Goal: Task Accomplishment & Management: Manage account settings

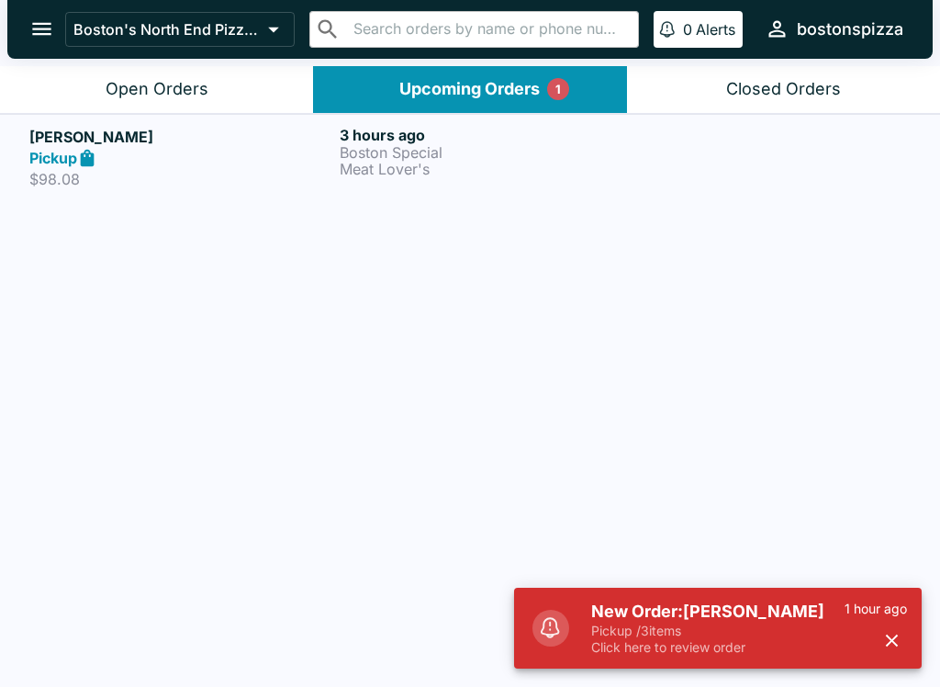
click at [742, 603] on h5 "New Order: [PERSON_NAME]" at bounding box center [717, 611] width 253 height 22
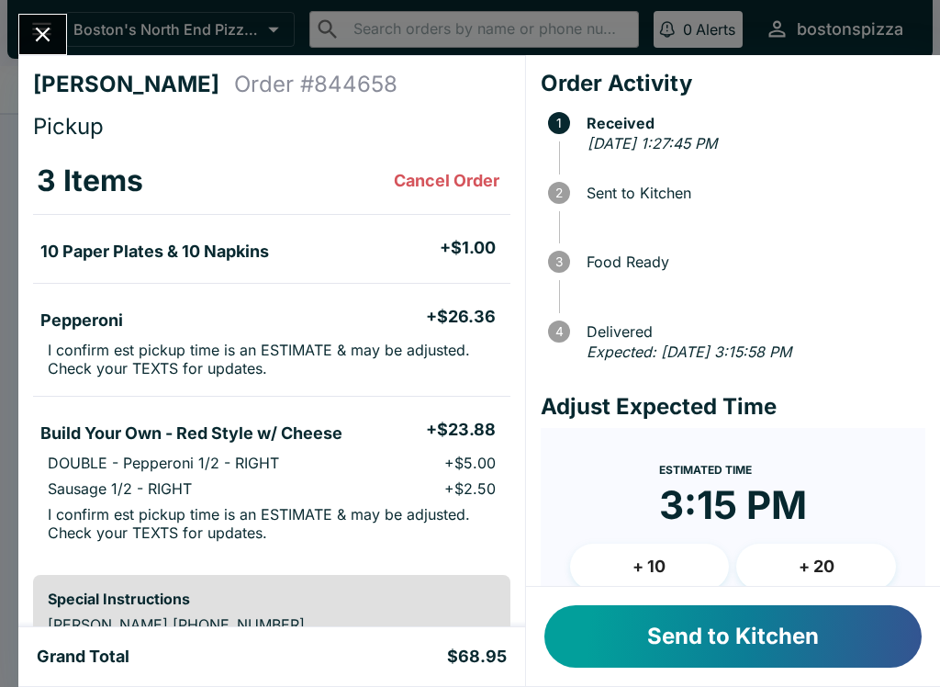
click at [646, 663] on button "Send to Kitchen" at bounding box center [732, 636] width 377 height 62
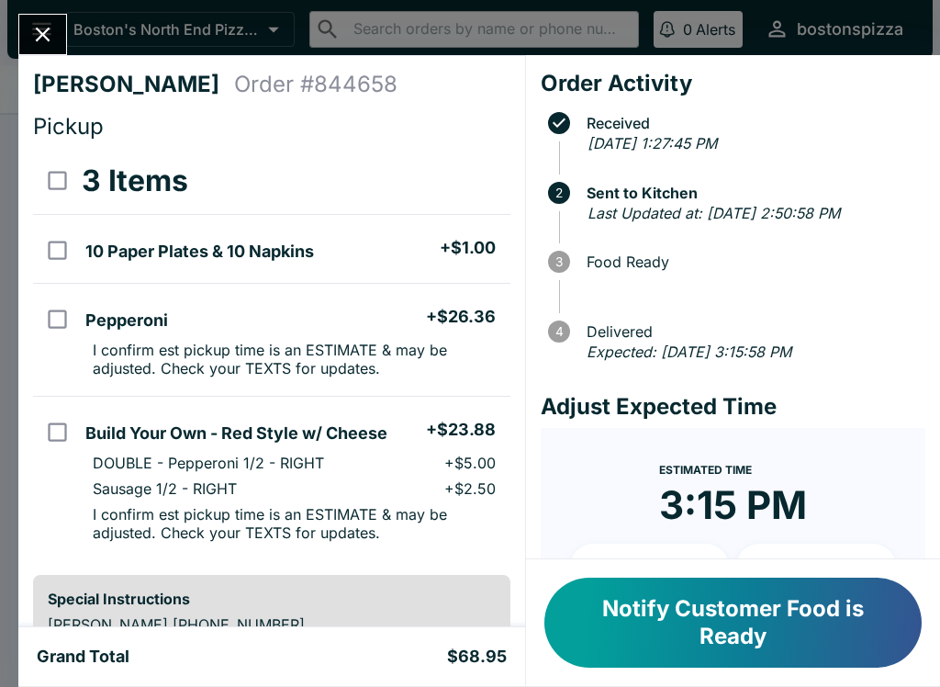
scroll to position [28, 0]
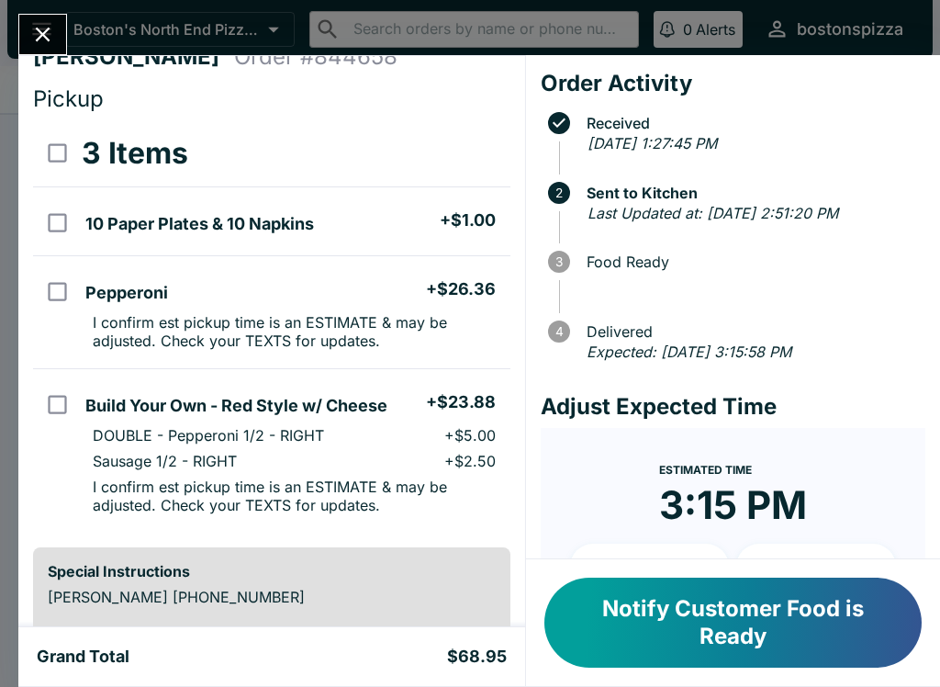
click at [60, 47] on button "Close" at bounding box center [42, 34] width 47 height 39
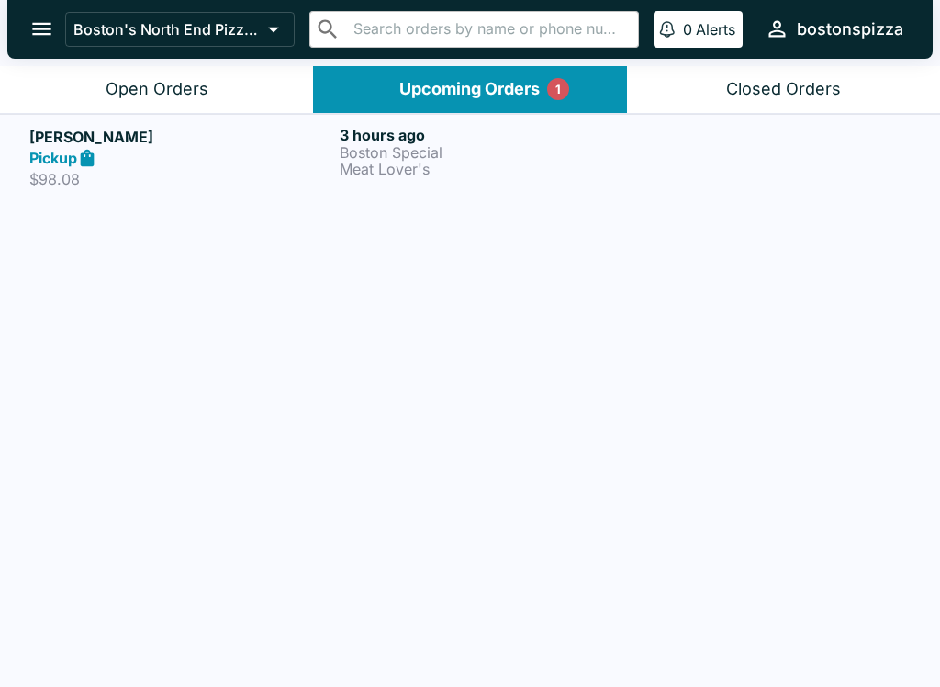
scroll to position [1, 0]
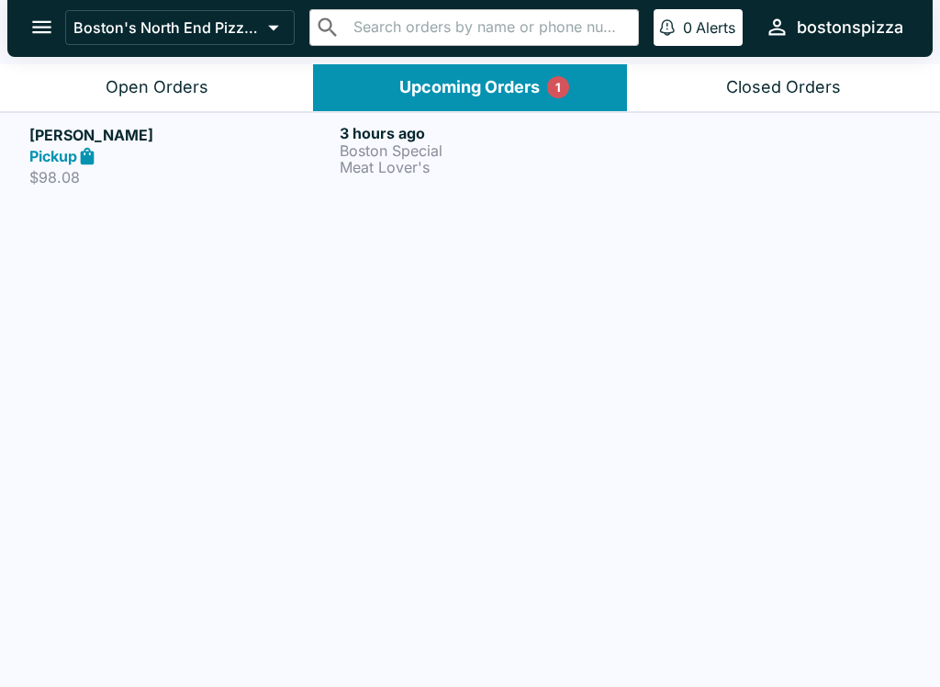
click at [301, 171] on p "$98.08" at bounding box center [180, 178] width 303 height 18
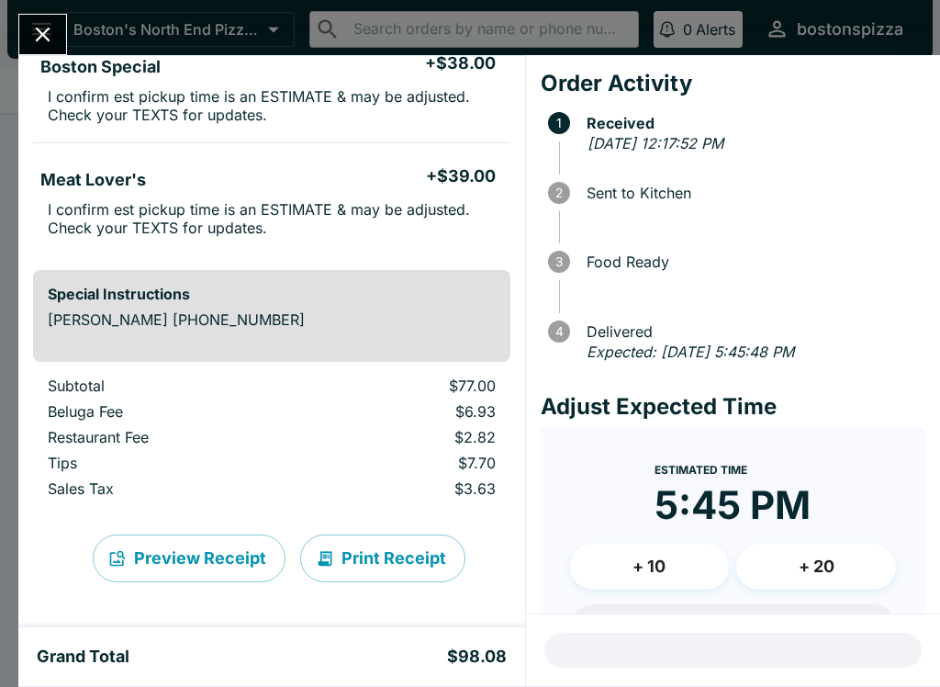
scroll to position [184, 0]
click at [61, 27] on button "Close" at bounding box center [42, 34] width 47 height 39
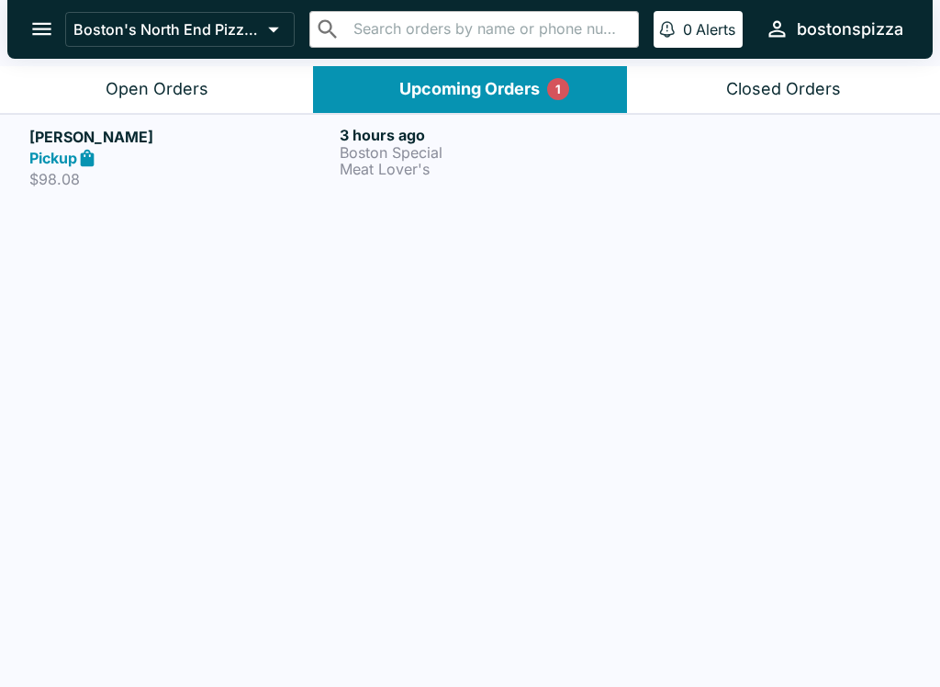
click at [178, 95] on div "Open Orders" at bounding box center [157, 89] width 103 height 21
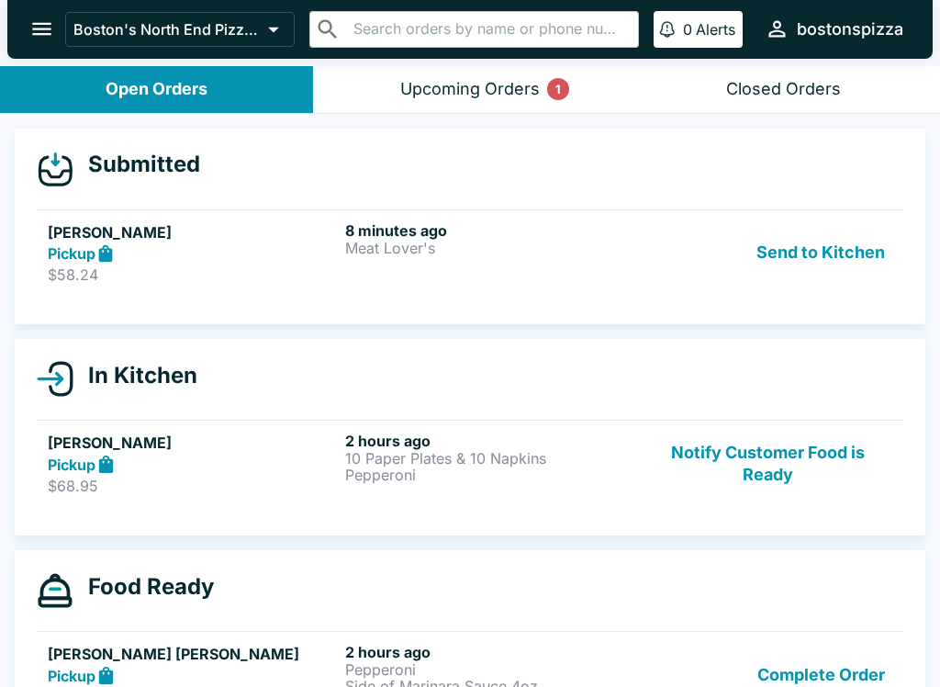
click at [440, 250] on p "Meat Lover's" at bounding box center [490, 248] width 290 height 17
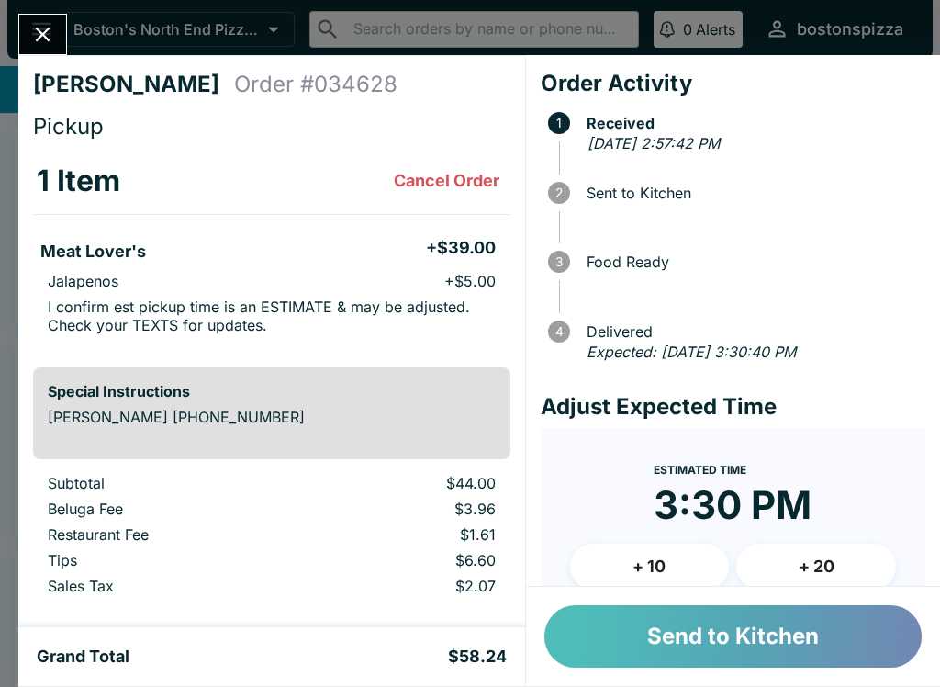
click at [753, 651] on button "Send to Kitchen" at bounding box center [732, 636] width 377 height 62
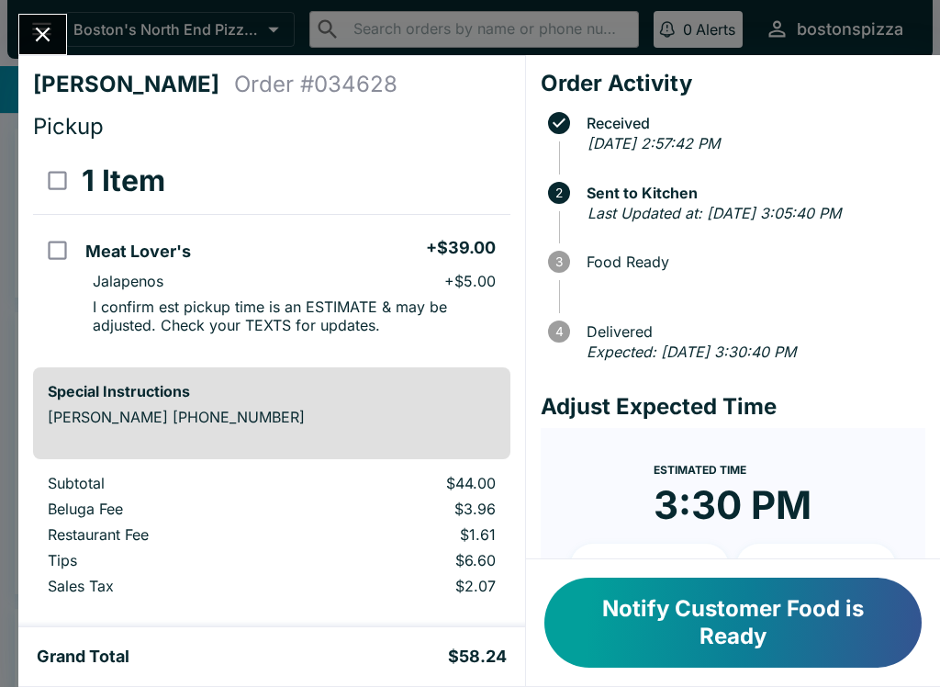
click at [58, 49] on button "Close" at bounding box center [42, 34] width 47 height 39
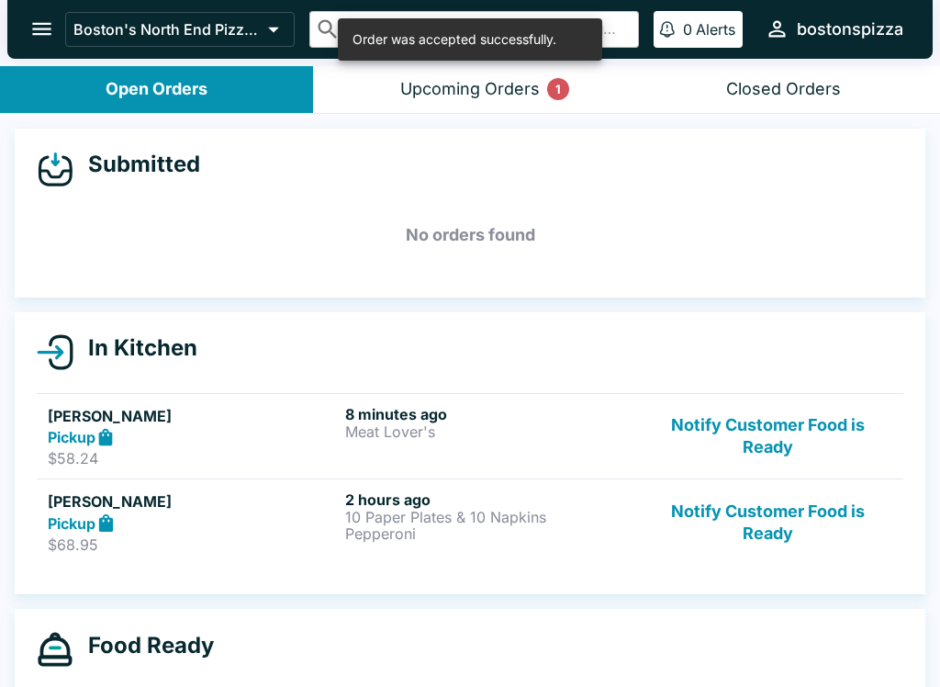
click at [590, 510] on p "10 Paper Plates & 10 Napkins" at bounding box center [490, 516] width 290 height 17
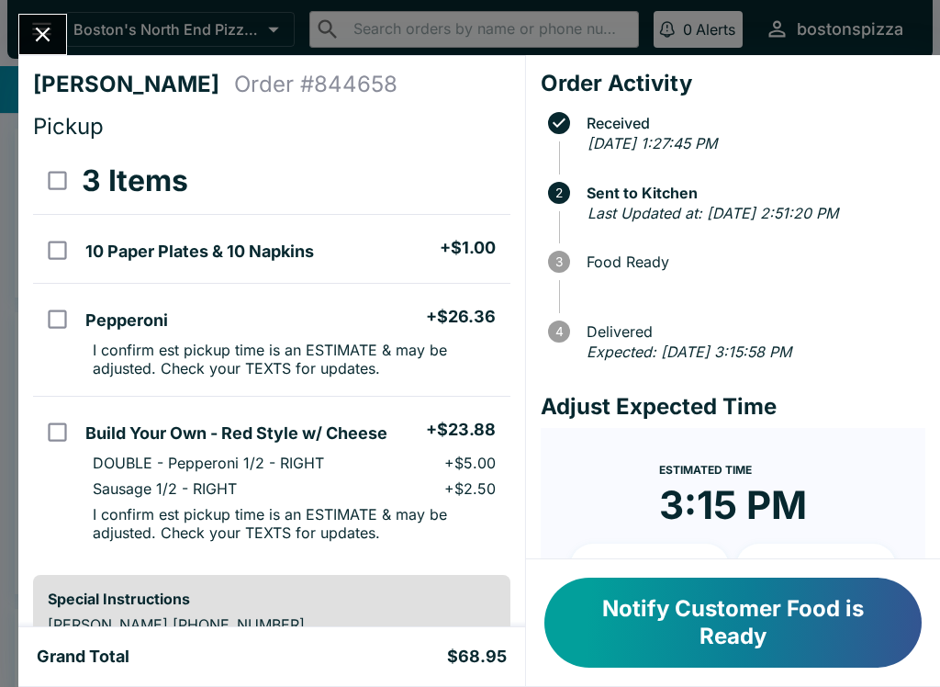
click at [799, 625] on button "Notify Customer Food is Ready" at bounding box center [732, 622] width 377 height 90
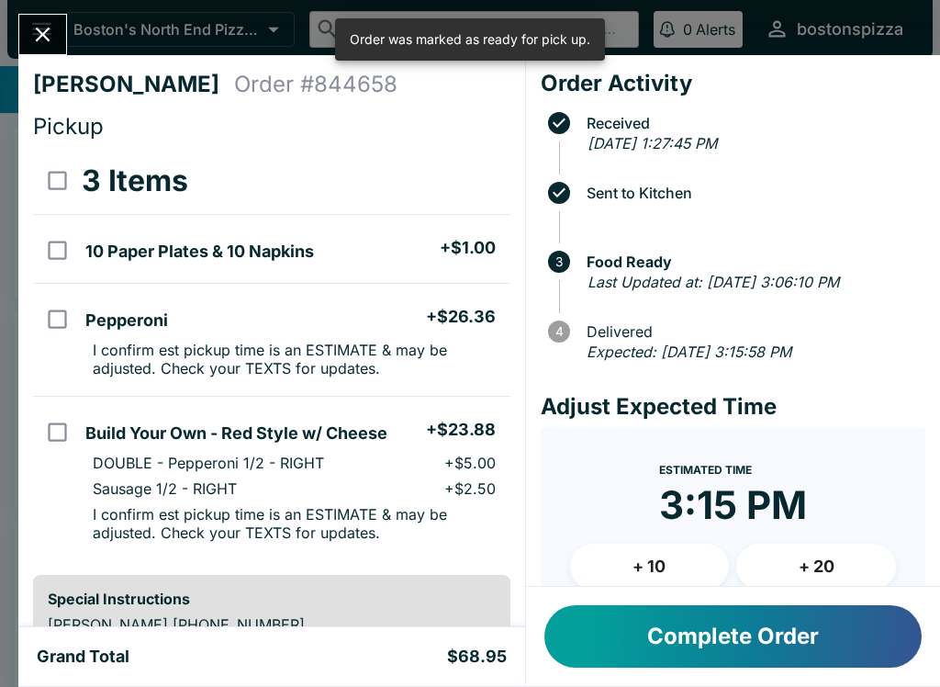
click at [764, 638] on button "Complete Order" at bounding box center [732, 636] width 377 height 62
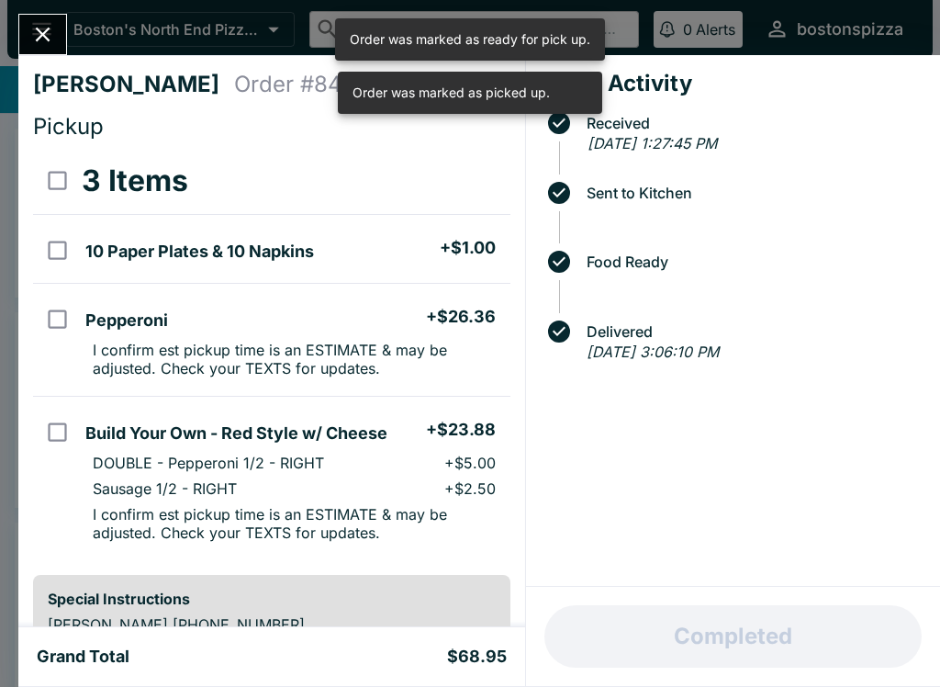
click at [48, 52] on button "Close" at bounding box center [42, 34] width 47 height 39
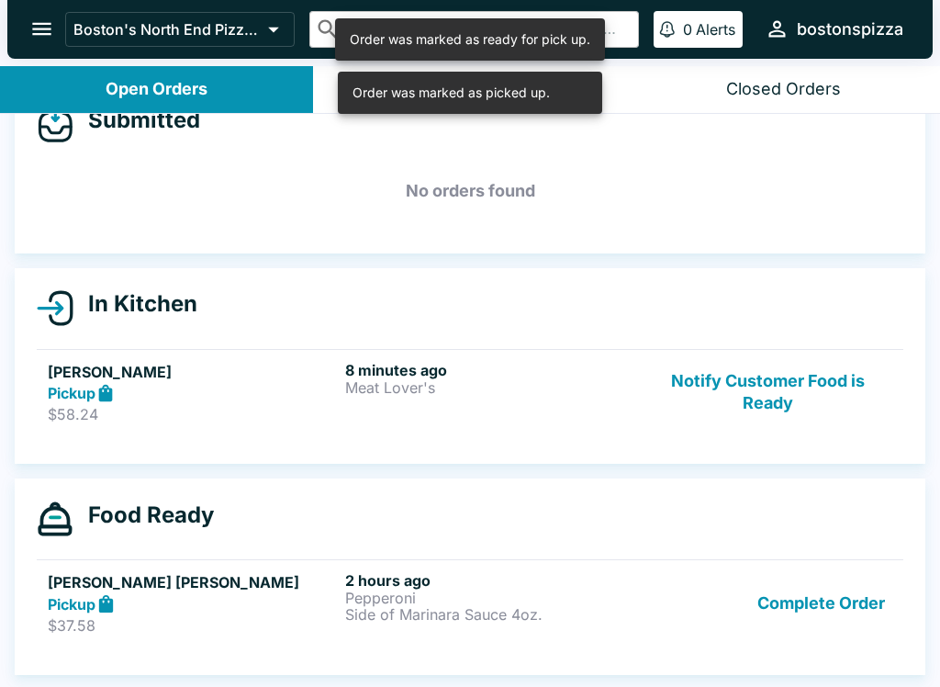
click at [816, 609] on button "Complete Order" at bounding box center [821, 602] width 142 height 63
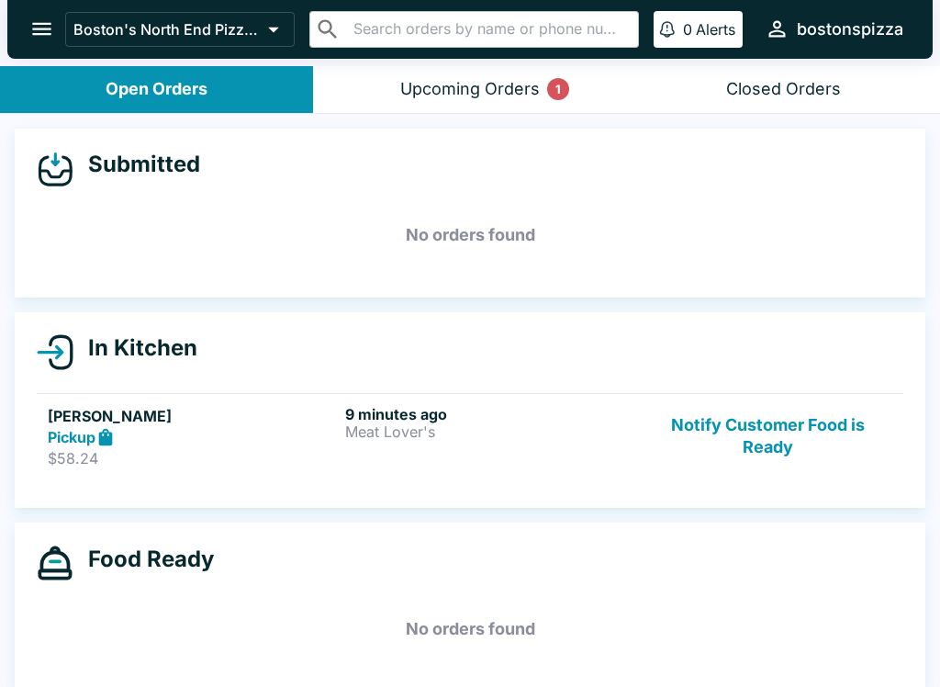
click at [207, 450] on p "$58.24" at bounding box center [193, 458] width 290 height 18
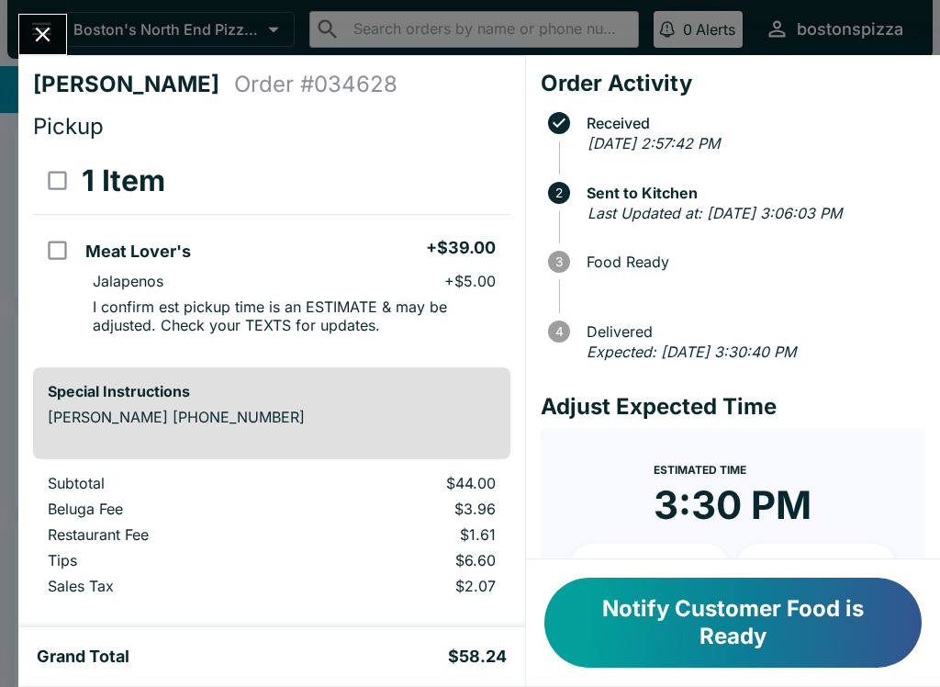
click at [38, 16] on button "Close" at bounding box center [42, 34] width 47 height 39
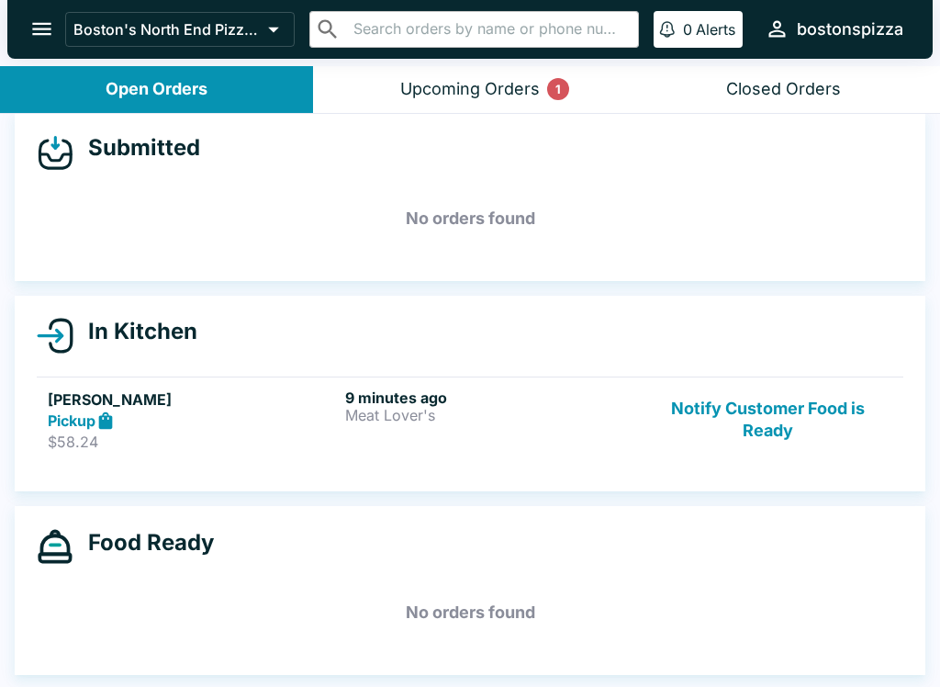
scroll to position [17, 0]
click at [469, 91] on div "Upcoming Orders 1" at bounding box center [470, 89] width 140 height 21
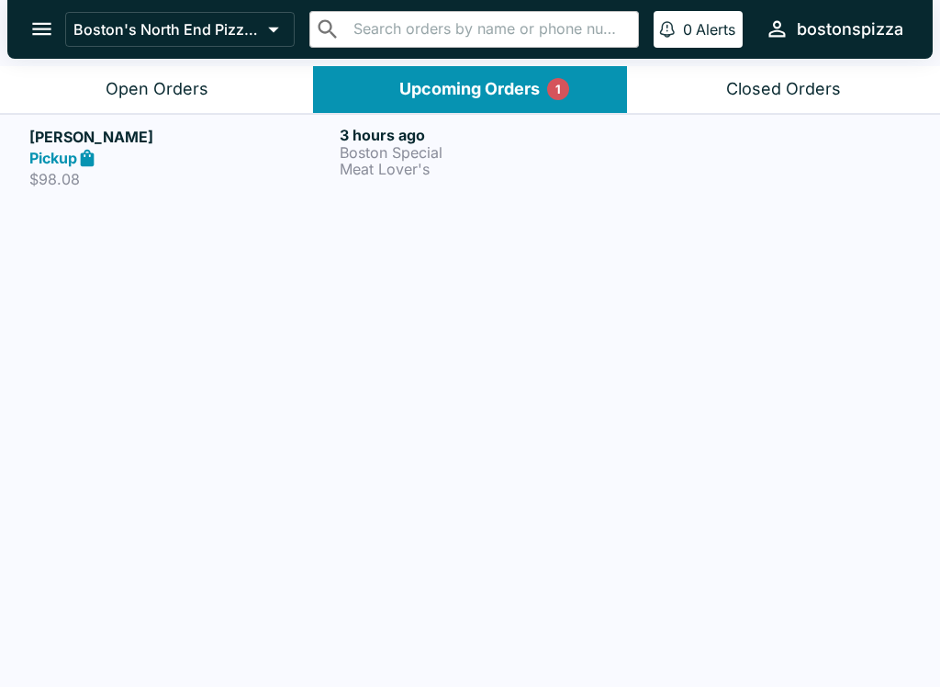
click at [742, 95] on div "Closed Orders" at bounding box center [783, 89] width 115 height 21
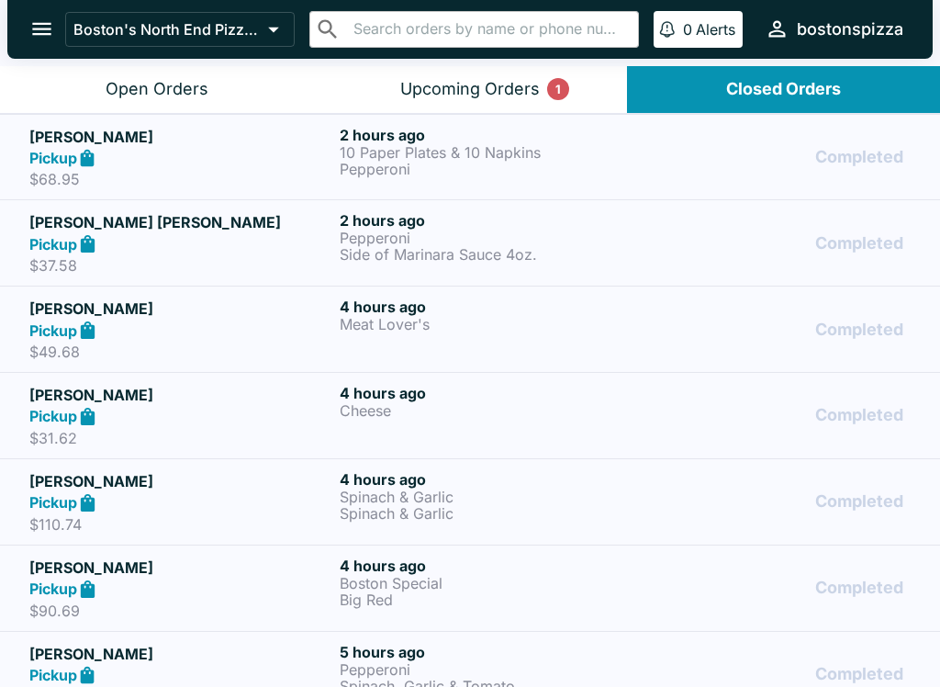
click at [129, 148] on div "Pickup" at bounding box center [180, 158] width 303 height 21
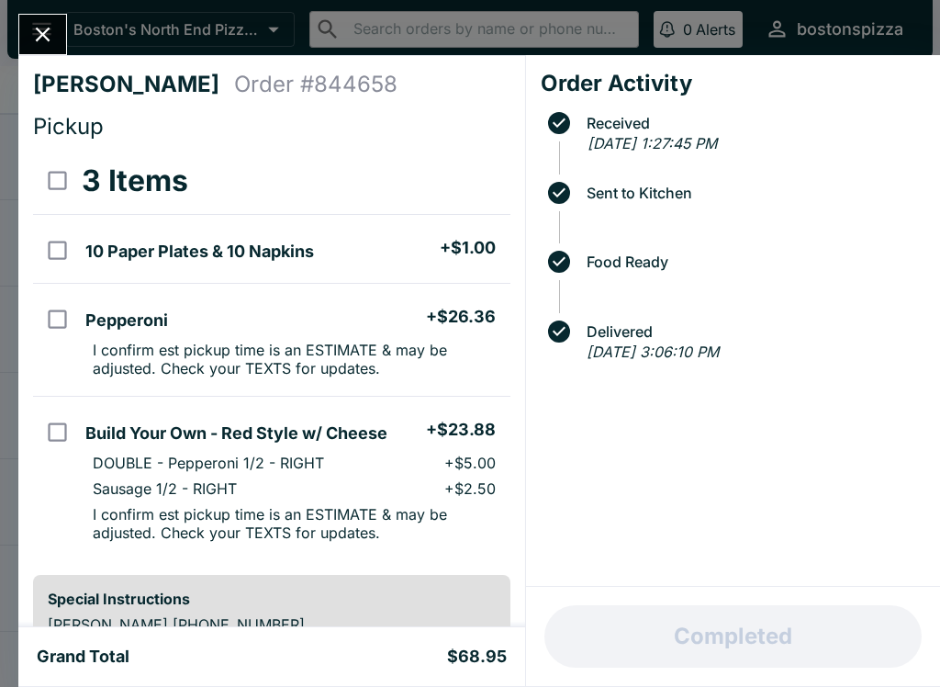
click at [689, 226] on span at bounding box center [742, 234] width 366 height 18
click at [27, 31] on button "Close" at bounding box center [42, 34] width 47 height 39
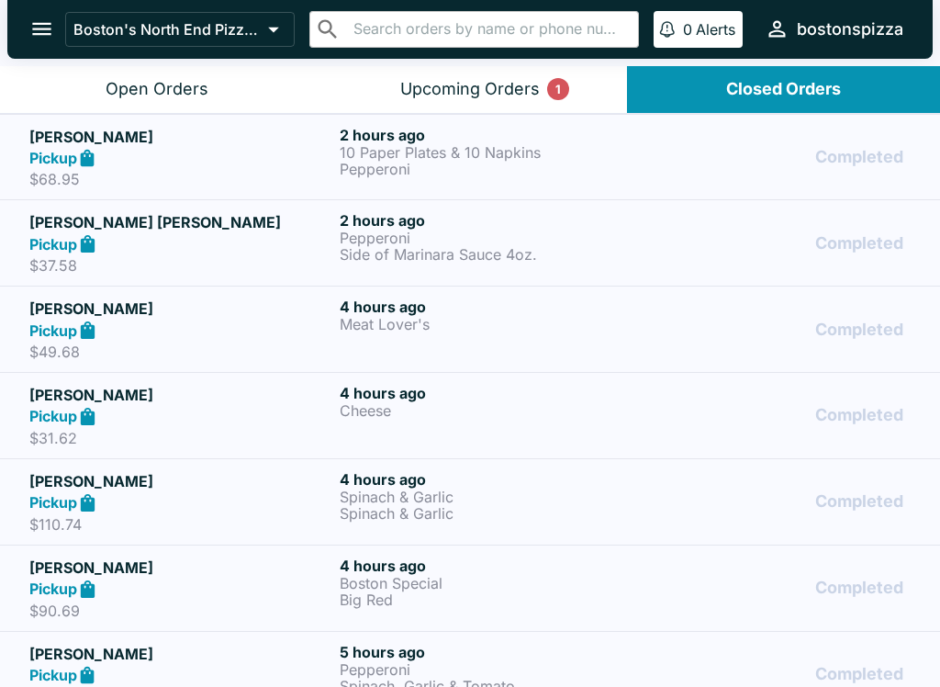
click at [395, 164] on p "Pepperoni" at bounding box center [491, 169] width 303 height 17
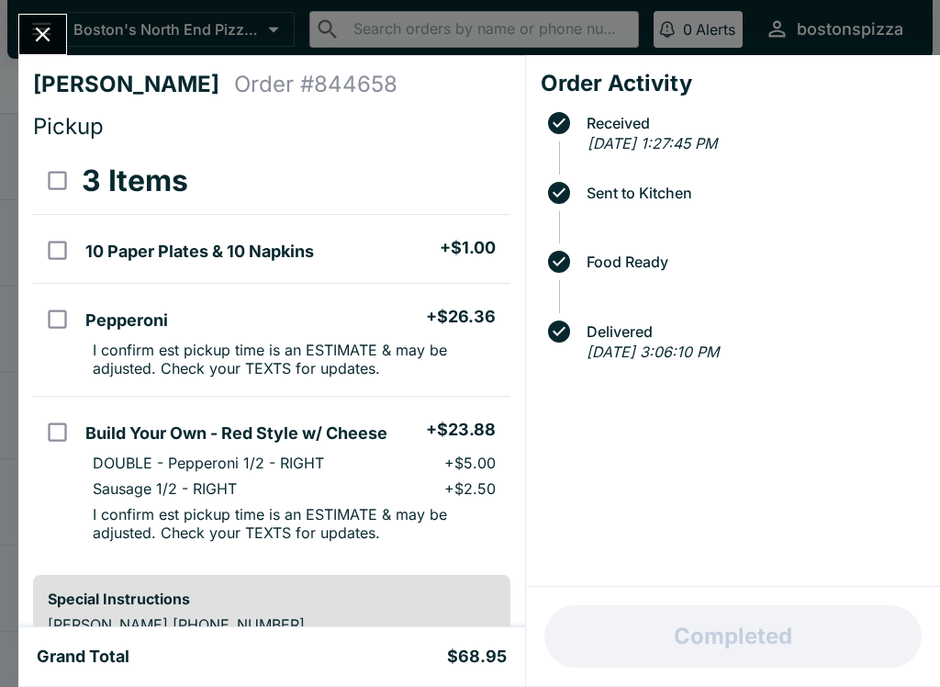
click at [45, 26] on icon "Close" at bounding box center [42, 34] width 25 height 25
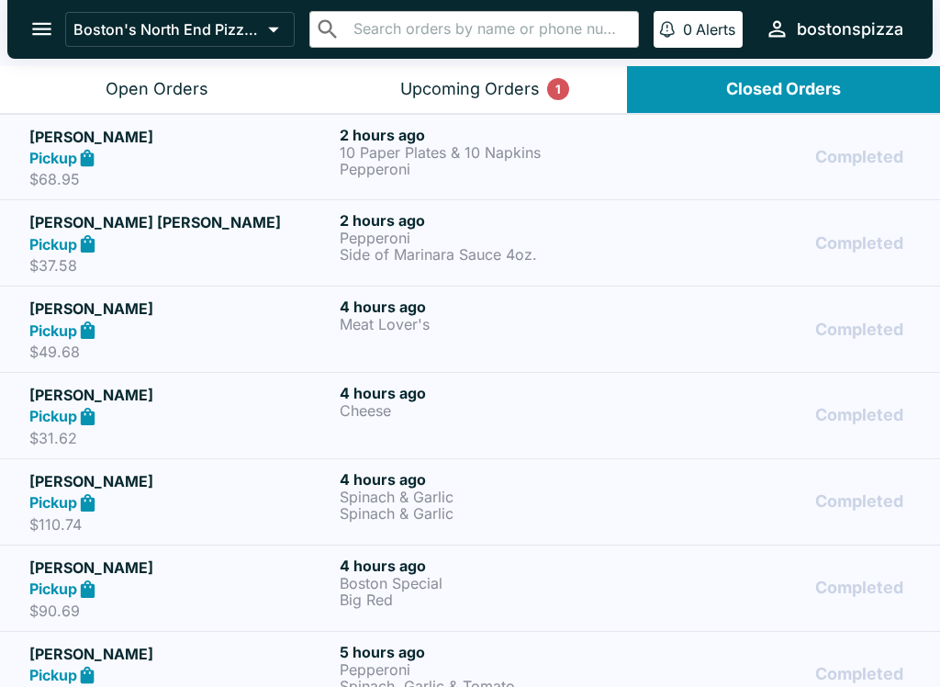
click at [495, 99] on button "Upcoming Orders 1" at bounding box center [469, 89] width 313 height 47
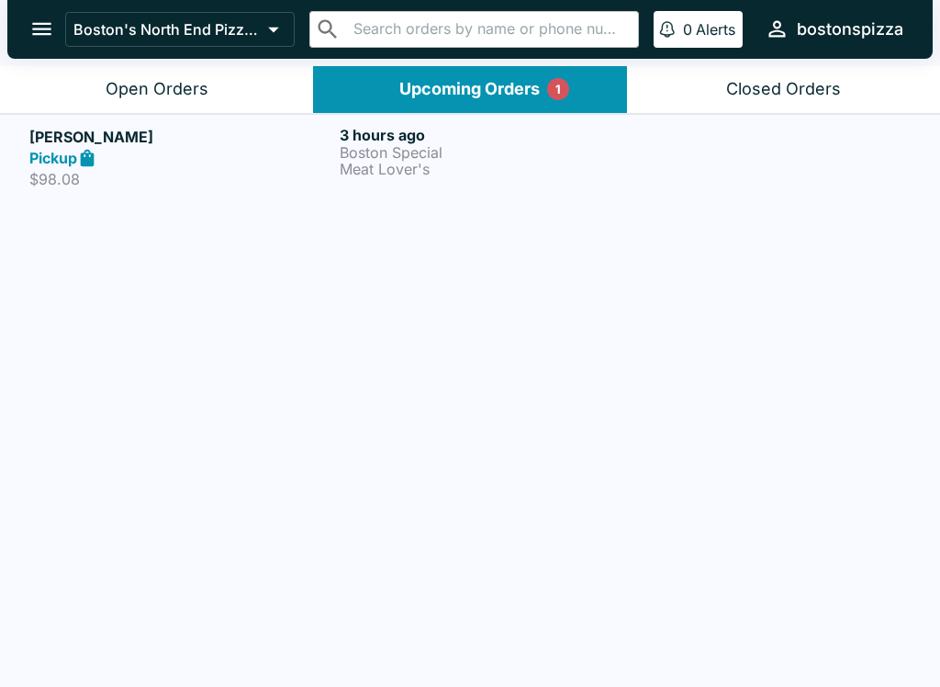
click at [171, 90] on div "Open Orders" at bounding box center [157, 89] width 103 height 21
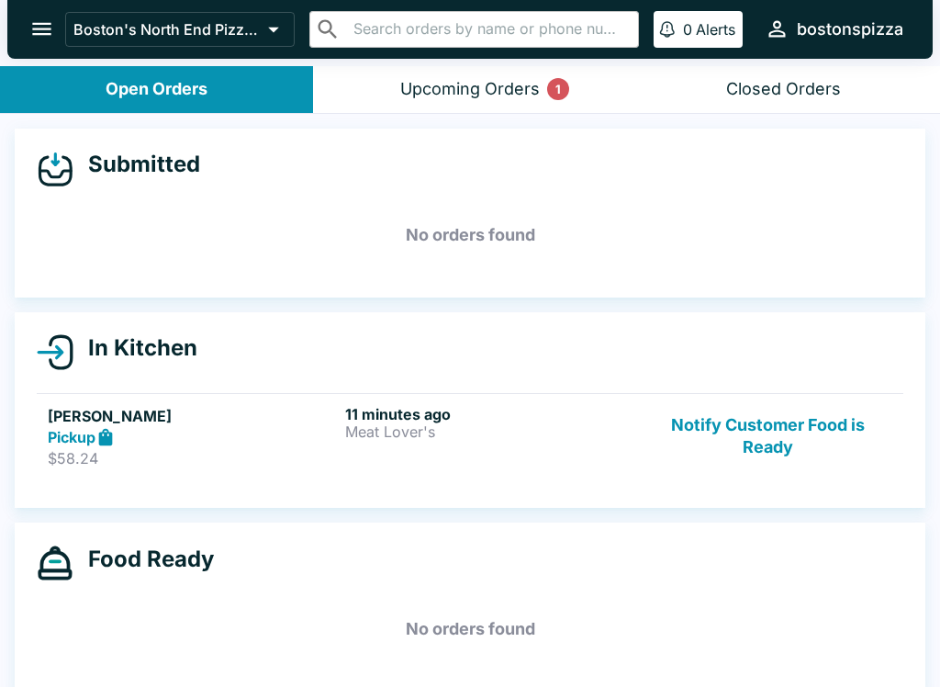
click at [504, 103] on button "Upcoming Orders 1" at bounding box center [469, 89] width 313 height 47
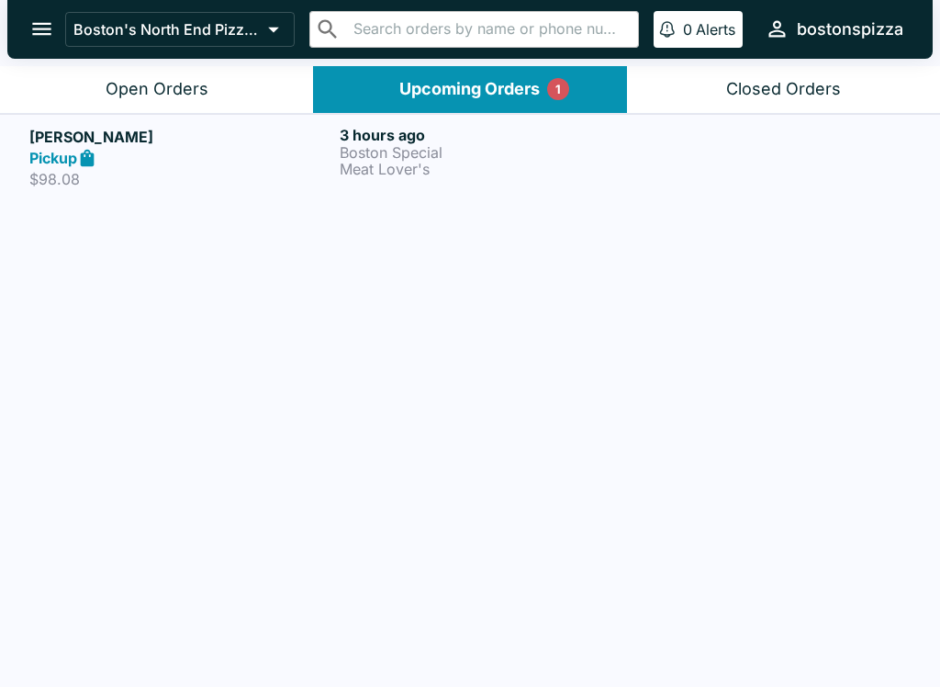
click at [788, 127] on div at bounding box center [781, 157] width 260 height 63
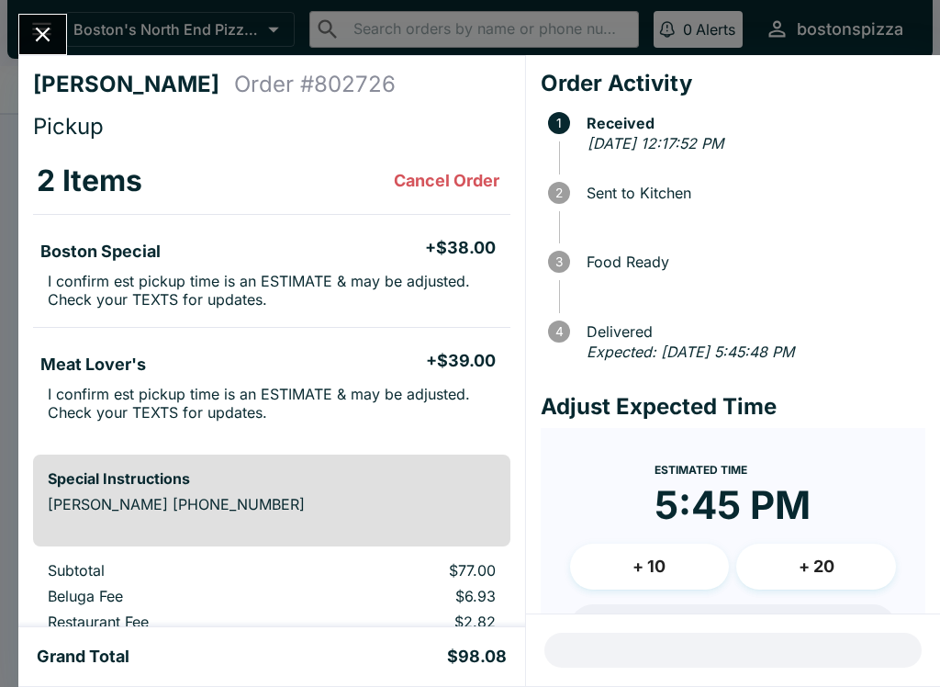
click at [65, 40] on button "Close" at bounding box center [42, 34] width 47 height 39
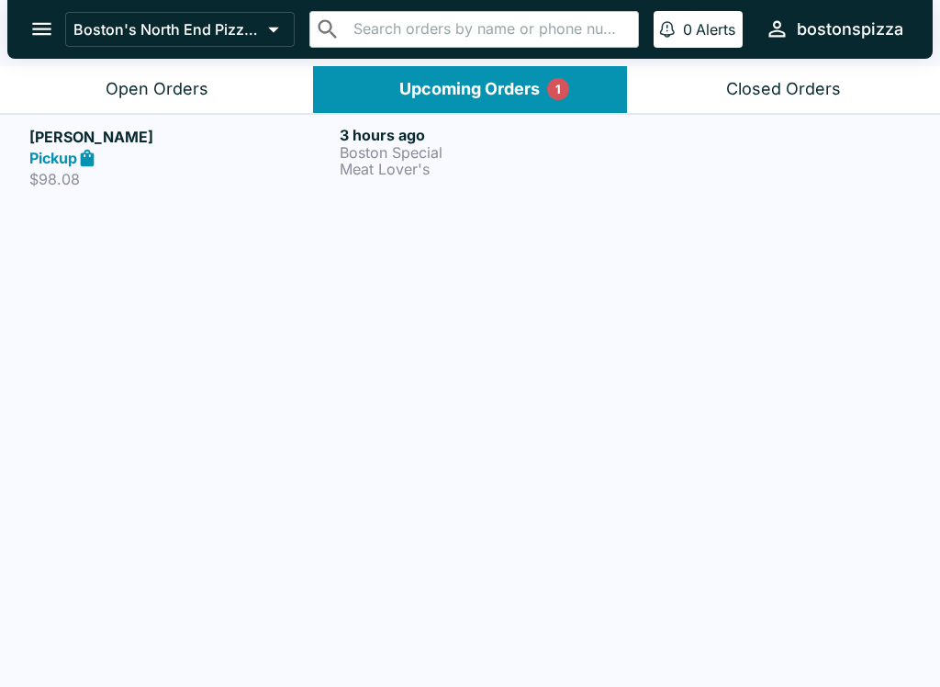
click at [837, 92] on div "Closed Orders" at bounding box center [783, 89] width 115 height 21
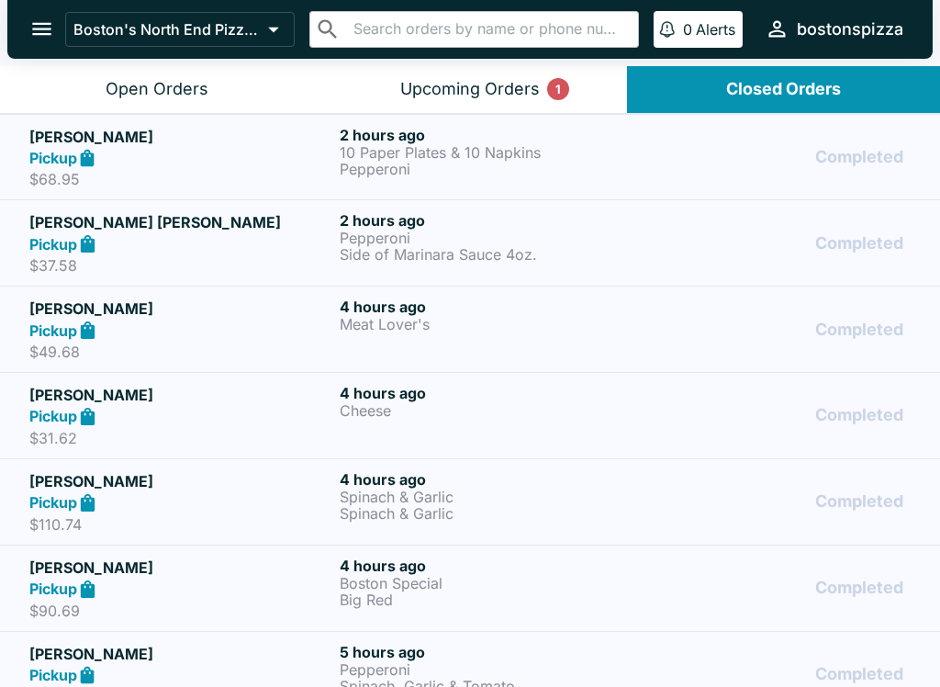
click at [438, 163] on p "Pepperoni" at bounding box center [491, 169] width 303 height 17
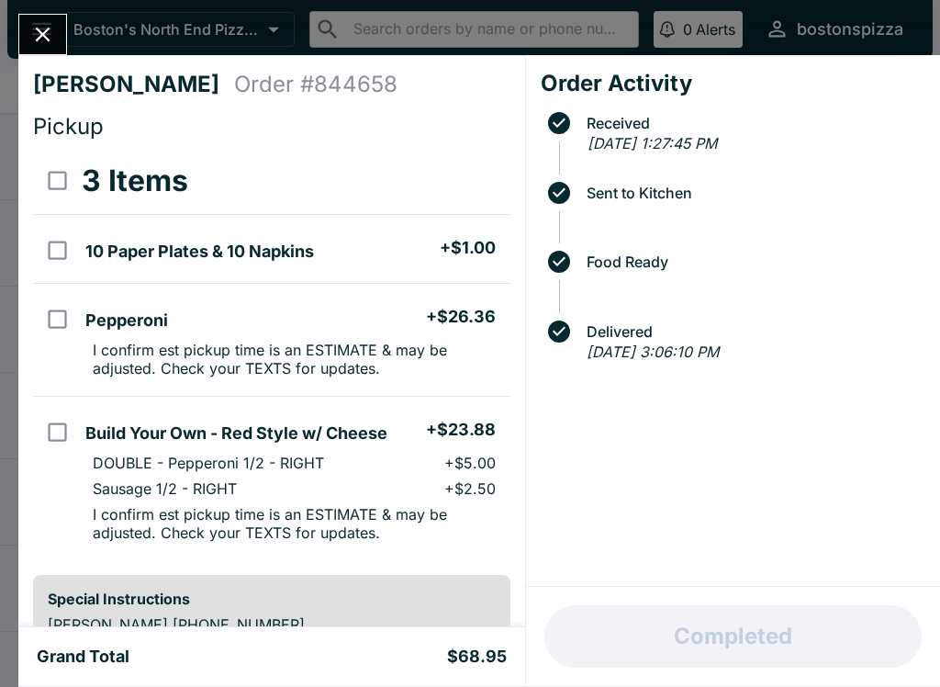
click at [39, 439] on input "orders table" at bounding box center [57, 431] width 41 height 41
click at [444, 185] on button "Refund" at bounding box center [459, 181] width 95 height 46
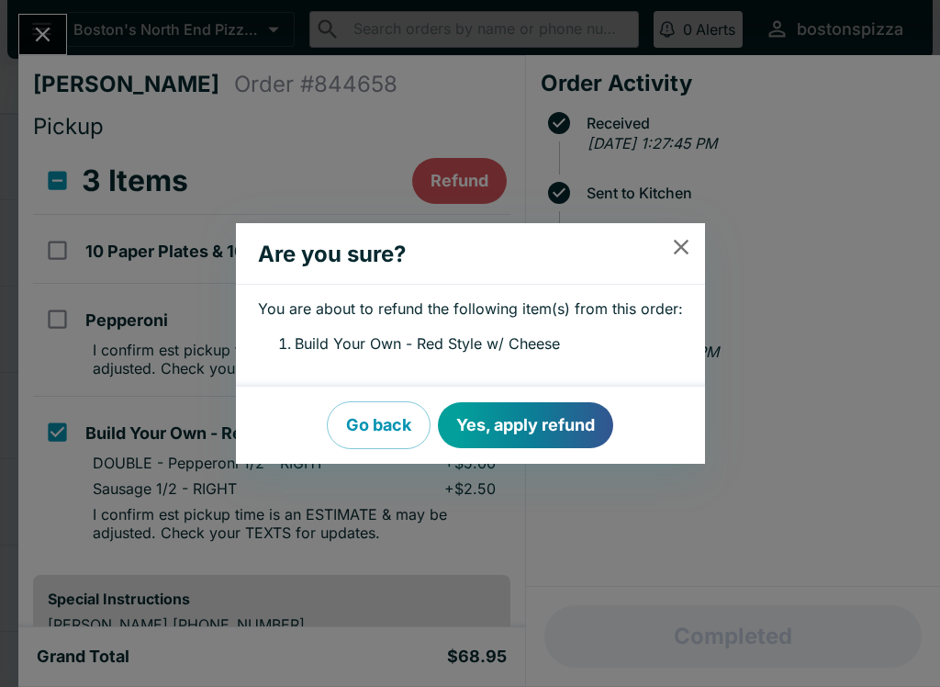
click at [556, 432] on button "Yes, apply refund" at bounding box center [525, 425] width 175 height 46
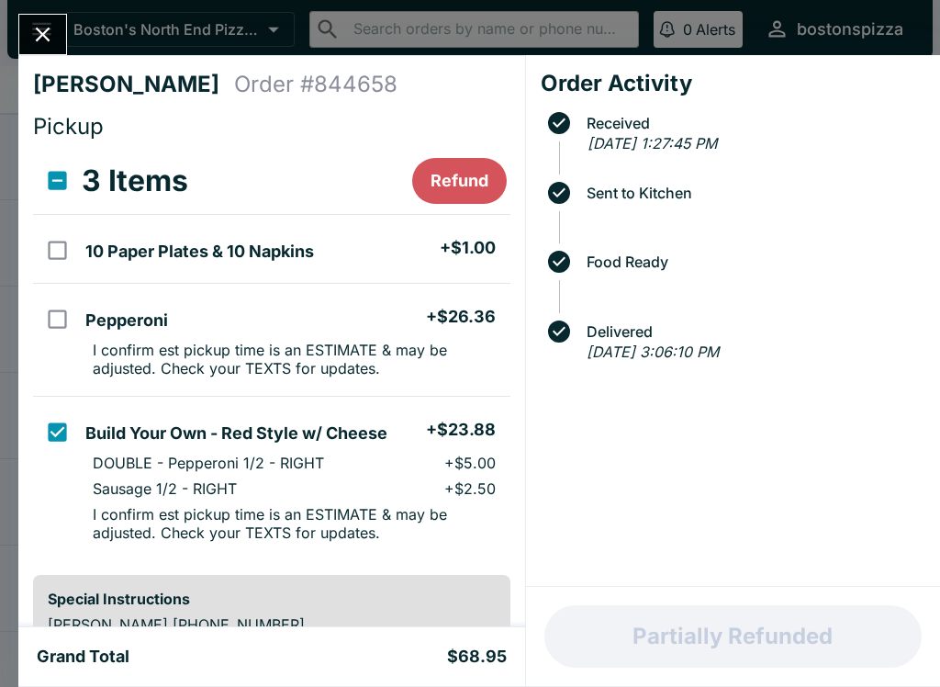
checkbox input "false"
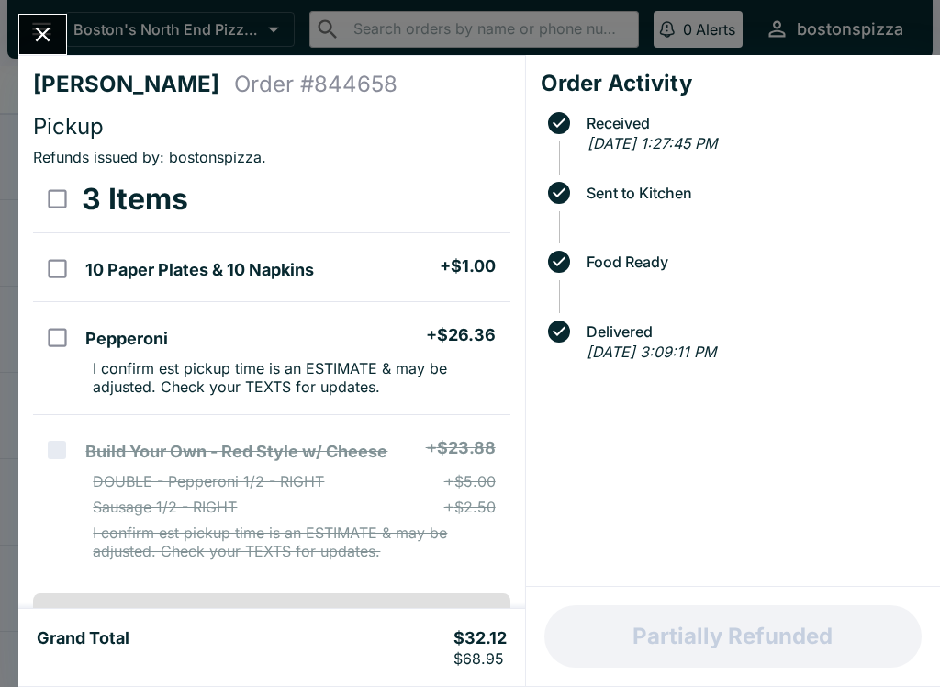
click at [42, 42] on icon "Close" at bounding box center [42, 34] width 25 height 25
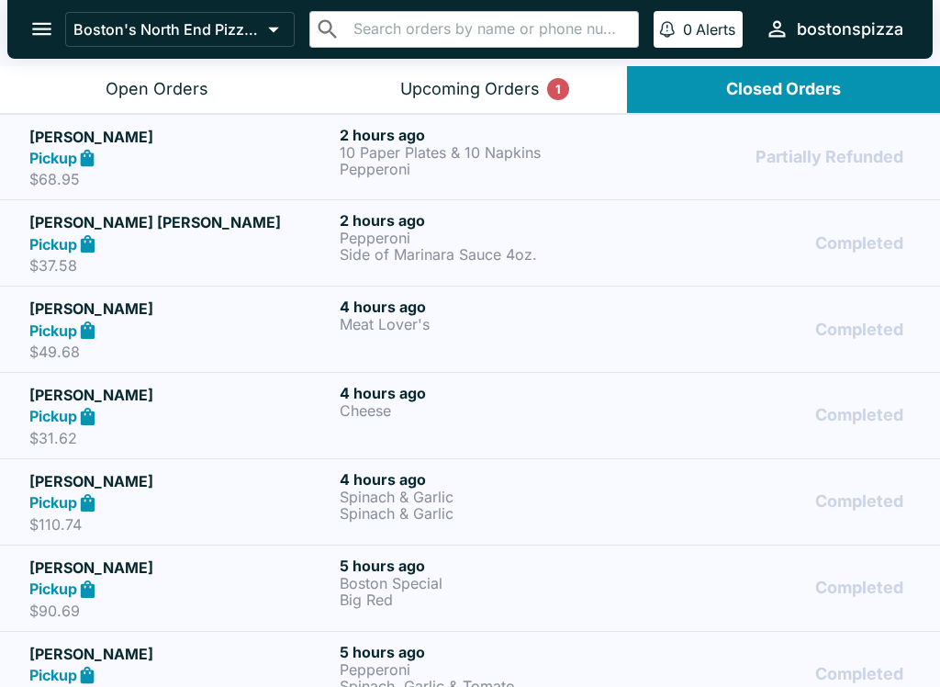
click at [127, 96] on div "Open Orders" at bounding box center [157, 89] width 103 height 21
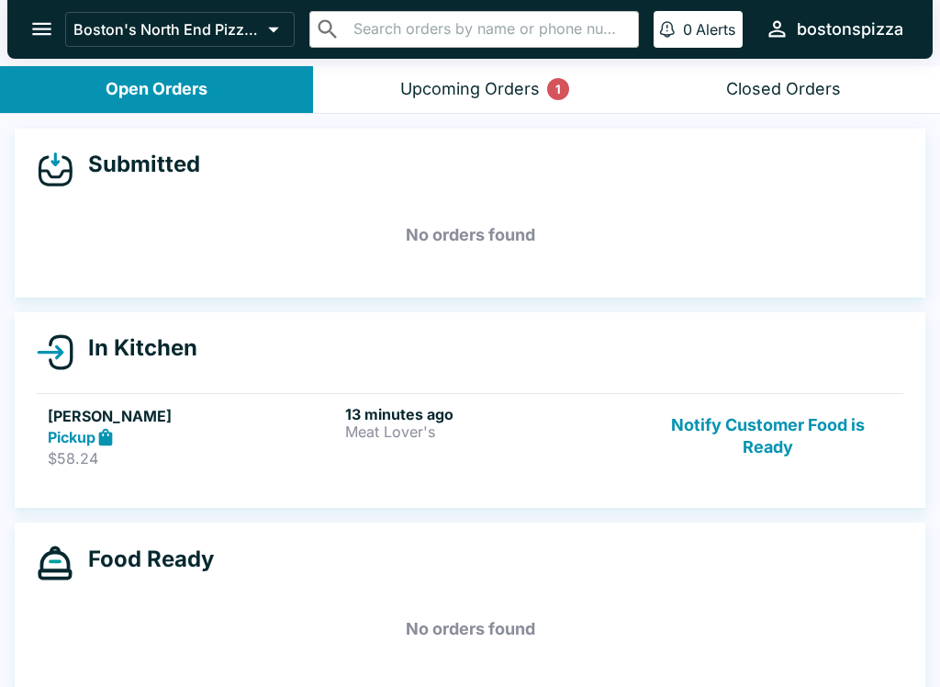
click at [495, 89] on div "Upcoming Orders 1" at bounding box center [470, 89] width 140 height 21
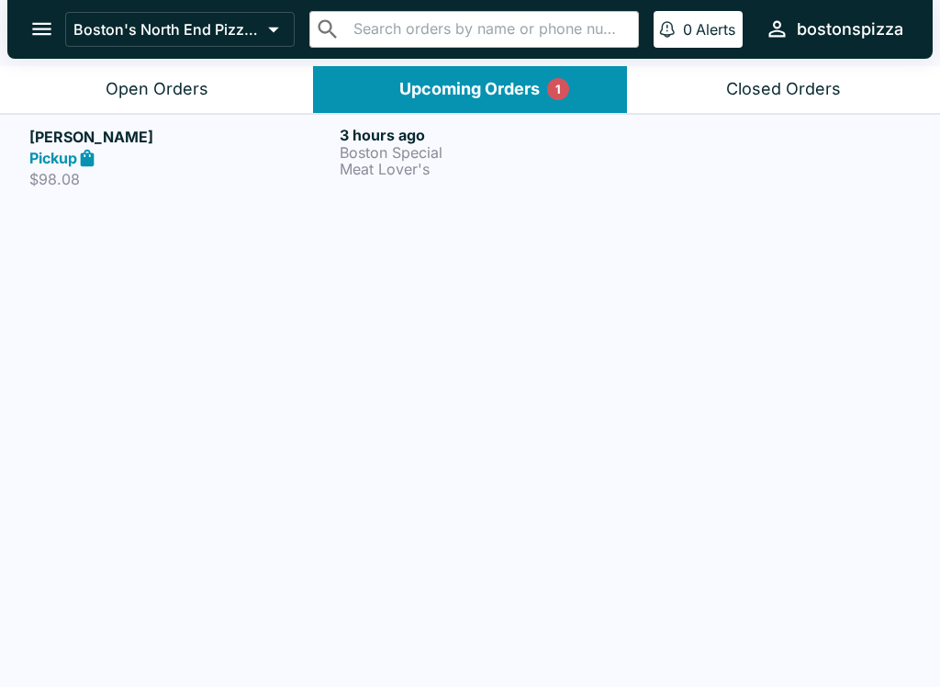
click at [213, 95] on button "Open Orders" at bounding box center [156, 89] width 313 height 47
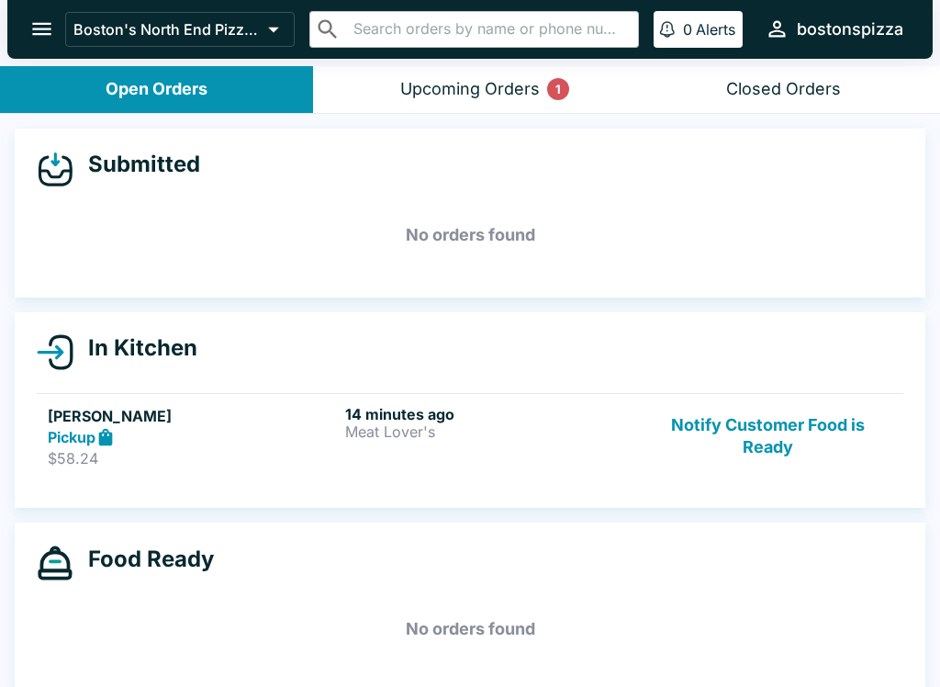
click at [504, 94] on div "Upcoming Orders 1" at bounding box center [470, 89] width 140 height 21
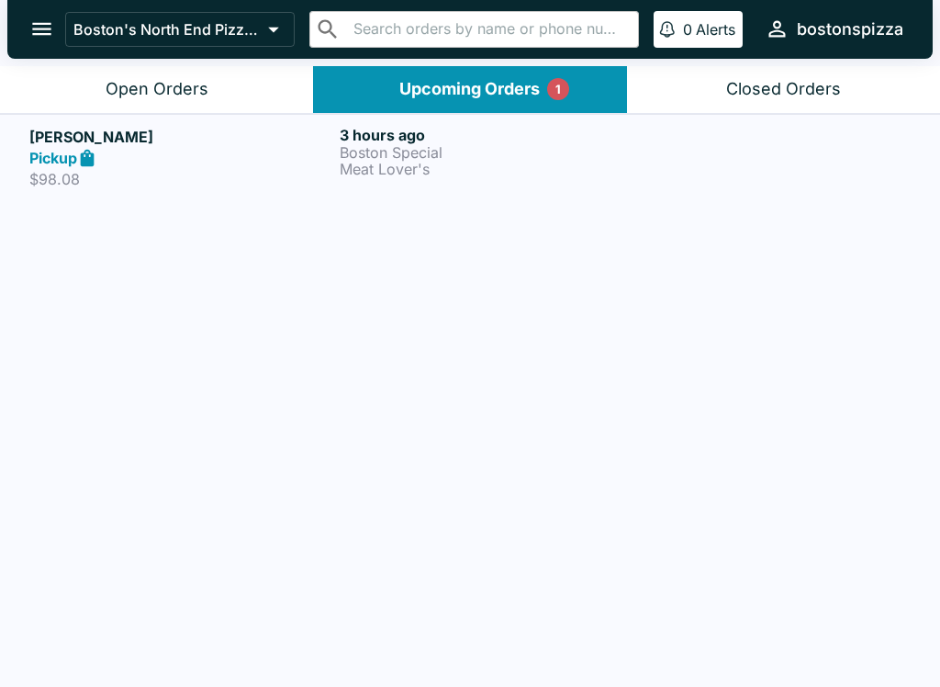
click at [145, 150] on div "Pickup" at bounding box center [180, 158] width 303 height 21
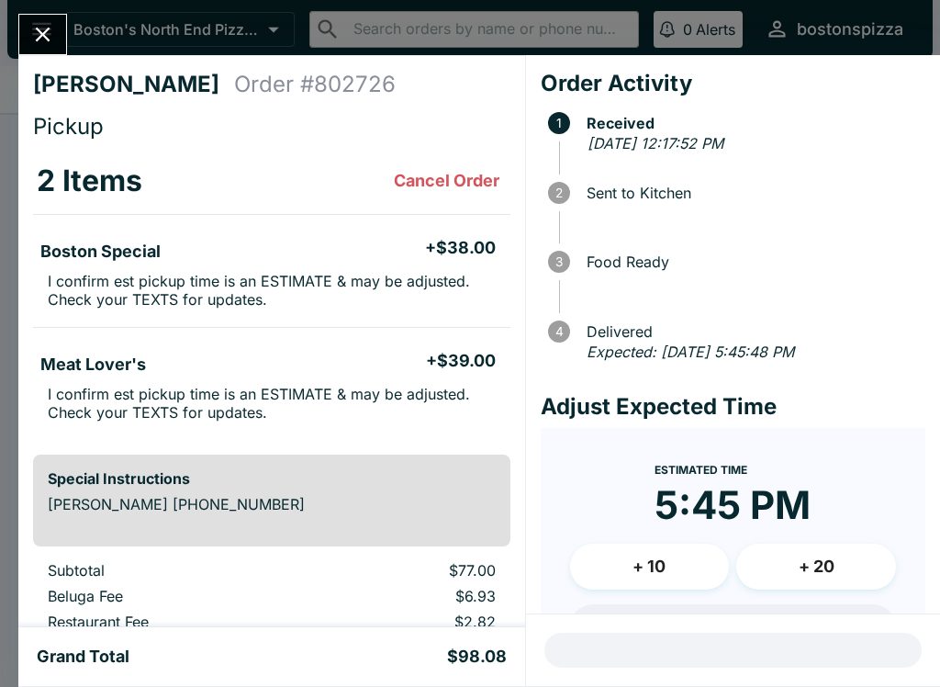
click at [60, 39] on button "Close" at bounding box center [42, 34] width 47 height 39
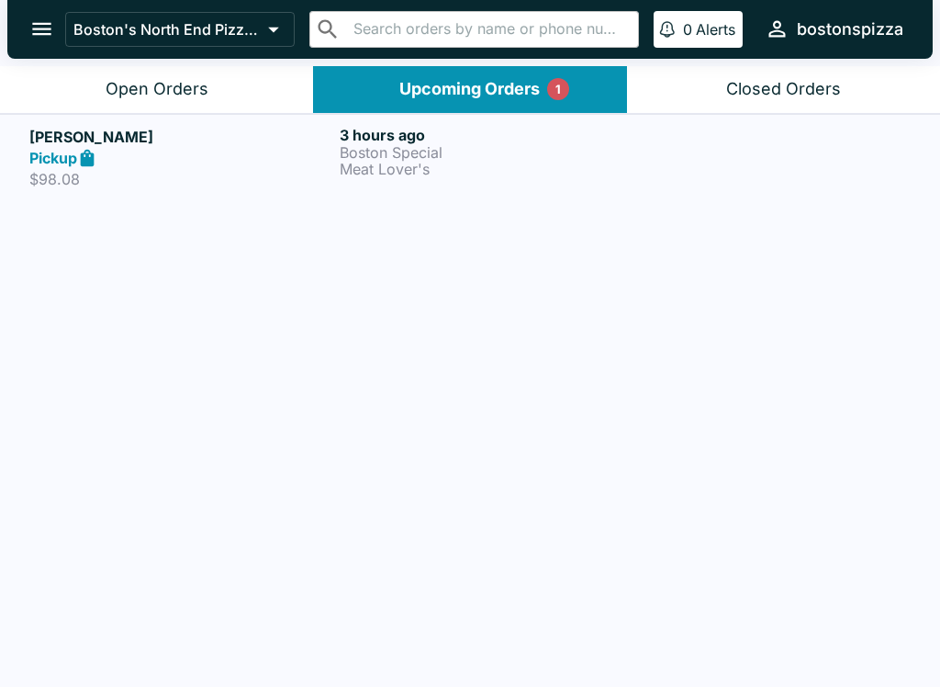
click at [202, 145] on h5 "[PERSON_NAME]" at bounding box center [180, 137] width 303 height 22
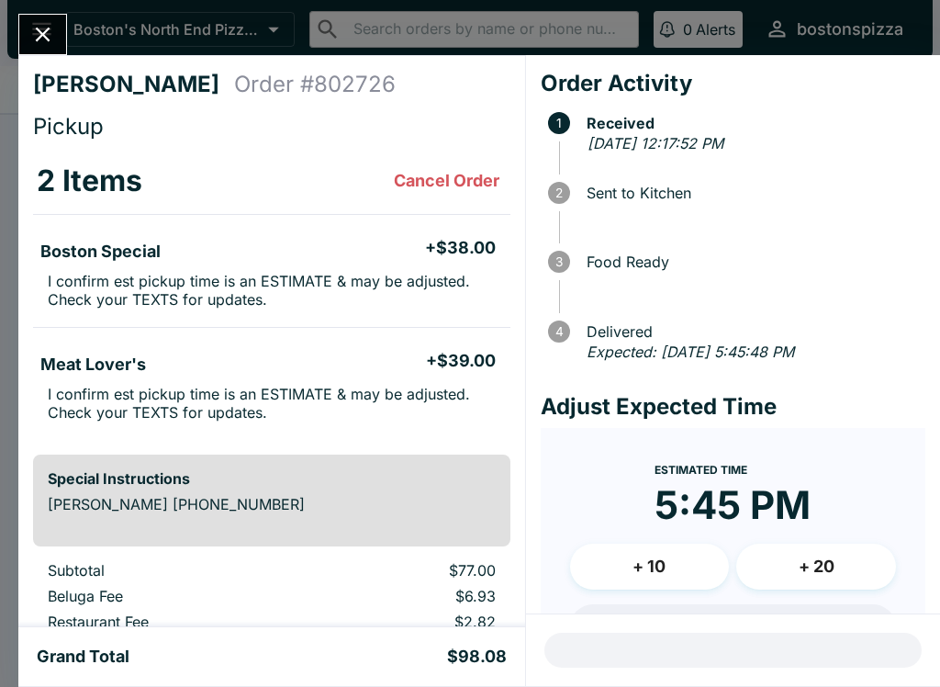
click at [39, 42] on icon "Close" at bounding box center [42, 34] width 25 height 25
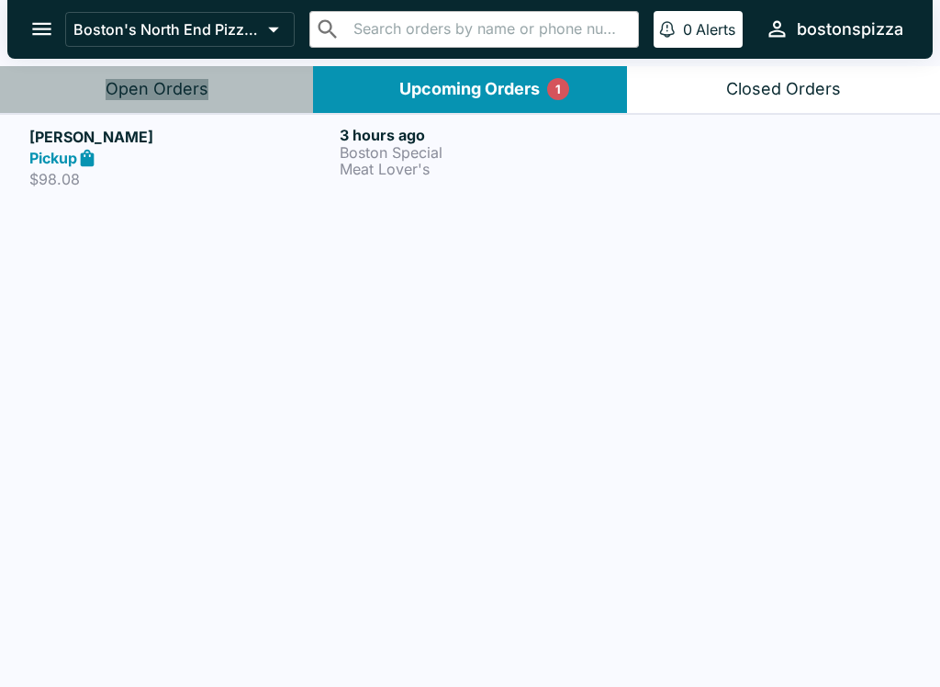
click at [207, 86] on button "Open Orders" at bounding box center [156, 89] width 313 height 47
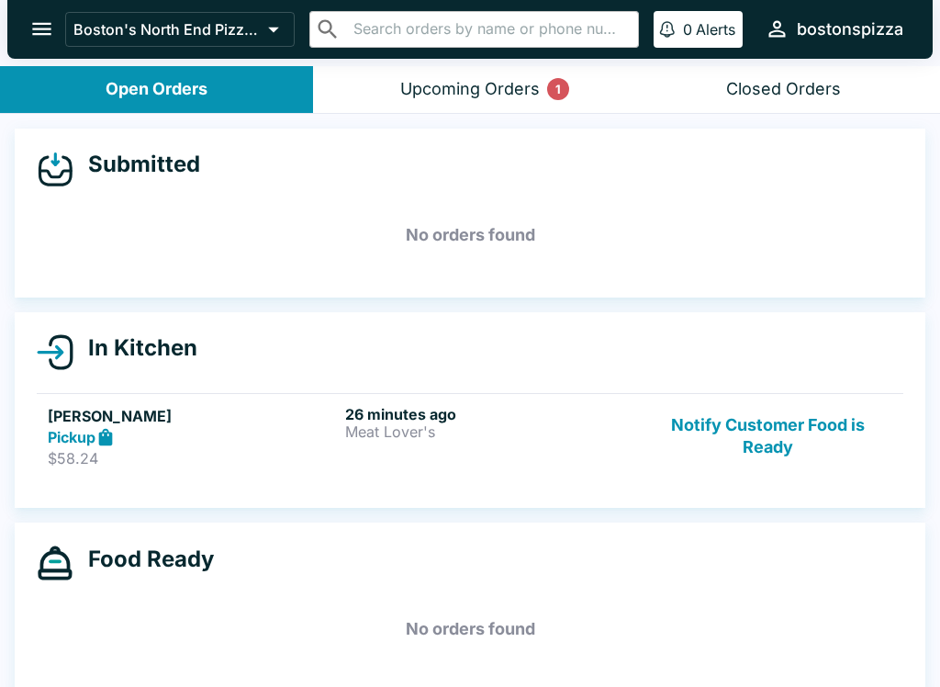
click at [486, 95] on div "Upcoming Orders 1" at bounding box center [470, 89] width 140 height 21
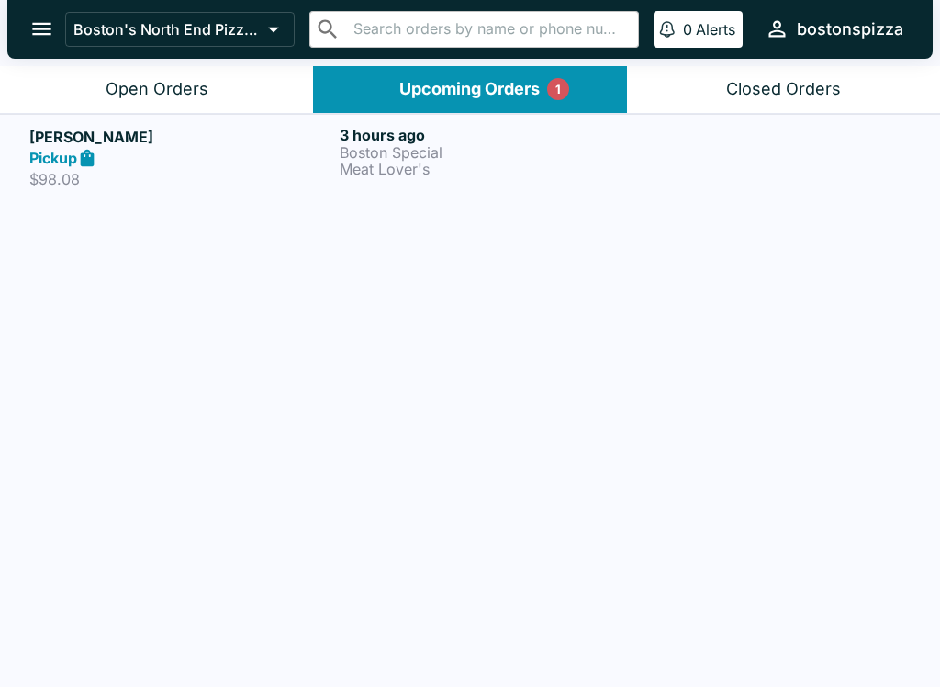
click at [183, 67] on button "Open Orders" at bounding box center [156, 89] width 313 height 47
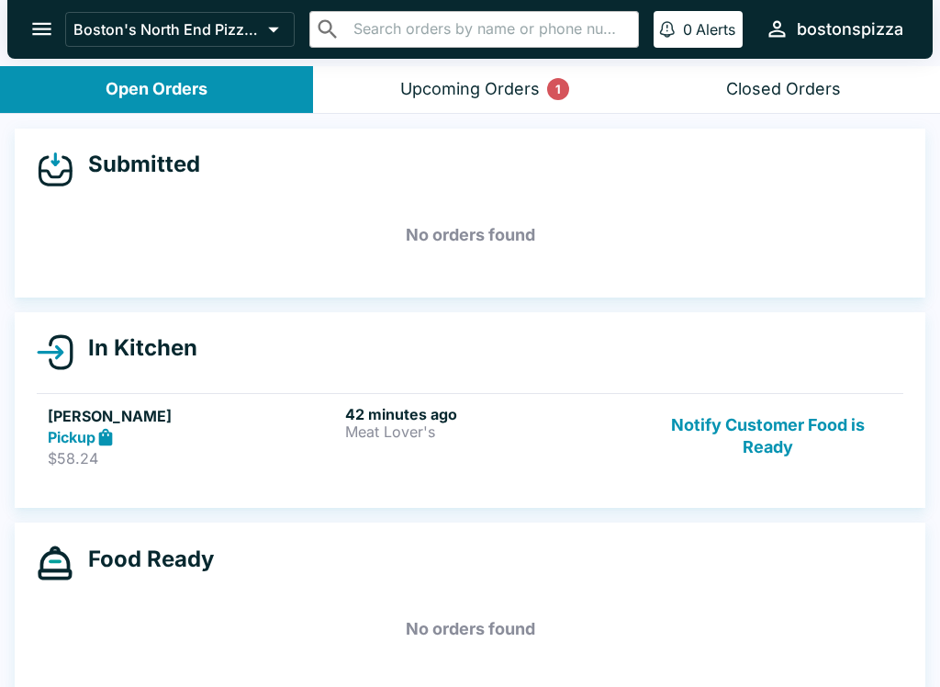
click at [769, 444] on button "Notify Customer Food is Ready" at bounding box center [767, 436] width 249 height 63
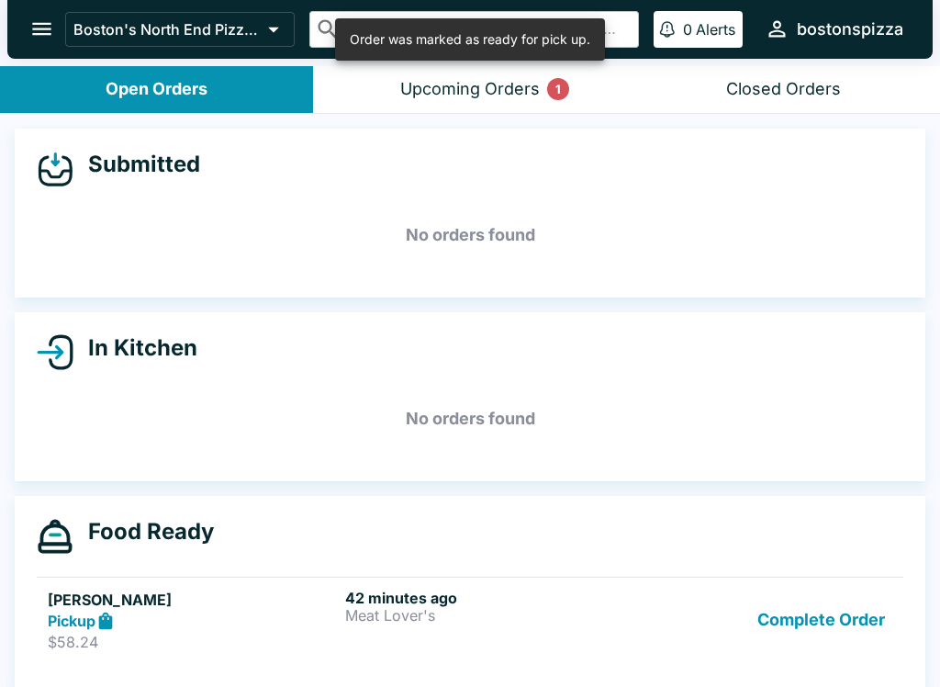
click at [810, 640] on button "Complete Order" at bounding box center [821, 619] width 142 height 63
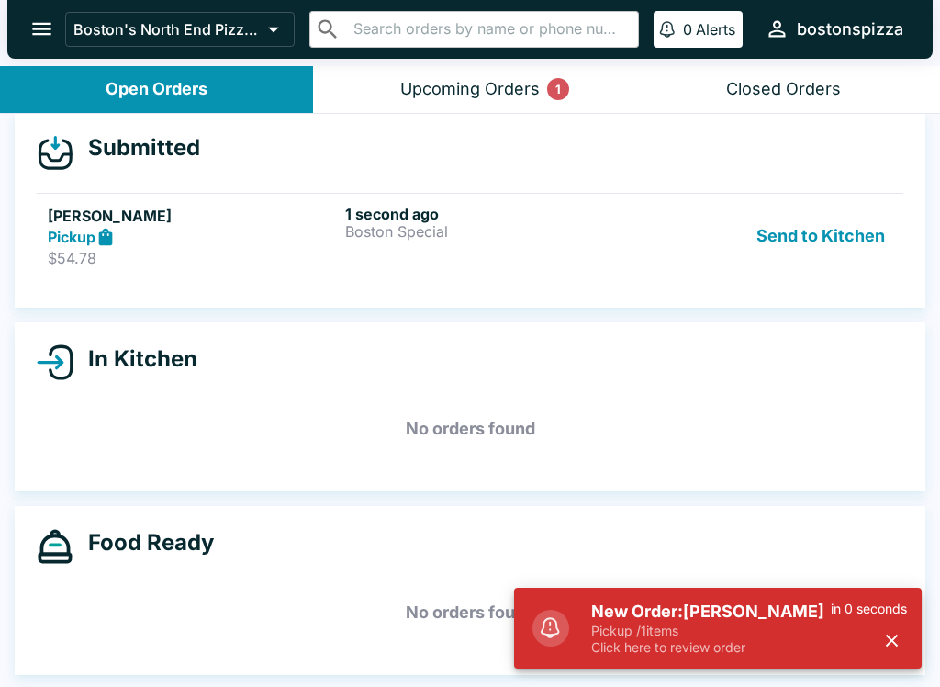
scroll to position [17, 0]
click at [240, 251] on p "$54.78" at bounding box center [193, 258] width 290 height 18
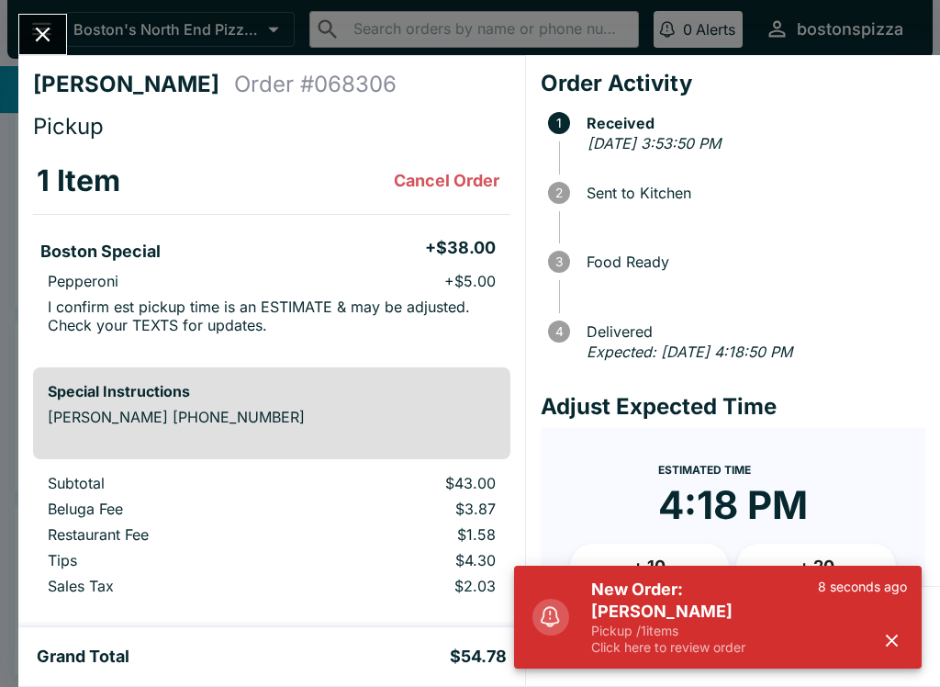
click at [885, 654] on button "button" at bounding box center [892, 640] width 30 height 30
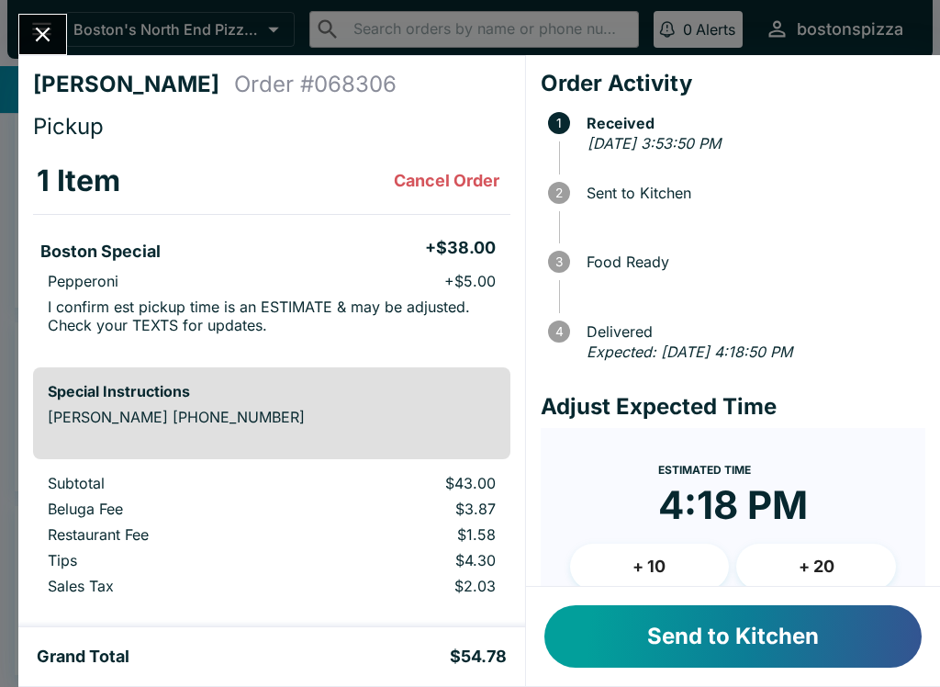
click at [706, 649] on button "Send to Kitchen" at bounding box center [732, 636] width 377 height 62
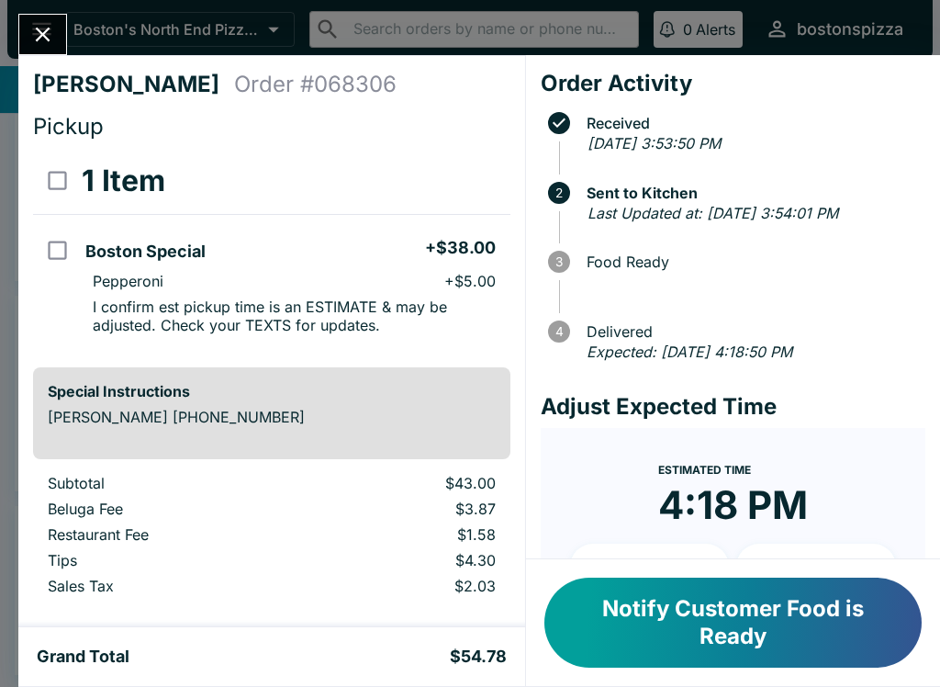
click at [49, 34] on icon "Close" at bounding box center [42, 34] width 25 height 25
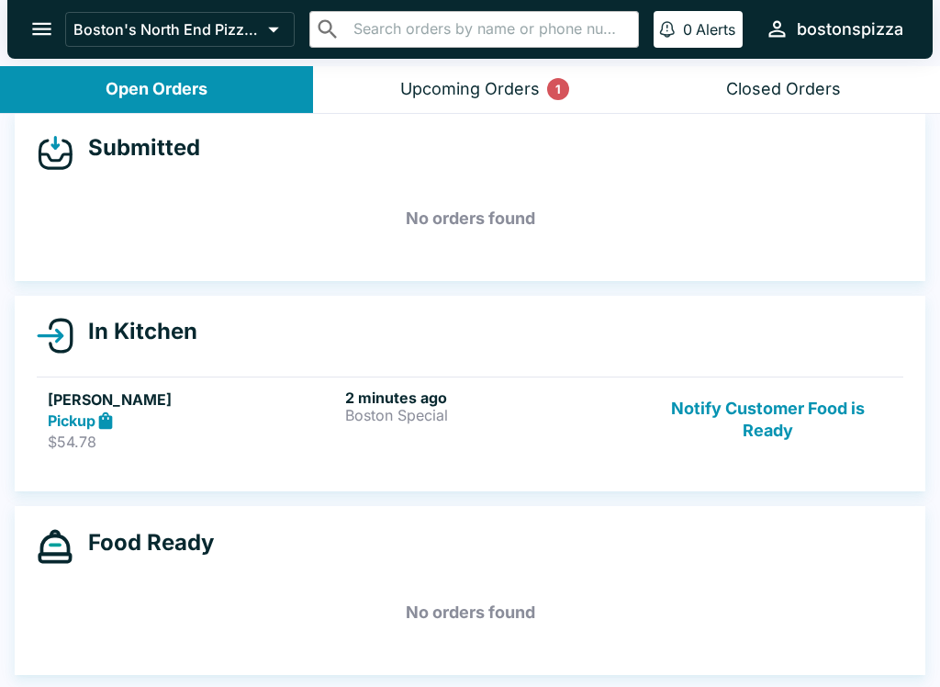
click at [476, 123] on div "Submitted No orders found" at bounding box center [470, 196] width 911 height 169
click at [483, 127] on div "Submitted No orders found" at bounding box center [470, 196] width 911 height 169
click at [450, 104] on button "Upcoming Orders 1" at bounding box center [469, 89] width 313 height 47
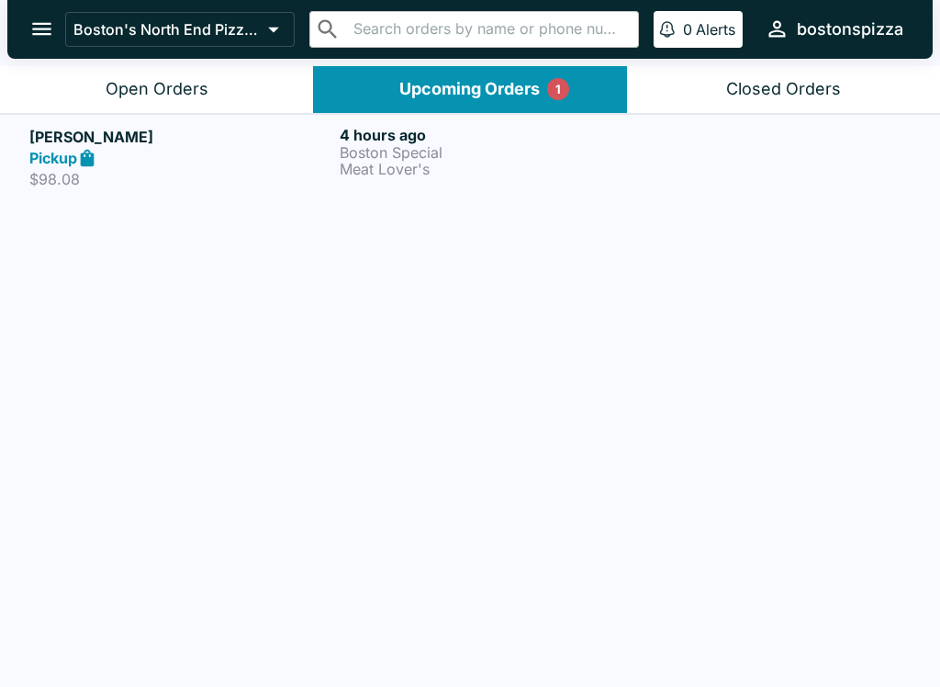
click at [153, 117] on link "[PERSON_NAME] Pickup $98.08 4 hours ago Boston Special Meat Lover's" at bounding box center [470, 157] width 940 height 86
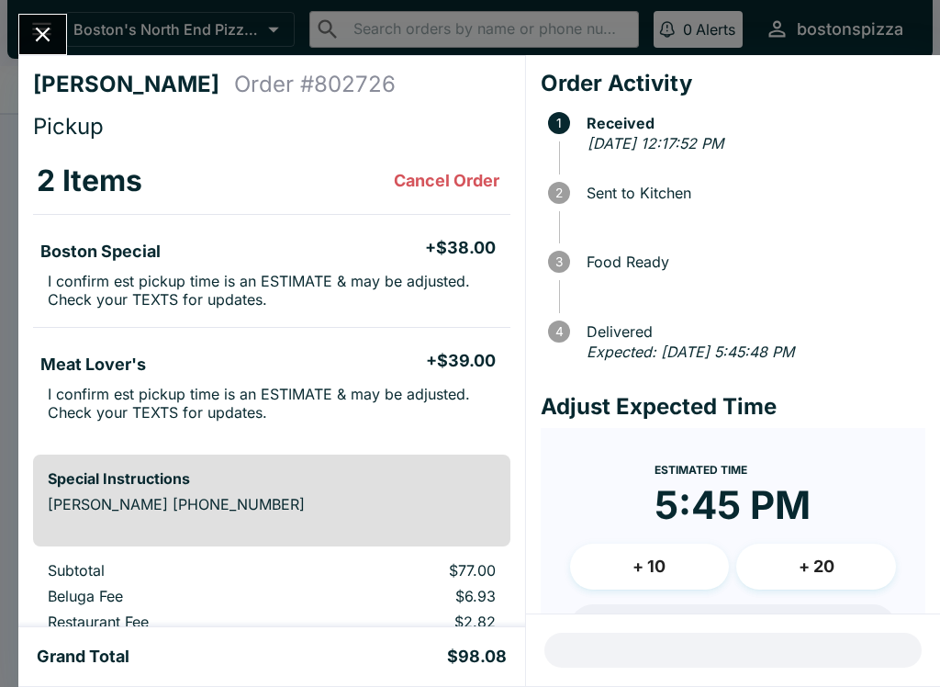
click at [49, 44] on icon "Close" at bounding box center [42, 34] width 25 height 25
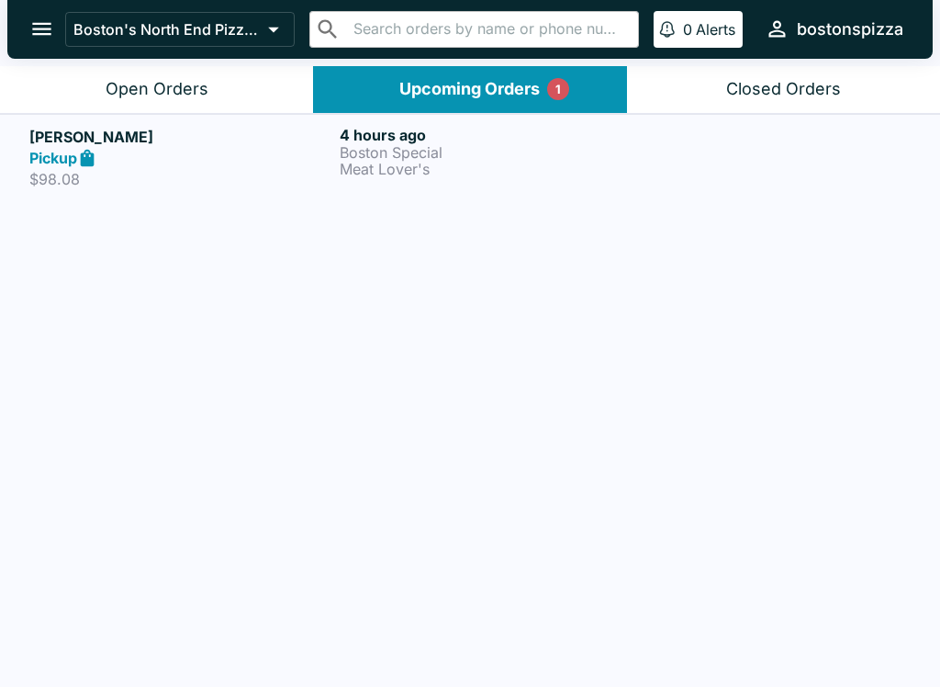
click at [171, 100] on button "Open Orders" at bounding box center [156, 89] width 313 height 47
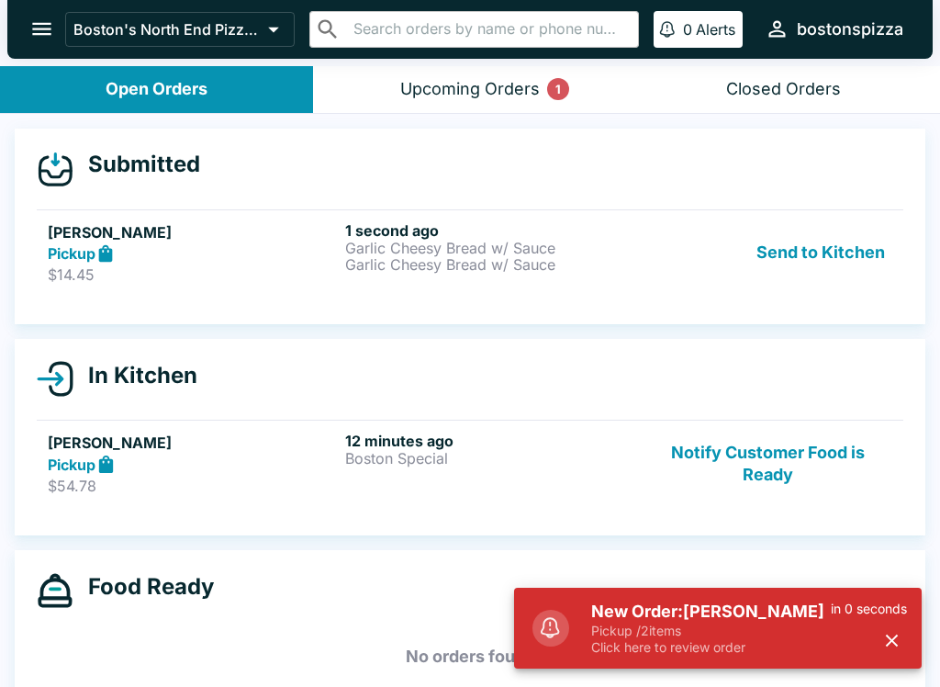
click at [793, 605] on h5 "New Order: [PERSON_NAME]" at bounding box center [711, 611] width 240 height 22
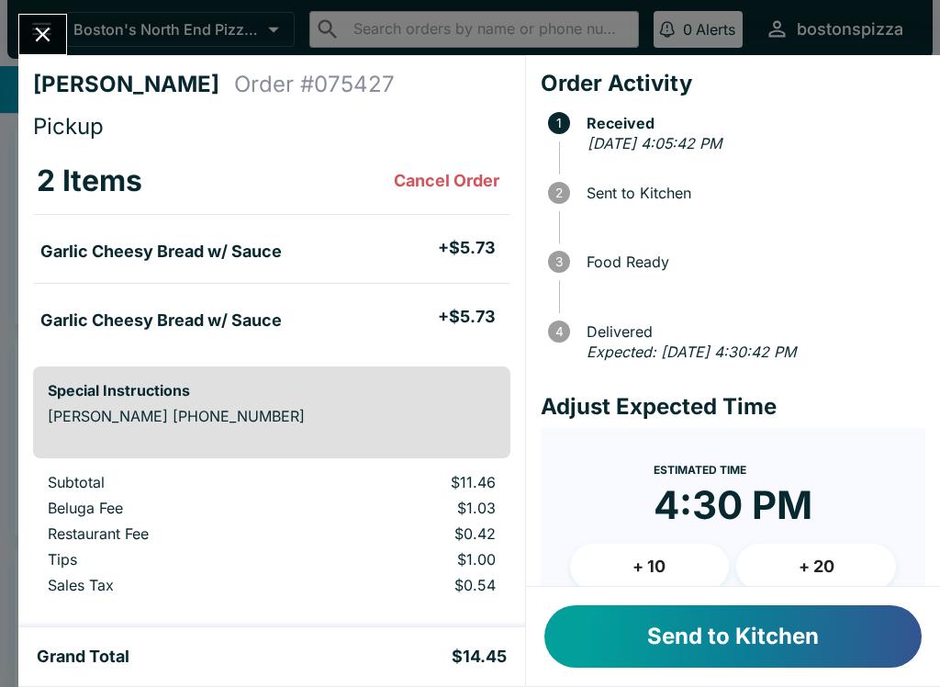
click at [694, 632] on button "Send to Kitchen" at bounding box center [732, 636] width 377 height 62
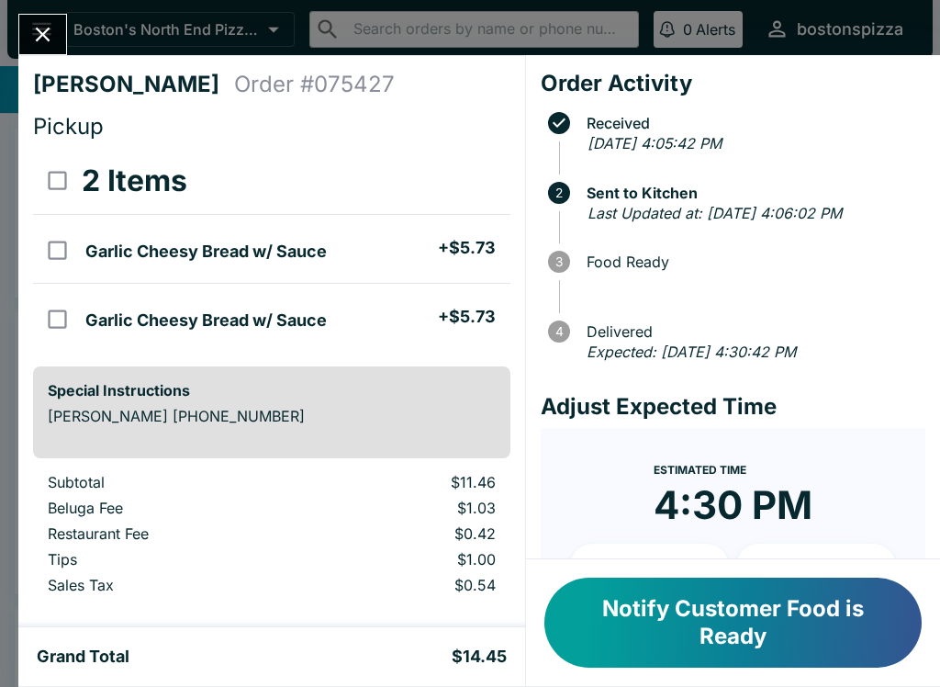
click at [57, 64] on div "Maksymilian Gradziuk Order # 075427 Pickup 2 Items Garlic Cheesy Bread w/ Sauce…" at bounding box center [271, 341] width 507 height 572
click at [57, 44] on button "Close" at bounding box center [42, 34] width 47 height 39
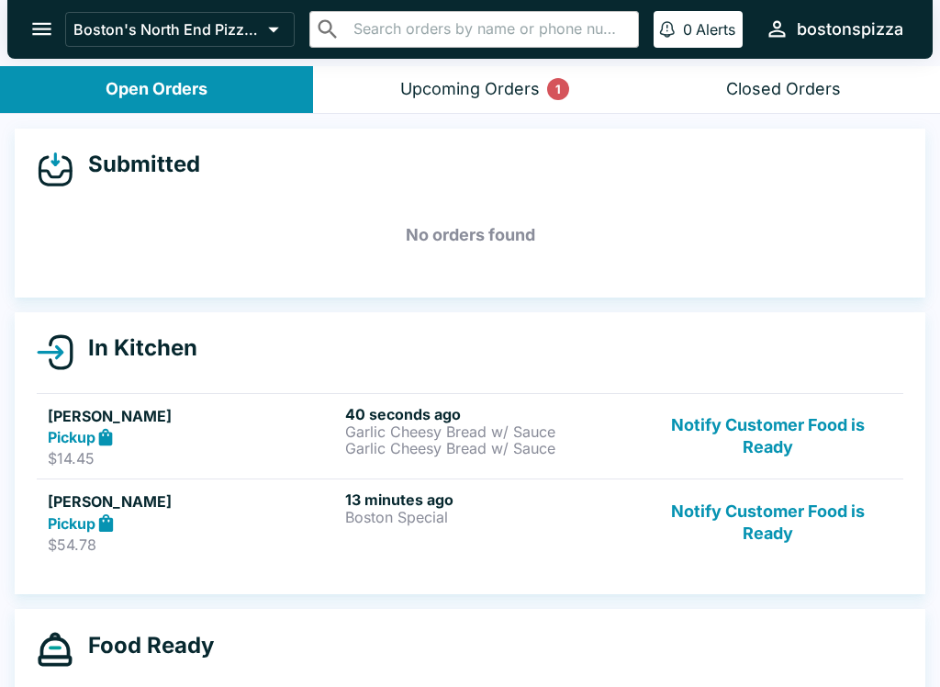
click at [194, 106] on button "Open Orders" at bounding box center [156, 89] width 313 height 47
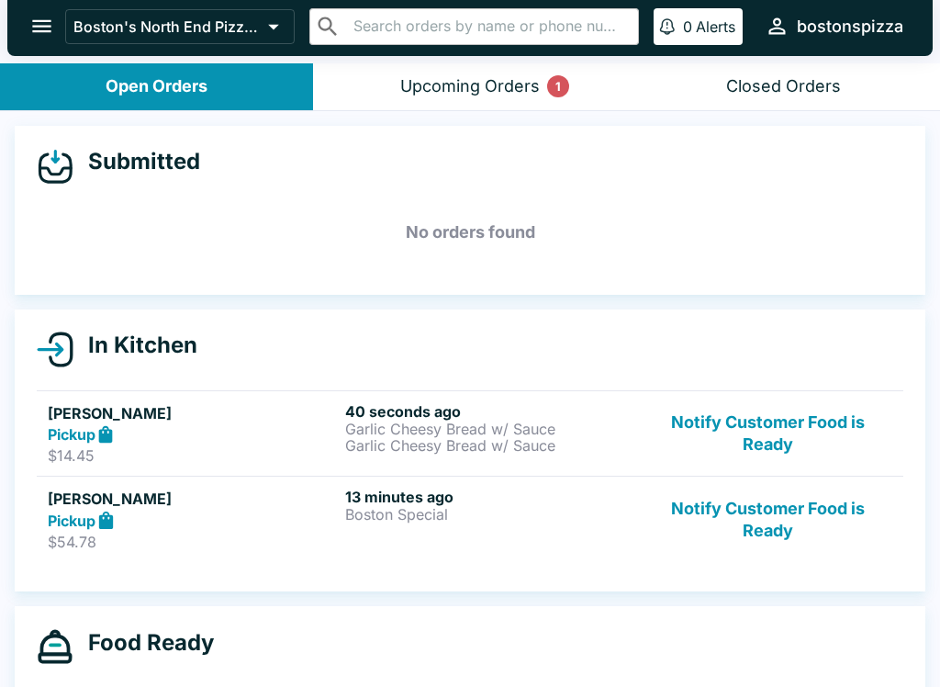
click at [508, 95] on div "Upcoming Orders 1" at bounding box center [470, 86] width 140 height 21
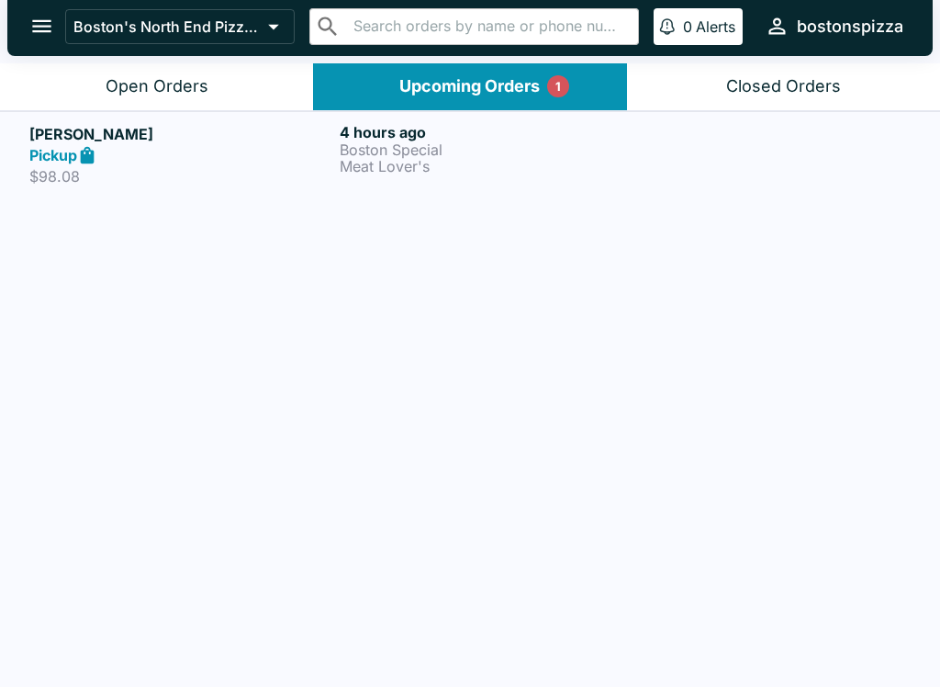
scroll to position [0, 0]
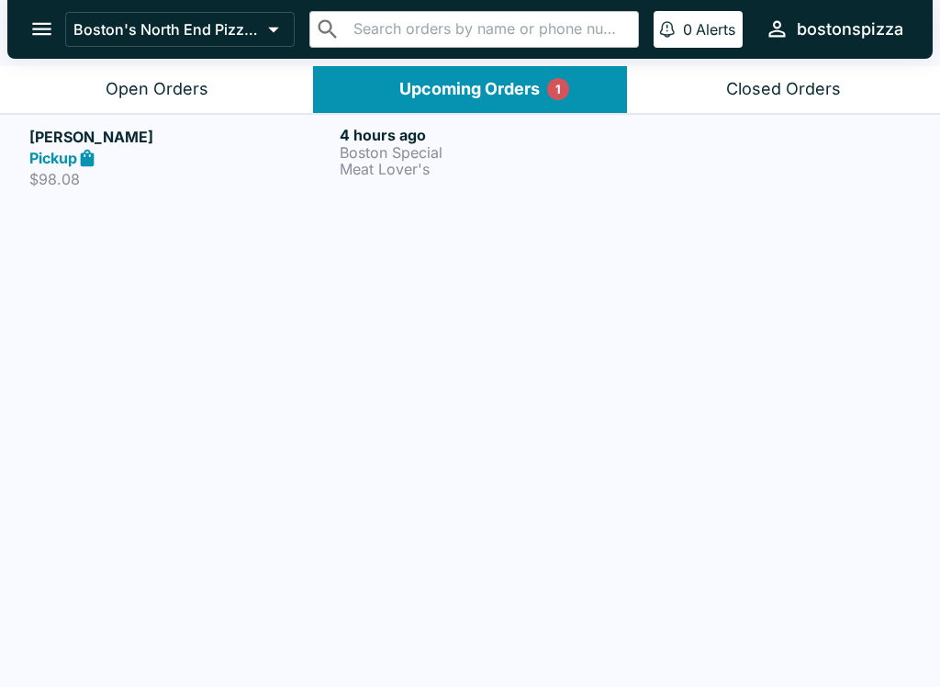
click at [198, 104] on button "Open Orders" at bounding box center [156, 89] width 313 height 47
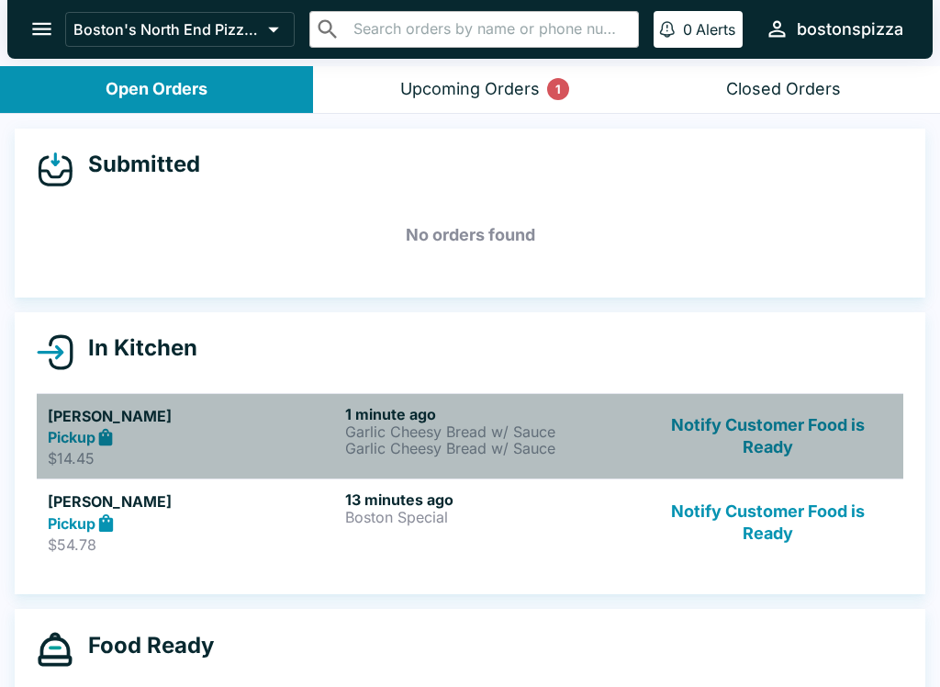
click at [202, 433] on div "Pickup" at bounding box center [193, 437] width 290 height 21
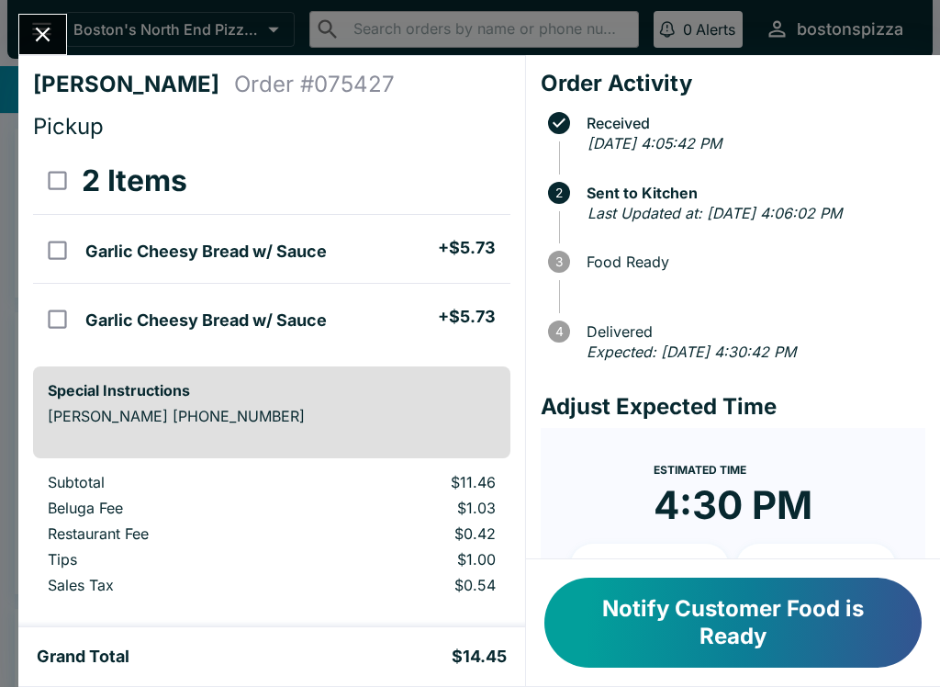
click at [76, 49] on div "Maksymilian Gradziuk Order # 075427 Pickup 2 Items Garlic Cheesy Bread w/ Sauce…" at bounding box center [470, 343] width 940 height 687
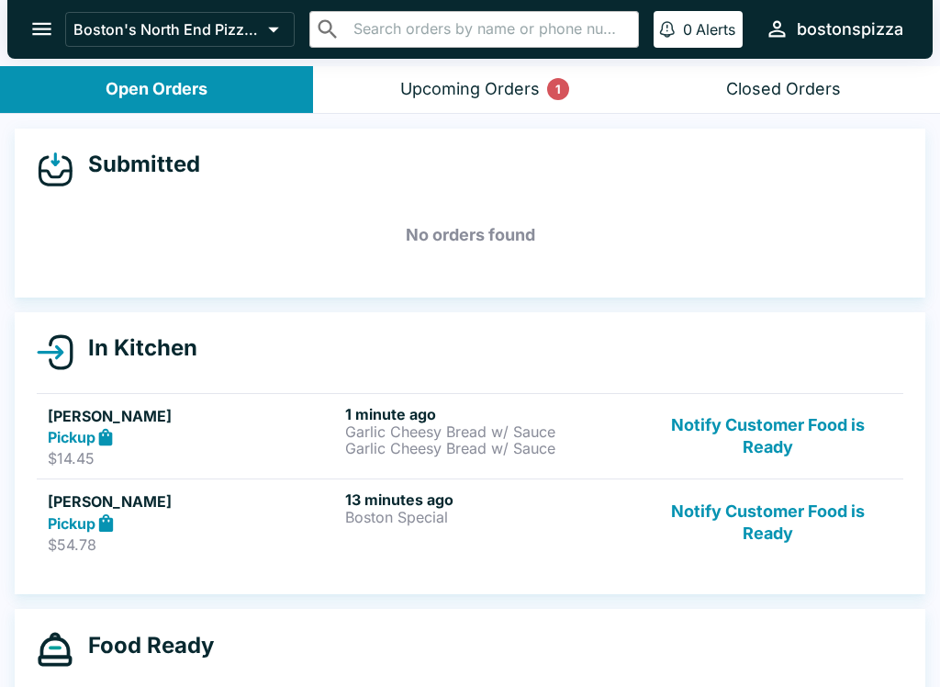
click at [471, 109] on button "Upcoming Orders 1" at bounding box center [469, 89] width 313 height 47
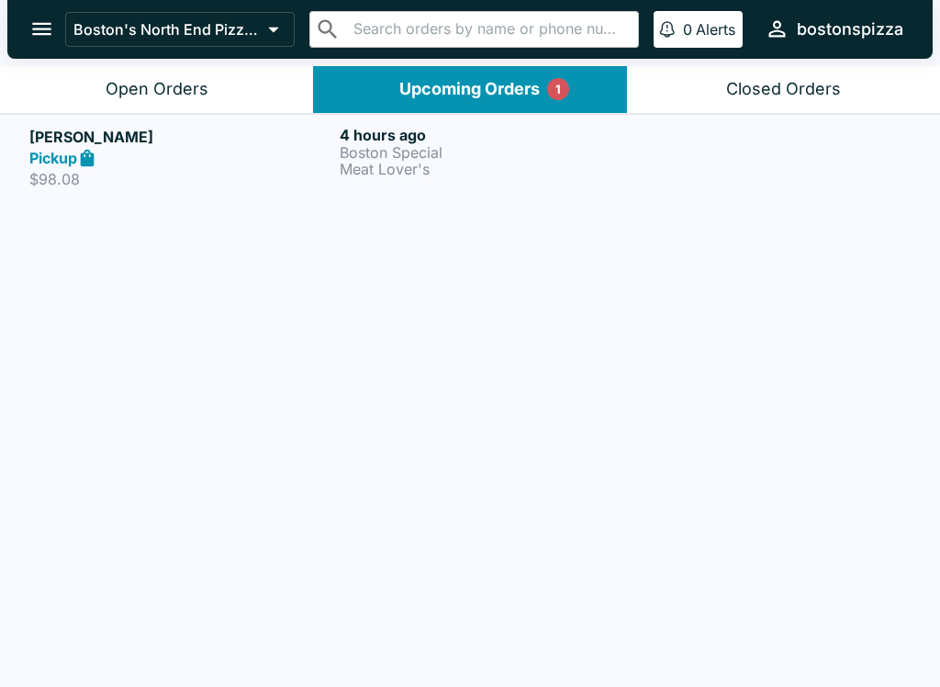
click at [419, 165] on p "Meat Lover's" at bounding box center [491, 169] width 303 height 17
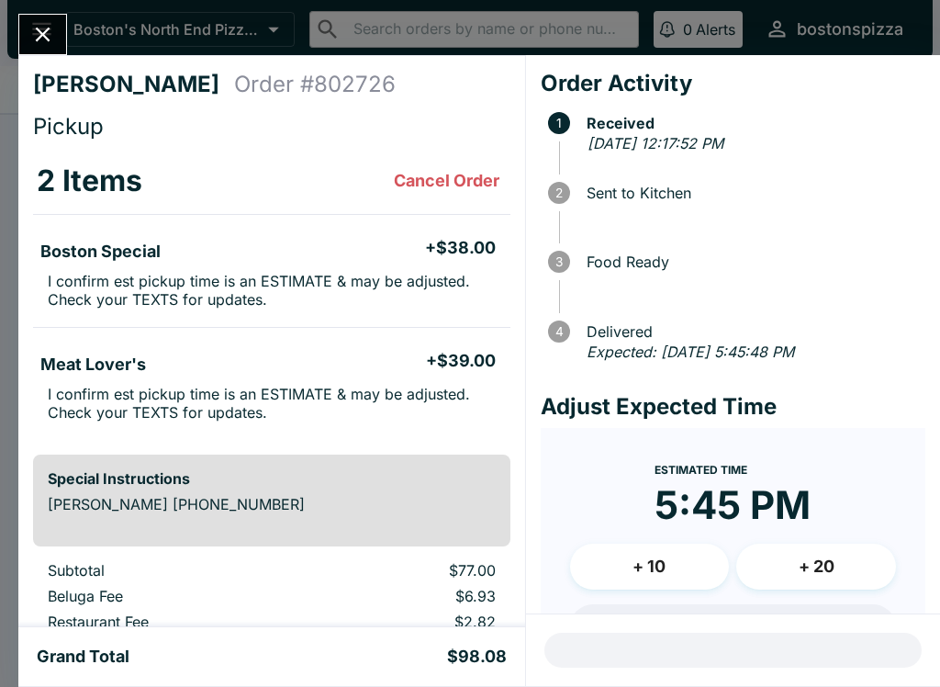
click at [45, 32] on icon "Close" at bounding box center [43, 35] width 15 height 15
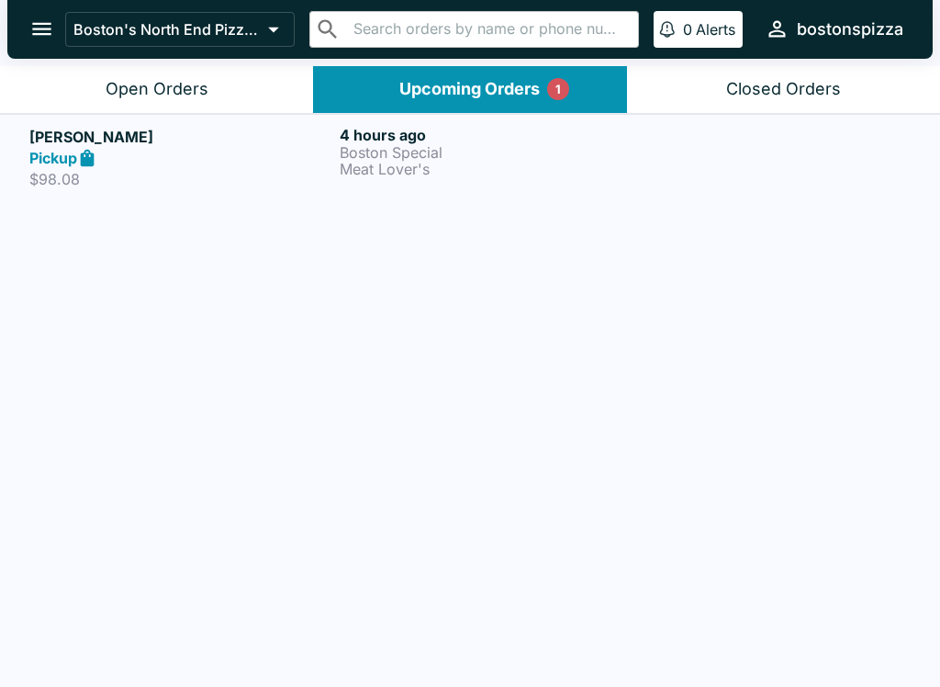
click at [173, 84] on div "Open Orders" at bounding box center [157, 89] width 103 height 21
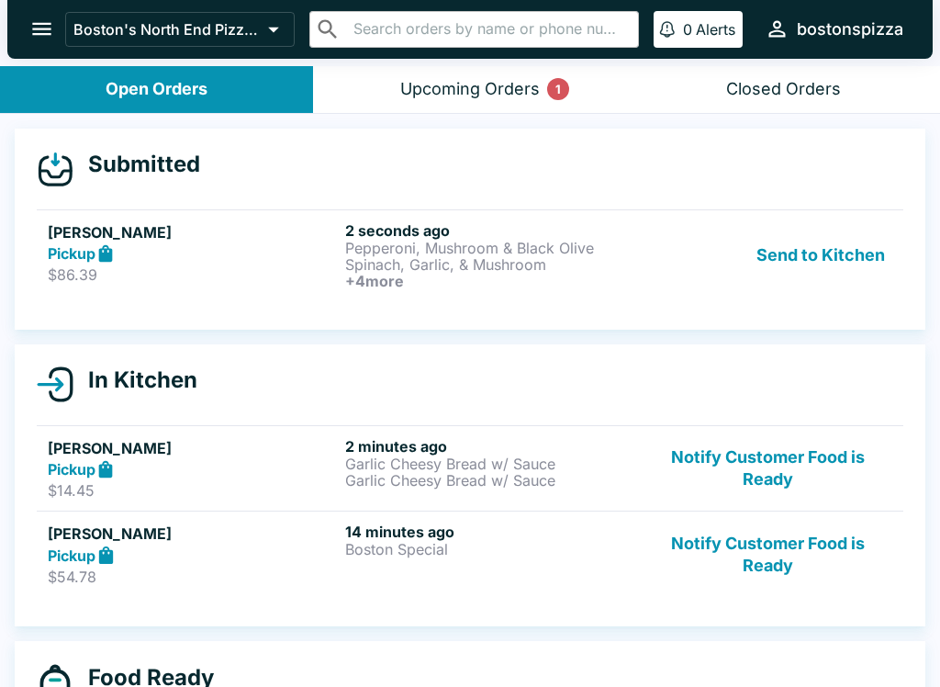
click at [397, 248] on p "Pepperoni, Mushroom & Black Olive" at bounding box center [490, 248] width 290 height 17
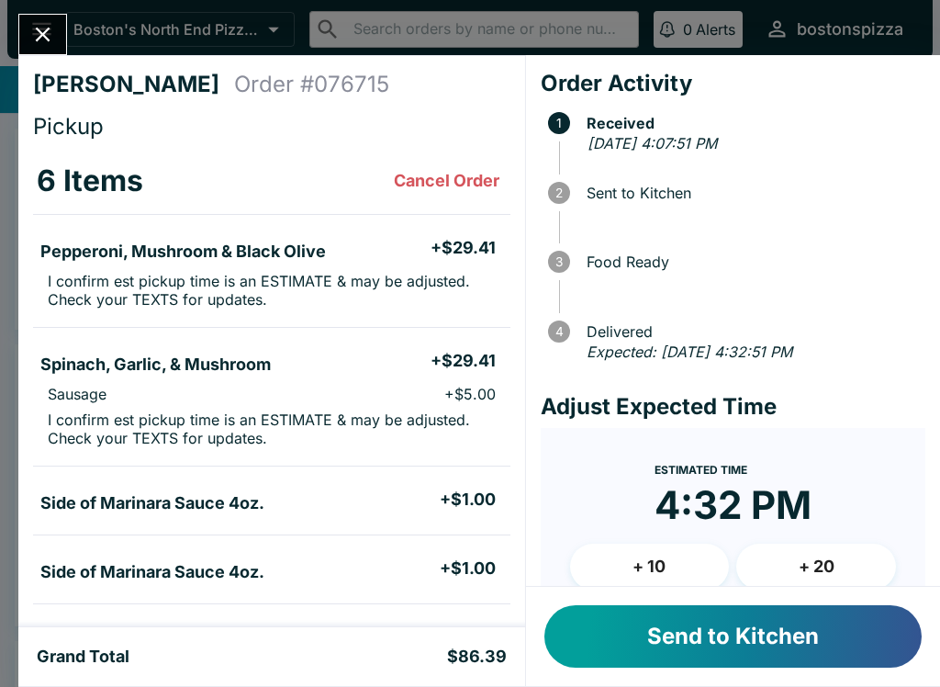
click at [676, 643] on button "Send to Kitchen" at bounding box center [732, 636] width 377 height 62
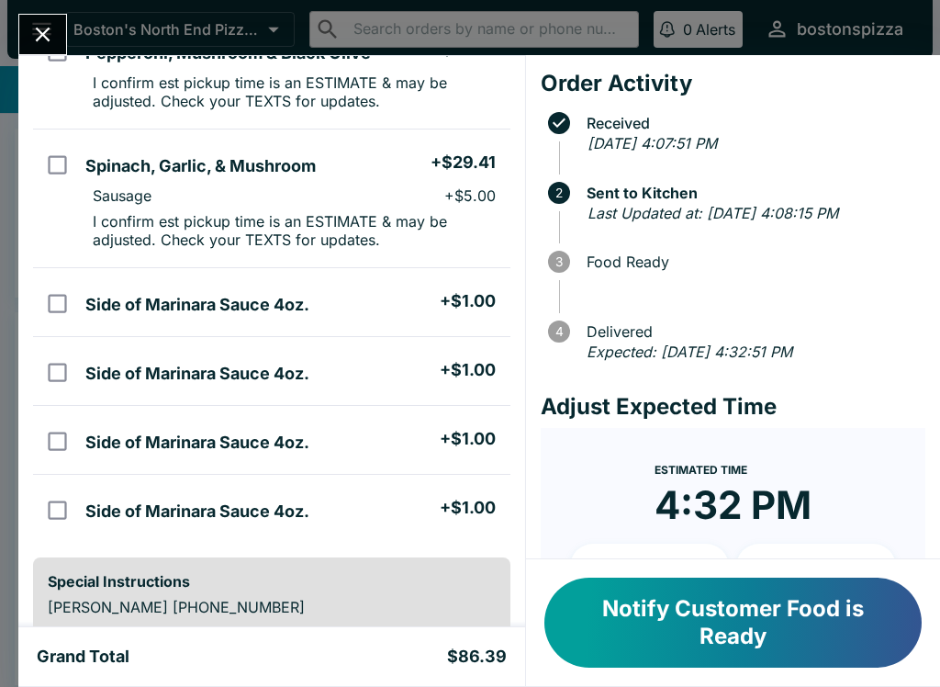
scroll to position [196, 0]
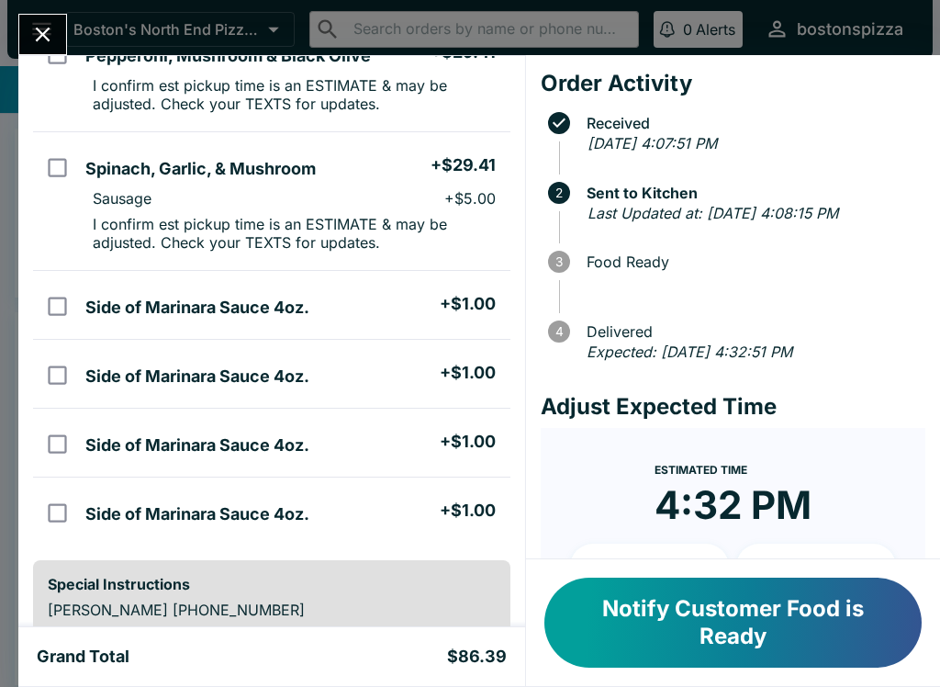
click at [55, 44] on icon "Close" at bounding box center [42, 34] width 25 height 25
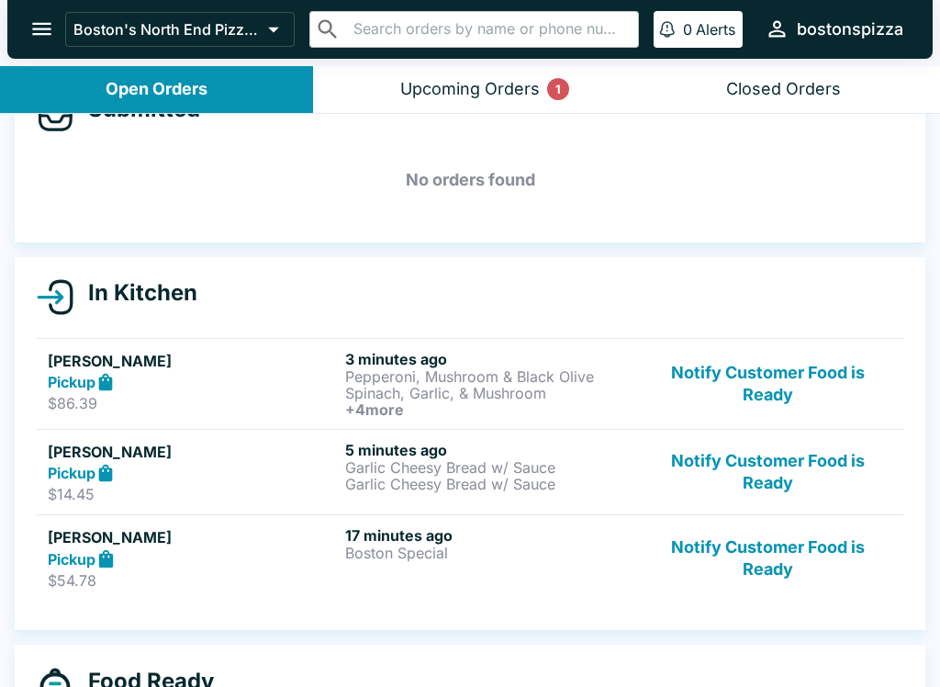
scroll to position [53, 0]
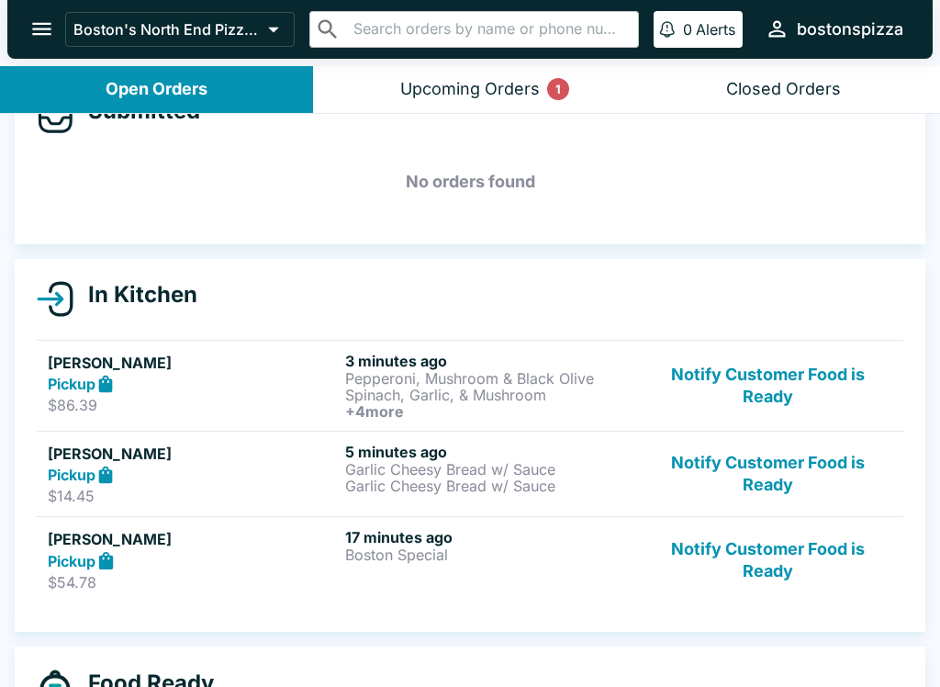
click at [232, 489] on p "$14.45" at bounding box center [193, 495] width 290 height 18
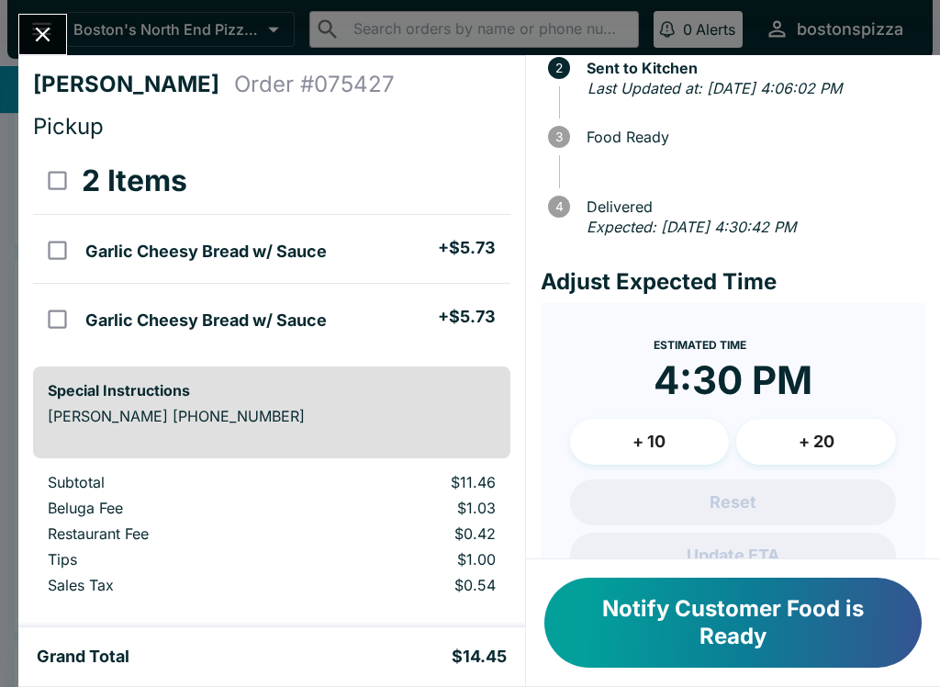
scroll to position [129, 0]
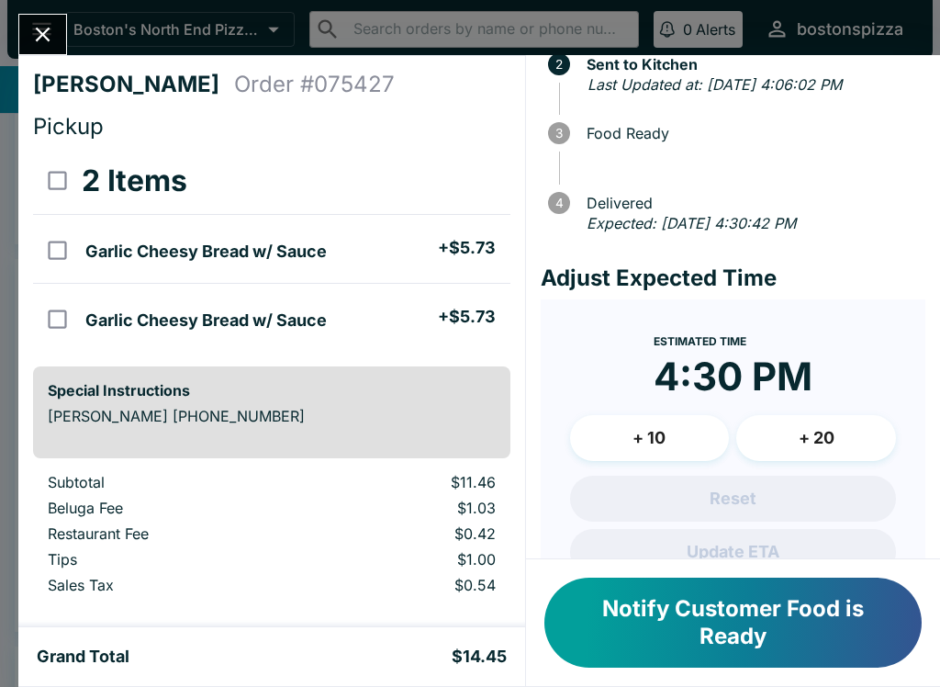
click at [48, 34] on icon "Close" at bounding box center [42, 34] width 25 height 25
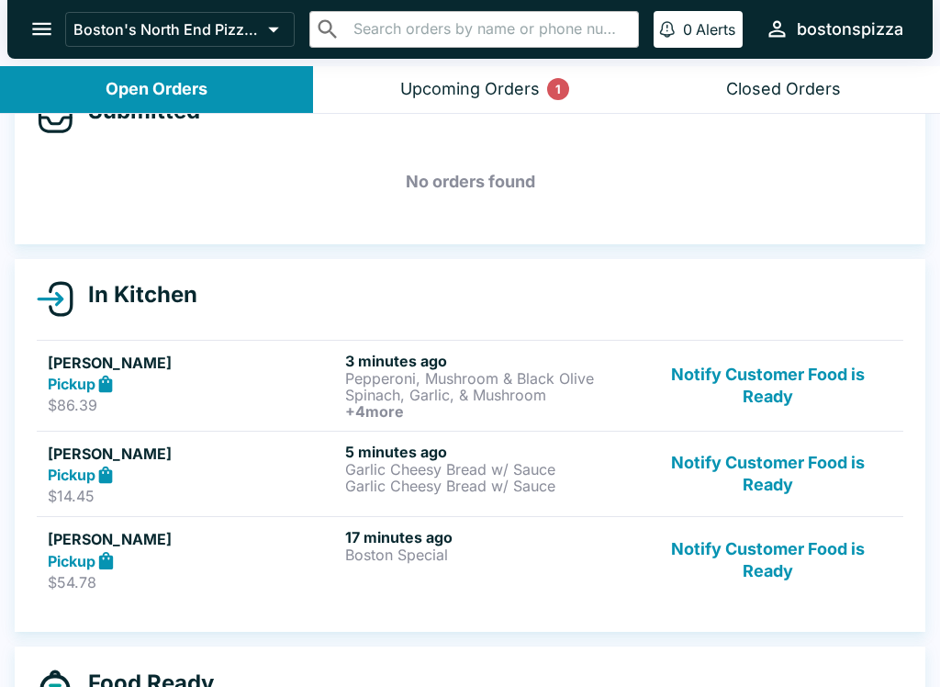
click at [498, 91] on div "Upcoming Orders 1" at bounding box center [470, 89] width 140 height 21
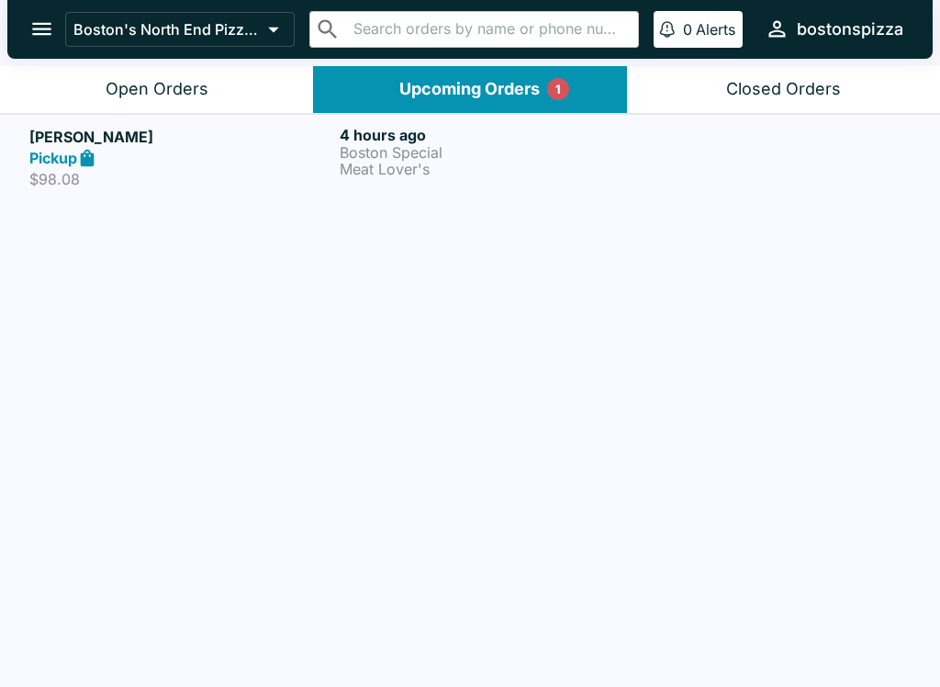
click at [172, 81] on div "Open Orders" at bounding box center [157, 89] width 103 height 21
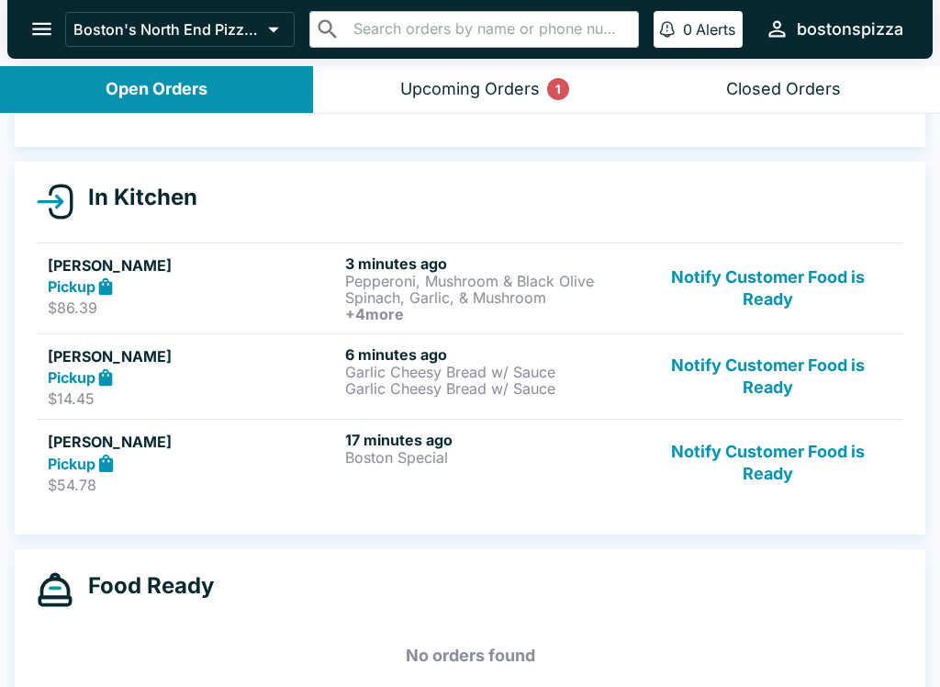
scroll to position [168, 0]
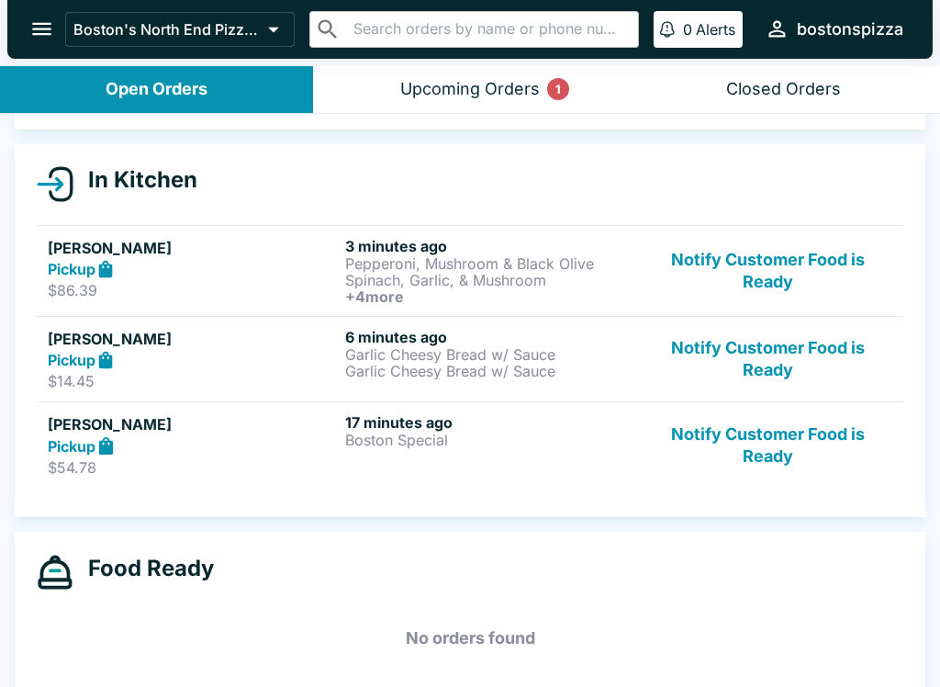
click at [553, 352] on p "Garlic Cheesy Bread w/ Sauce" at bounding box center [490, 354] width 290 height 17
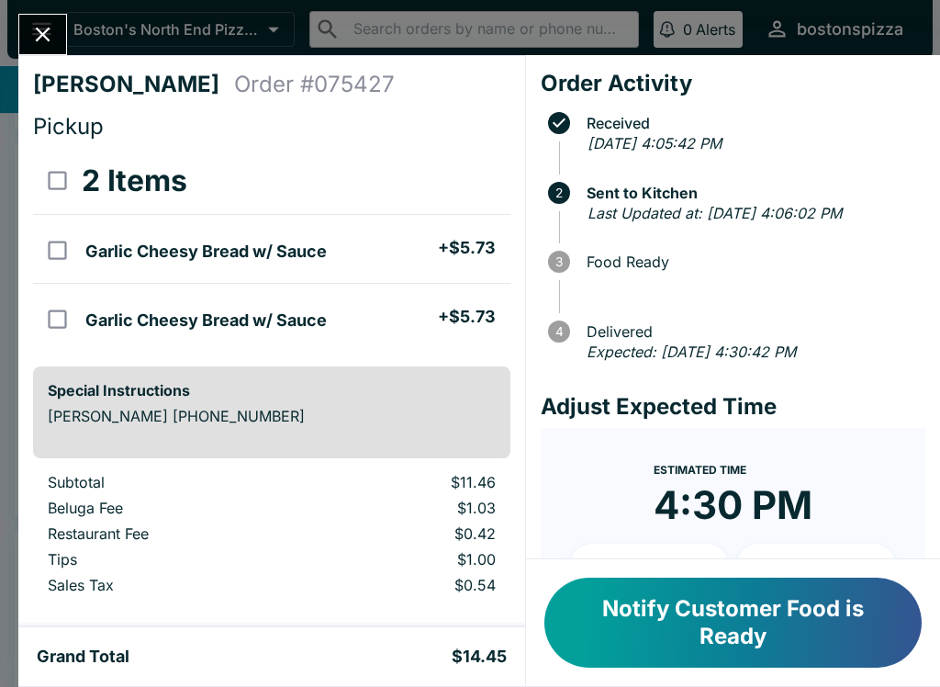
click at [57, 6] on div "Maksymilian Gradziuk Order # 075427 Pickup 2 Items Garlic Cheesy Bread w/ Sauce…" at bounding box center [470, 343] width 940 height 687
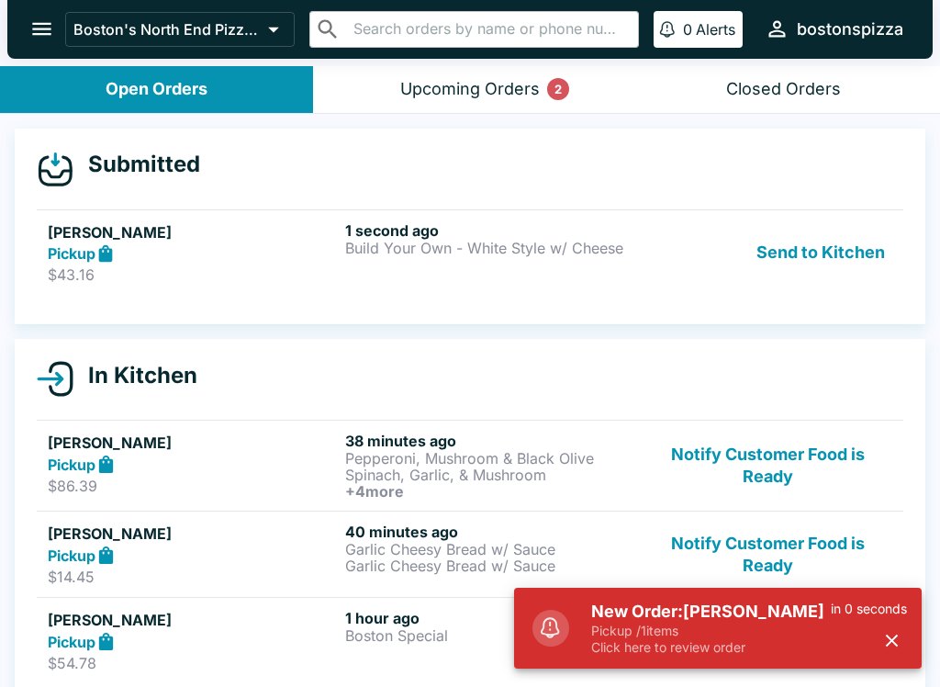
click at [174, 315] on div "Submitted [PERSON_NAME] Pickup $43.16 1 second ago Build Your Own - White Style…" at bounding box center [470, 227] width 911 height 196
click at [202, 283] on p "$43.16" at bounding box center [193, 274] width 290 height 18
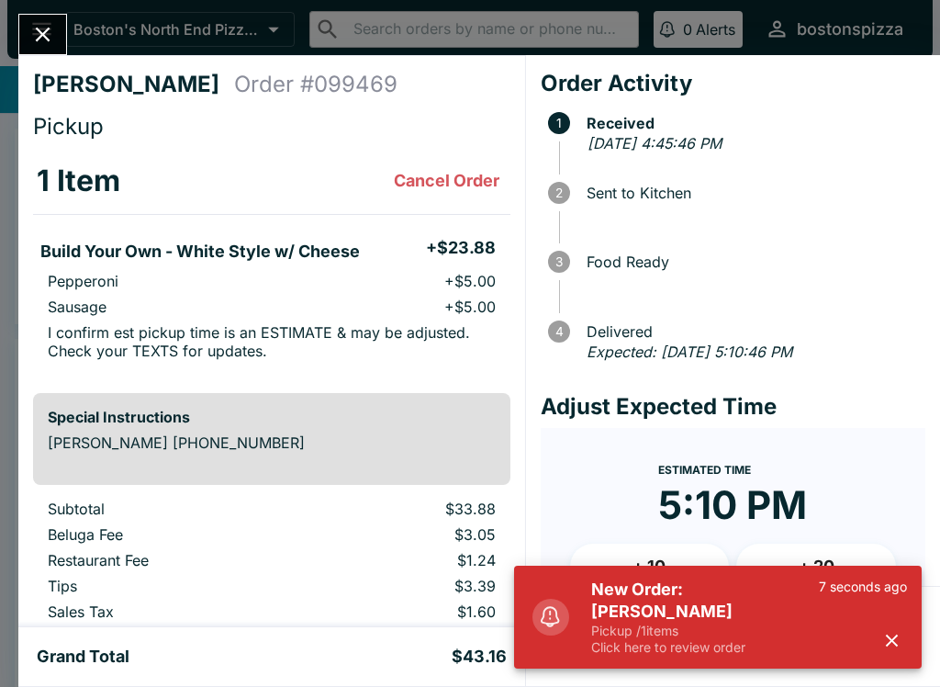
click at [894, 650] on icon "button" at bounding box center [891, 640] width 21 height 21
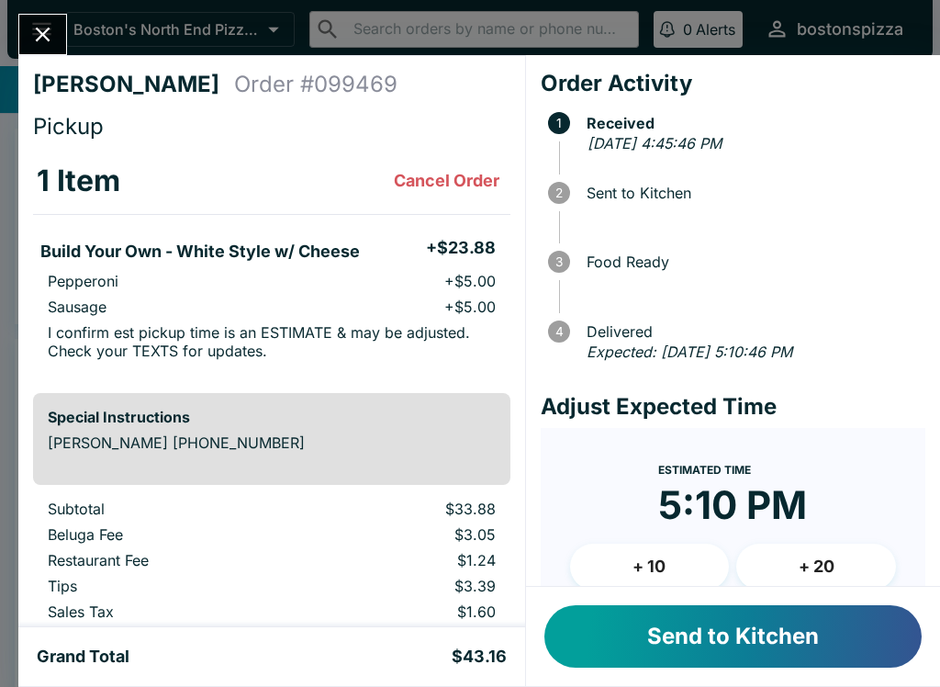
click at [740, 622] on button "Send to Kitchen" at bounding box center [732, 636] width 377 height 62
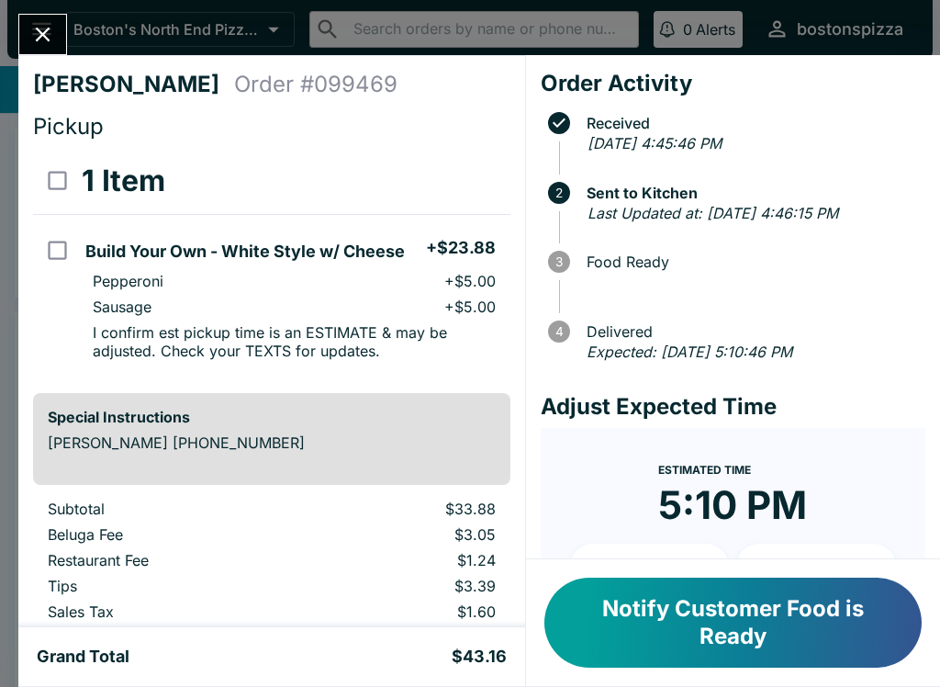
click at [42, 44] on icon "Close" at bounding box center [42, 34] width 25 height 25
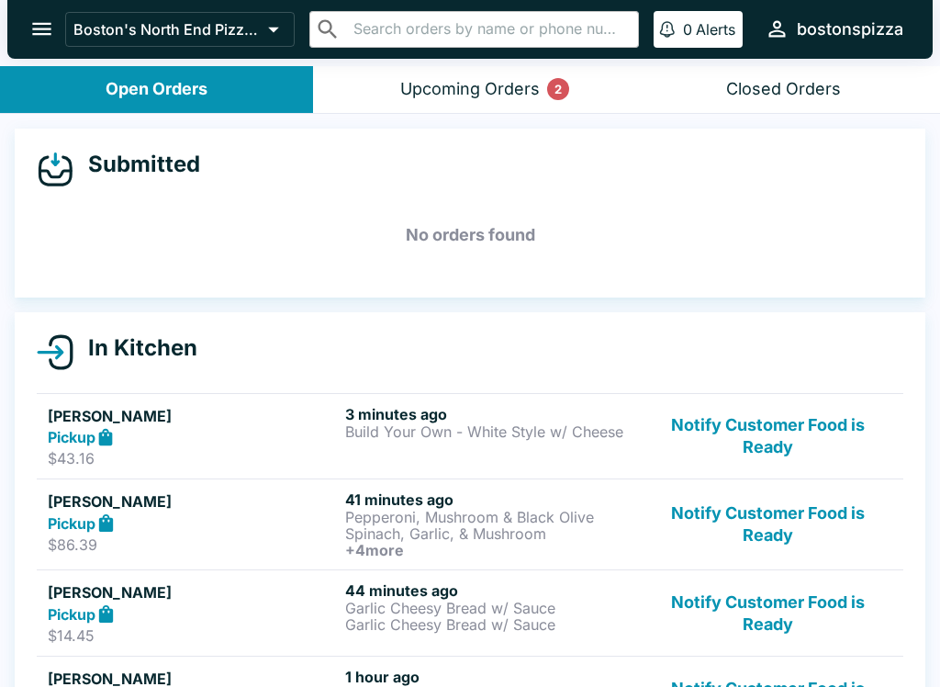
click at [482, 82] on div "Upcoming Orders 2" at bounding box center [470, 89] width 140 height 21
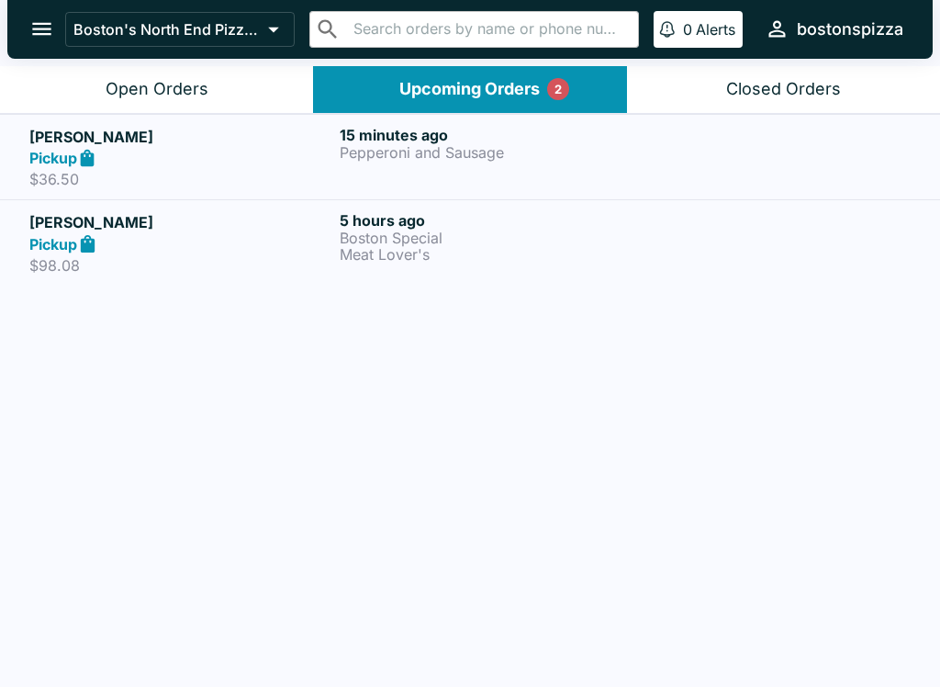
click at [189, 151] on div "Pickup" at bounding box center [180, 158] width 303 height 21
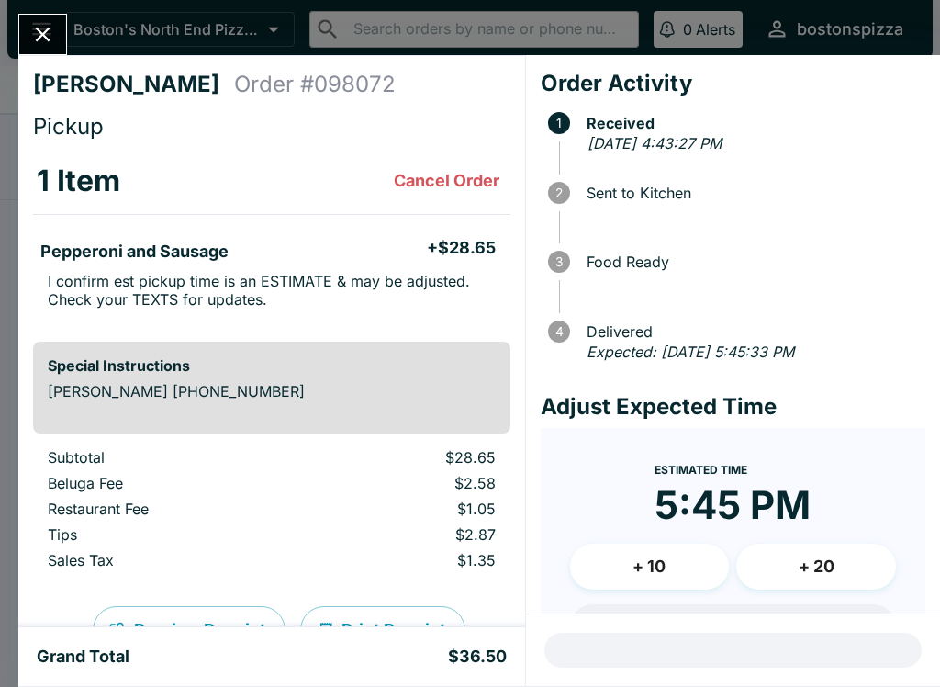
click at [37, 39] on icon "Close" at bounding box center [42, 34] width 25 height 25
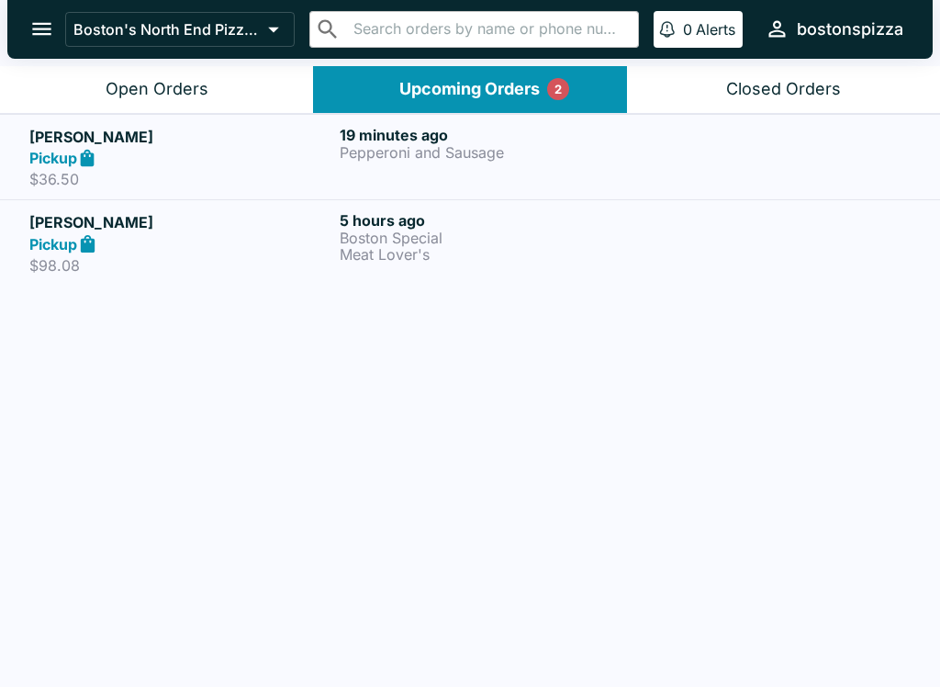
click at [239, 81] on button "Open Orders" at bounding box center [156, 89] width 313 height 47
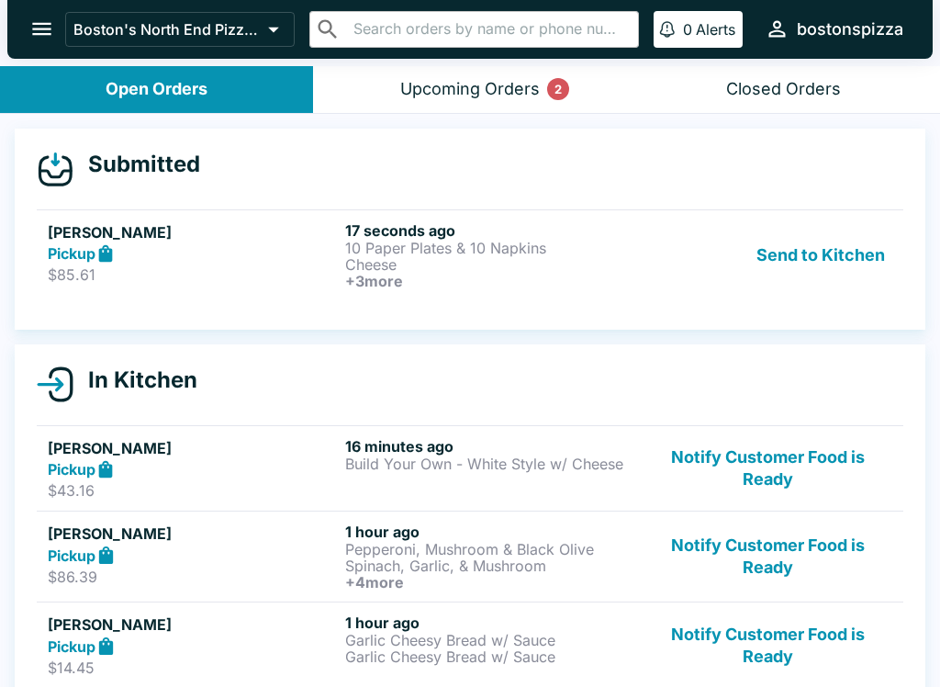
click at [532, 258] on p "Cheese" at bounding box center [490, 264] width 290 height 17
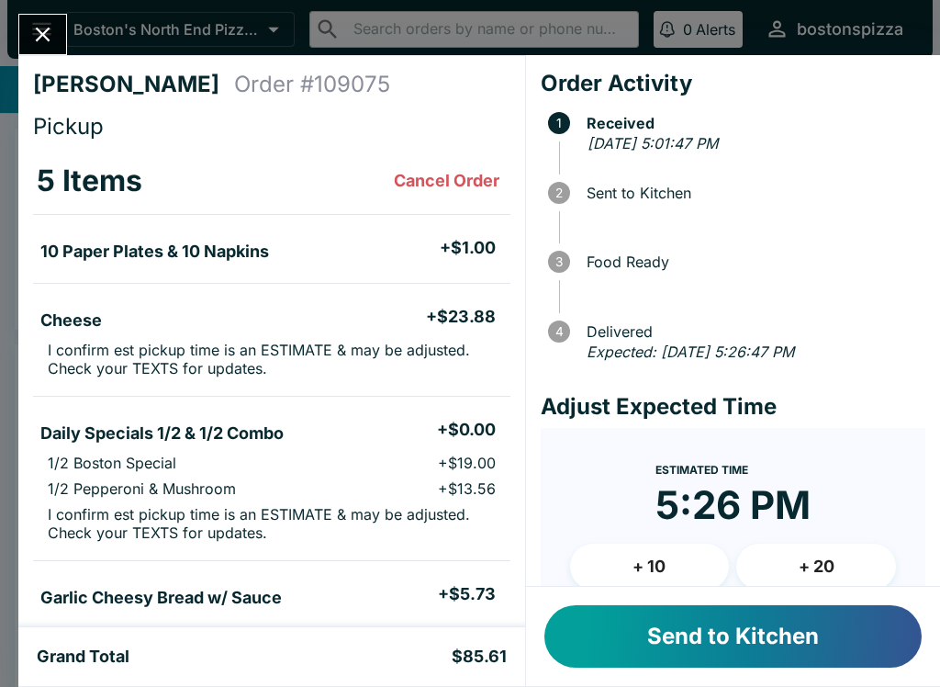
click at [29, 28] on button "Close" at bounding box center [42, 34] width 47 height 39
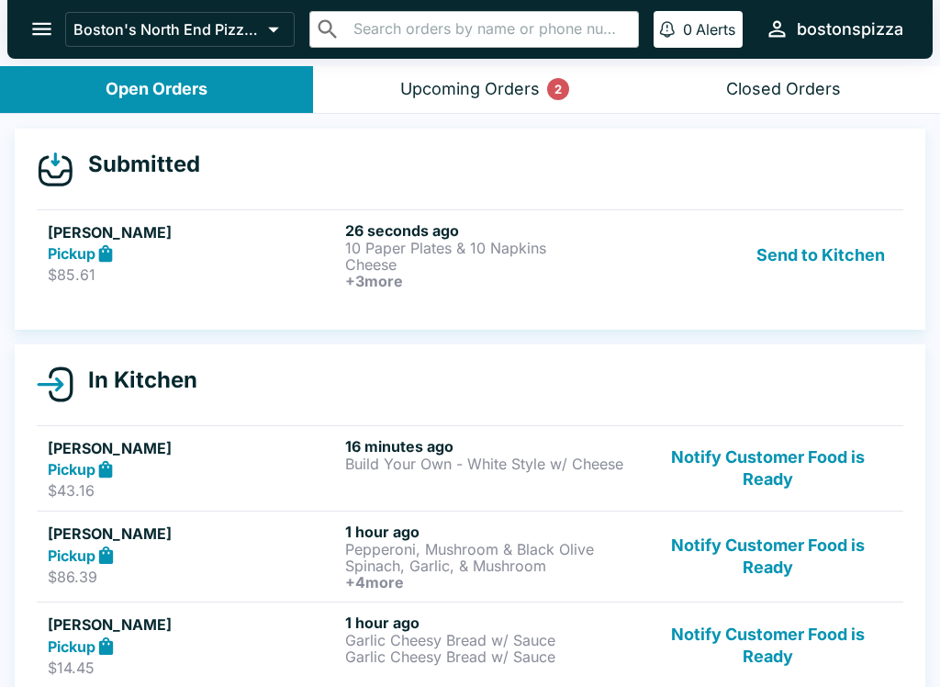
click at [219, 278] on p "$85.61" at bounding box center [193, 274] width 290 height 18
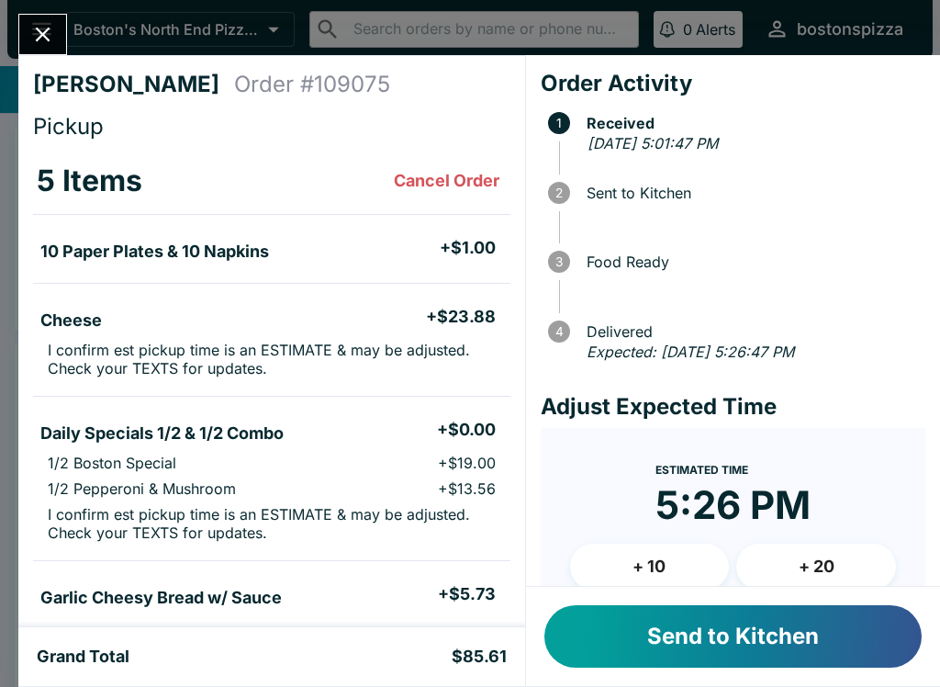
click at [671, 575] on button "+ 10" at bounding box center [650, 566] width 160 height 46
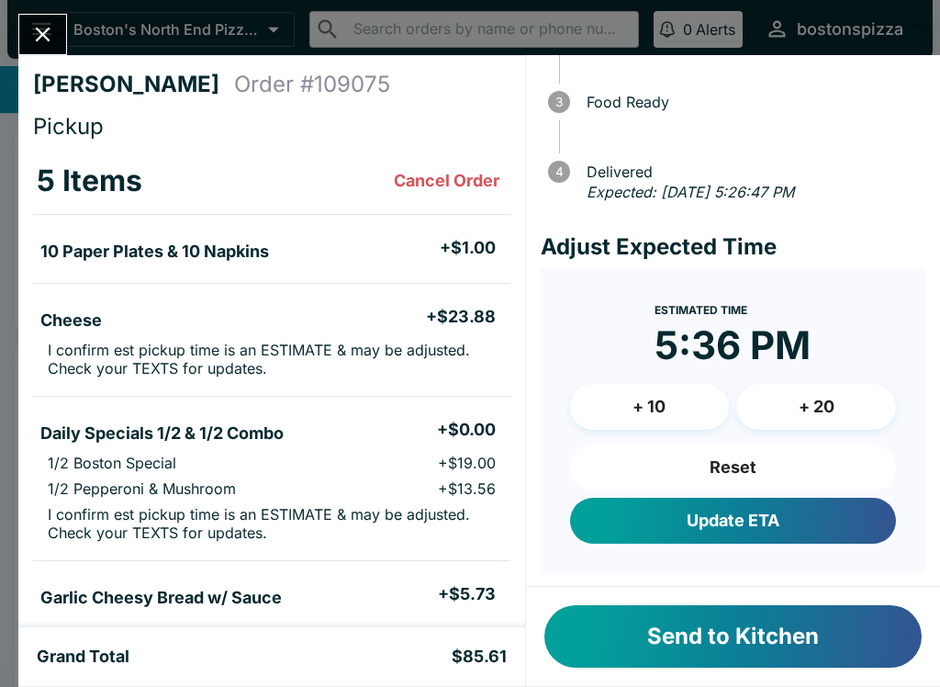
scroll to position [159, 0]
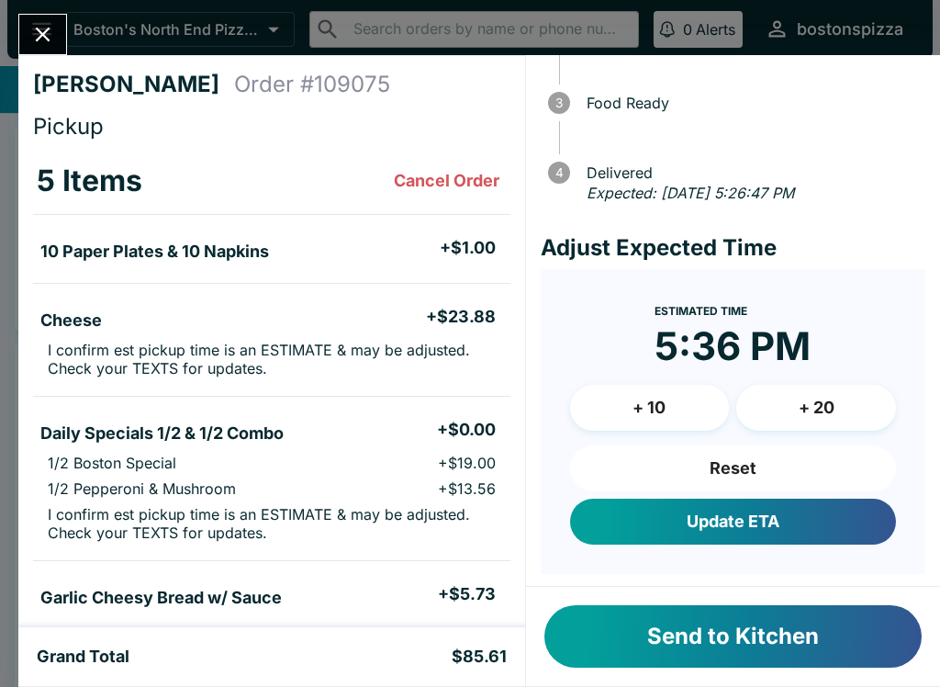
click at [723, 631] on button "Send to Kitchen" at bounding box center [732, 636] width 377 height 62
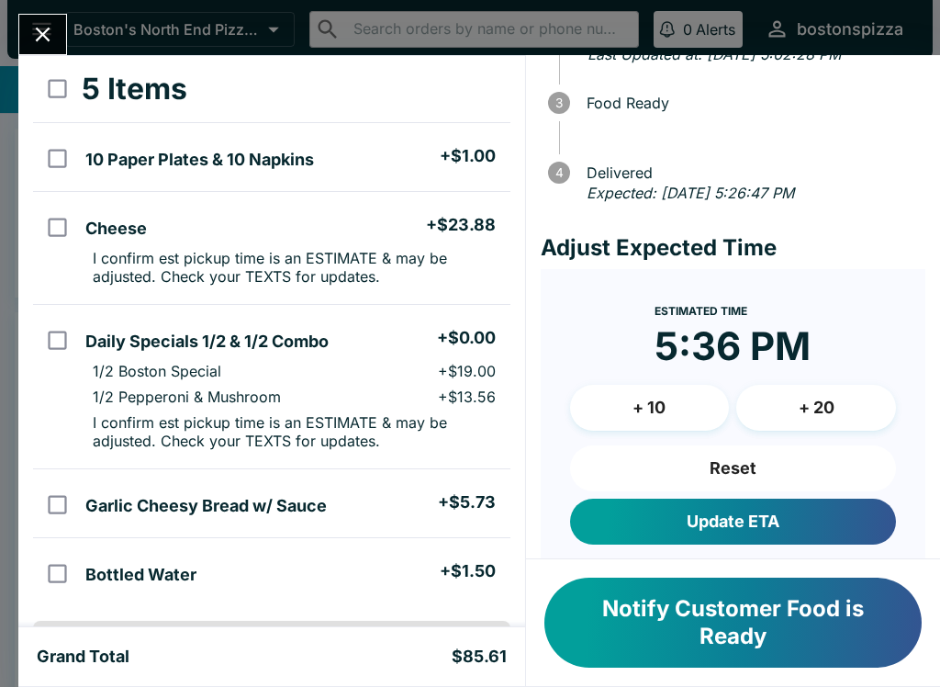
scroll to position [93, 0]
click at [38, 42] on icon "Close" at bounding box center [42, 34] width 25 height 25
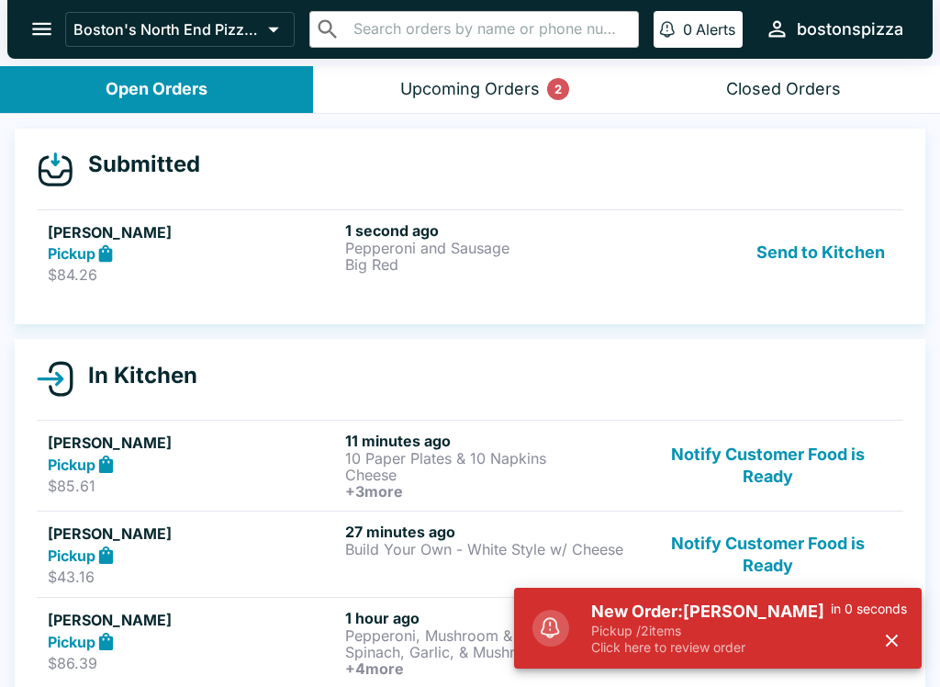
click at [164, 272] on p "$84.26" at bounding box center [193, 274] width 290 height 18
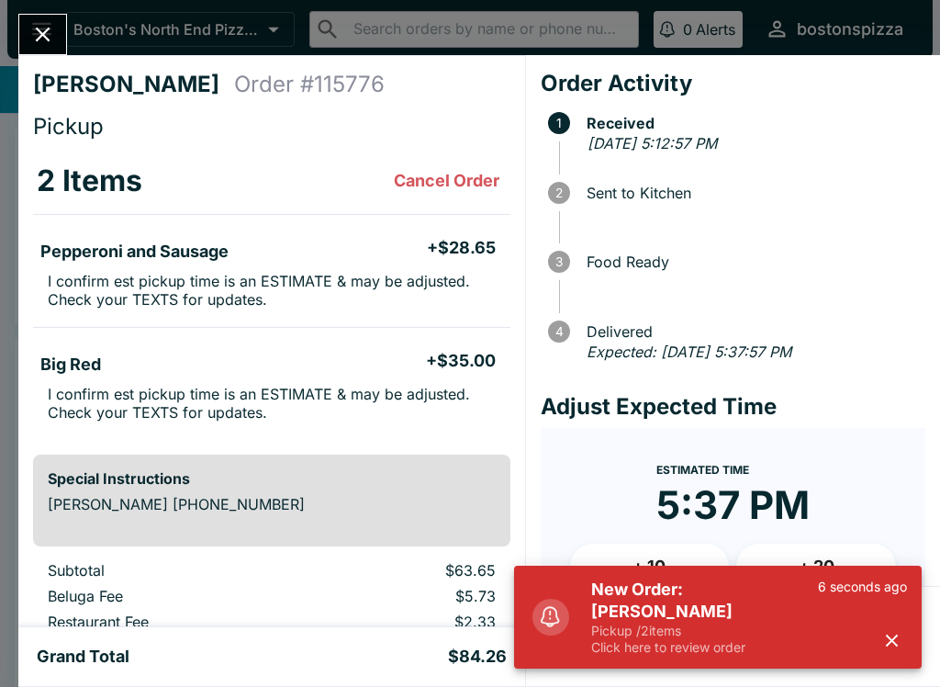
click at [898, 652] on button "button" at bounding box center [892, 640] width 30 height 30
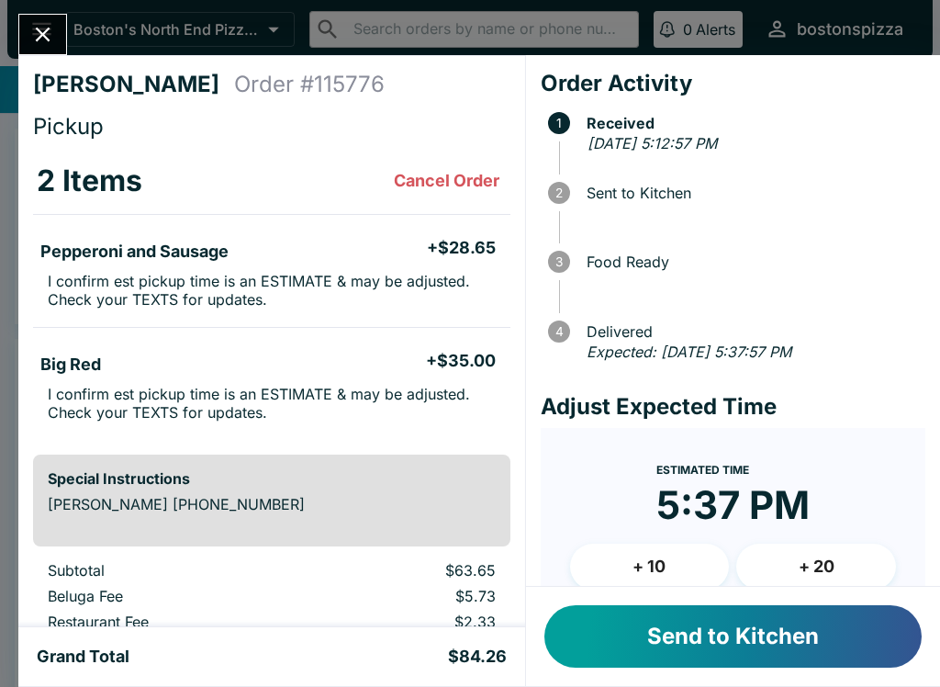
click at [657, 554] on button "+ 10" at bounding box center [650, 566] width 160 height 46
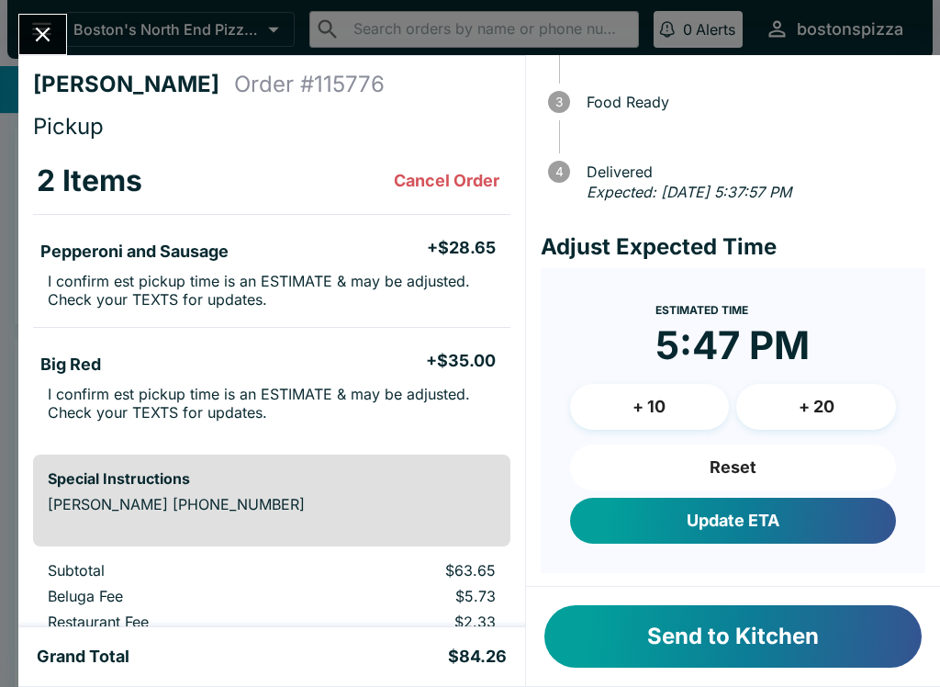
scroll to position [159, 0]
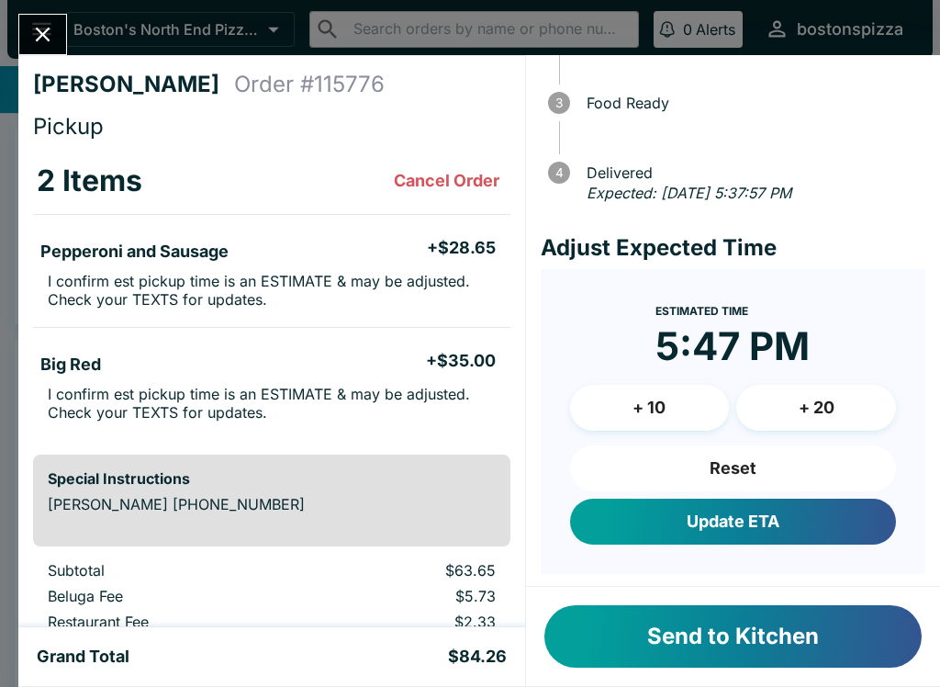
click at [655, 398] on button "+ 10" at bounding box center [650, 408] width 160 height 46
click at [750, 640] on button "Send to Kitchen" at bounding box center [732, 636] width 377 height 62
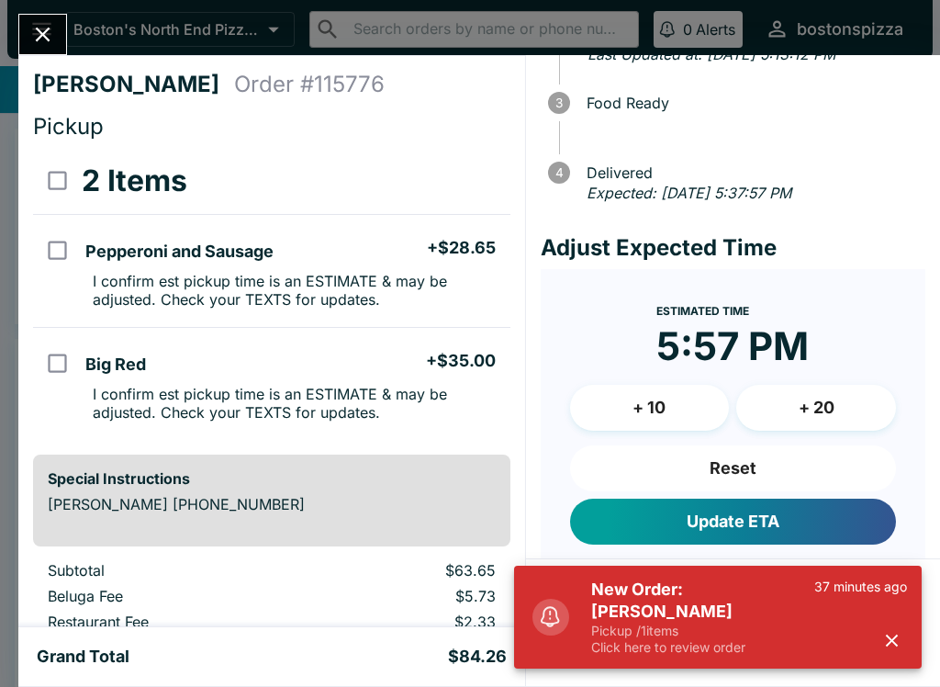
click at [769, 609] on h5 "New Order: [PERSON_NAME]" at bounding box center [702, 600] width 223 height 44
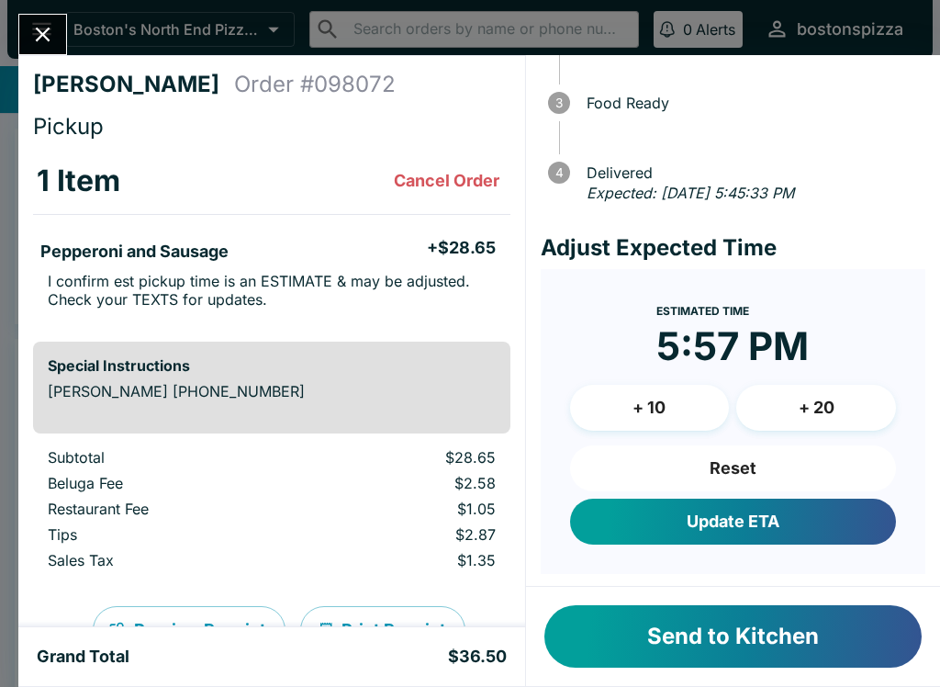
click at [823, 640] on button "Send to Kitchen" at bounding box center [732, 636] width 377 height 62
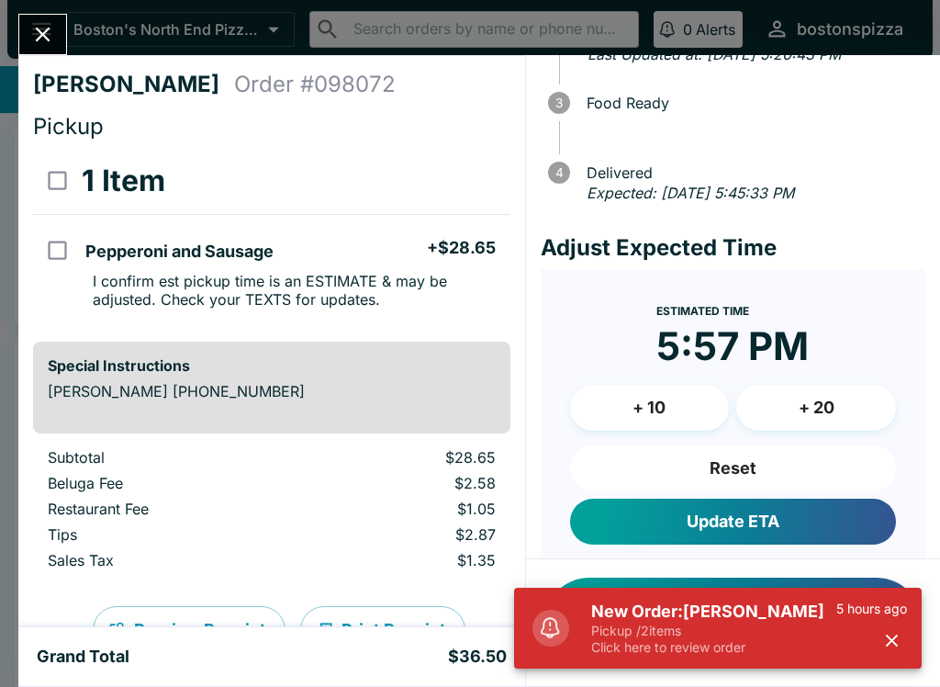
click at [766, 624] on p "Pickup / 2 items" at bounding box center [713, 630] width 245 height 17
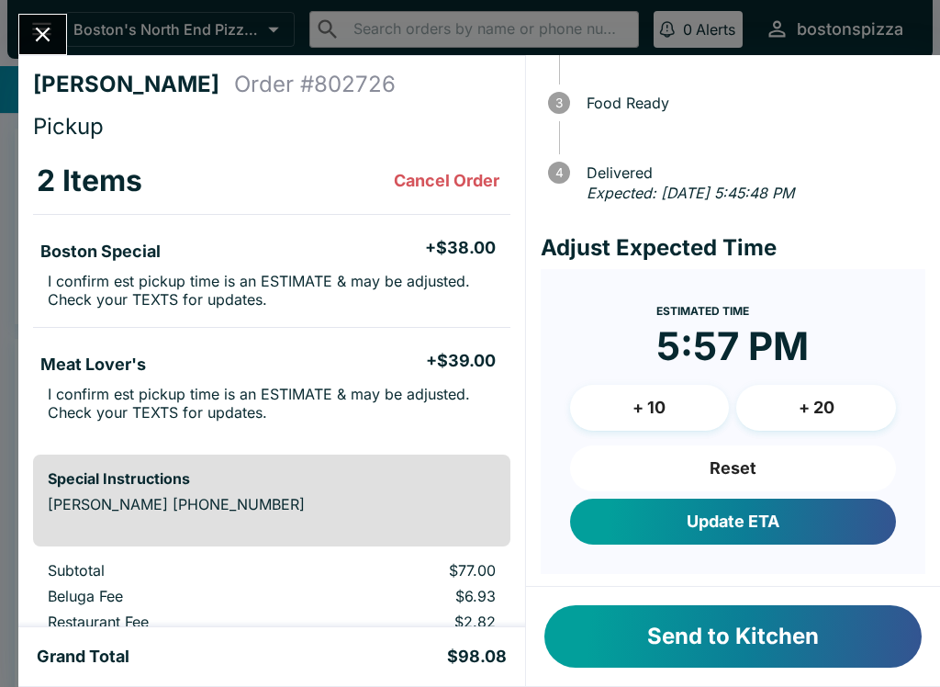
click at [774, 633] on button "Send to Kitchen" at bounding box center [732, 636] width 377 height 62
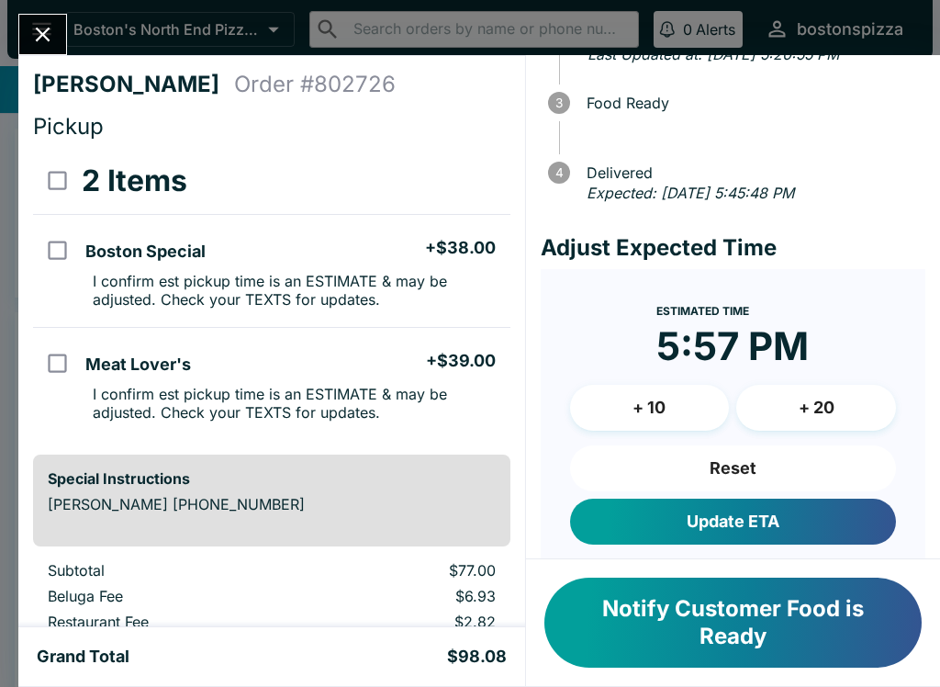
click at [73, 33] on div "[PERSON_NAME] Order # 802726 Pickup 2 Items Boston Special + $38.00 I confirm e…" at bounding box center [470, 343] width 940 height 687
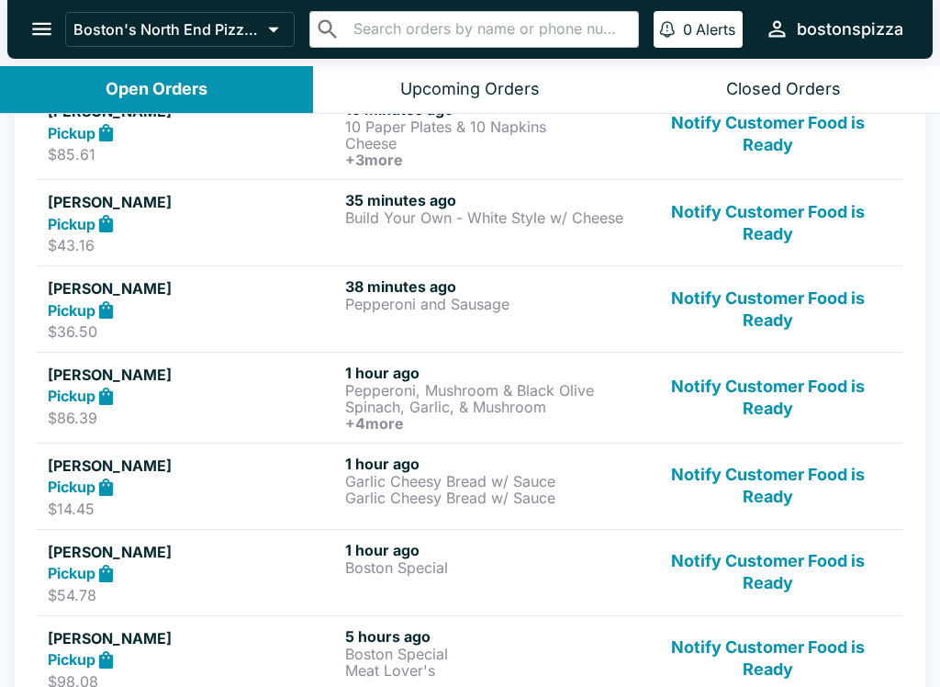
scroll to position [375, 0]
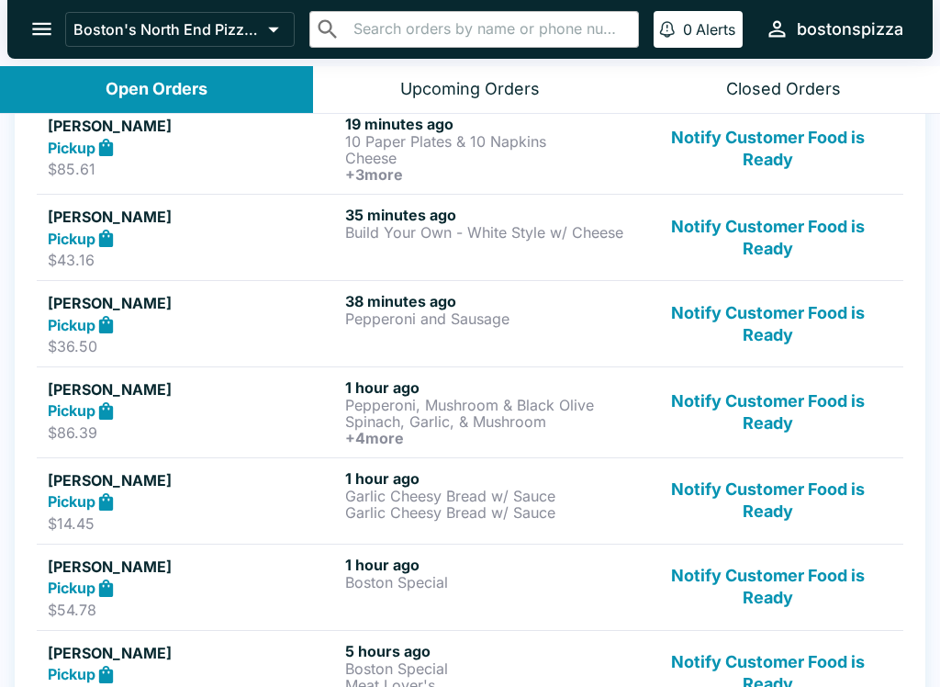
click at [553, 325] on p "Pepperoni and Sausage" at bounding box center [490, 318] width 290 height 17
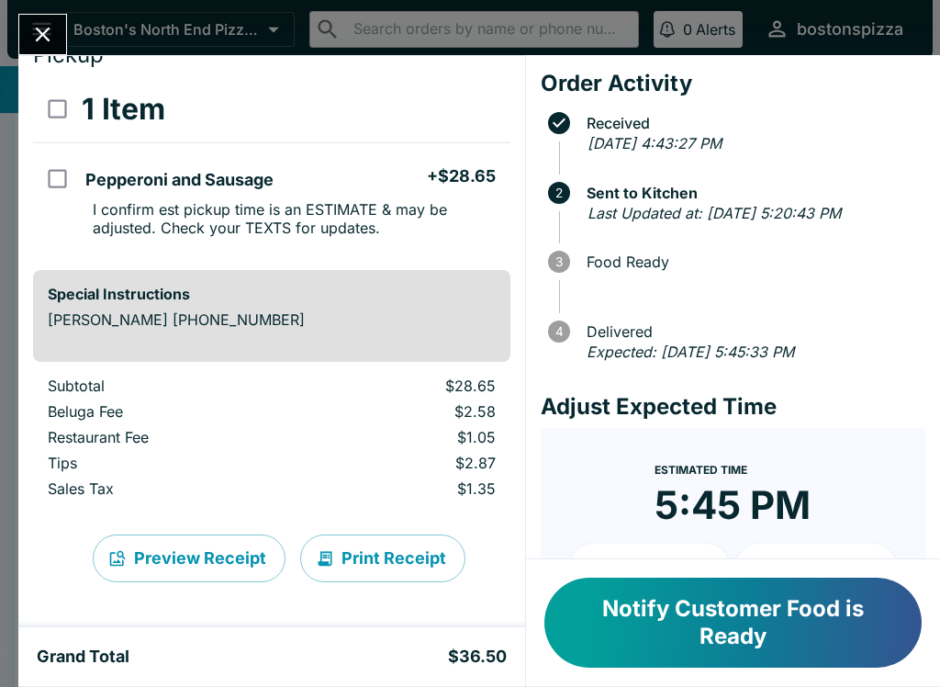
scroll to position [72, 0]
click at [64, 33] on button "Close" at bounding box center [42, 34] width 47 height 39
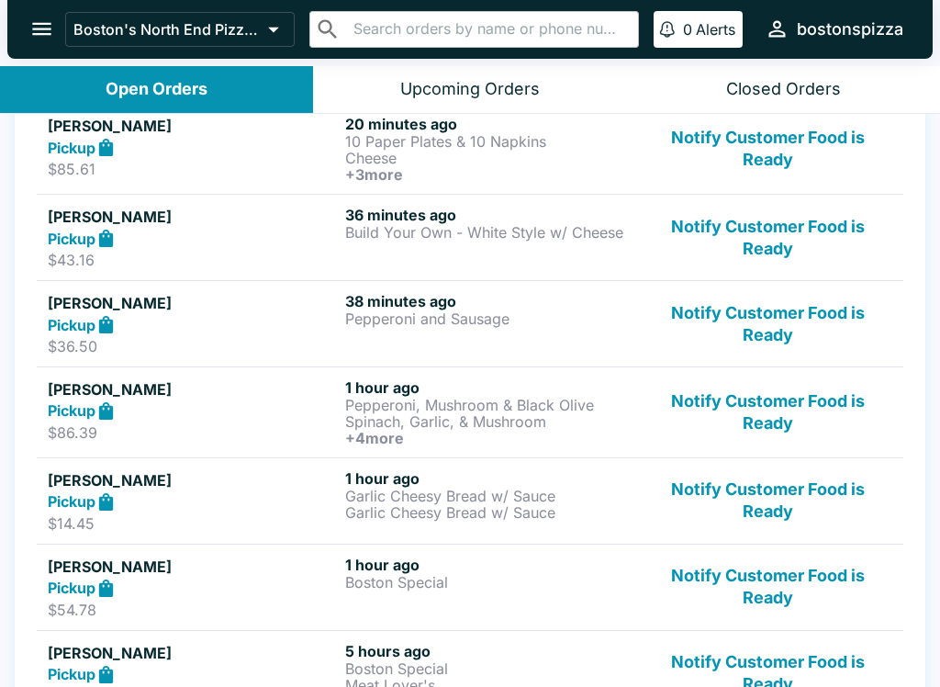
click at [762, 504] on button "Notify Customer Food is Ready" at bounding box center [767, 500] width 249 height 63
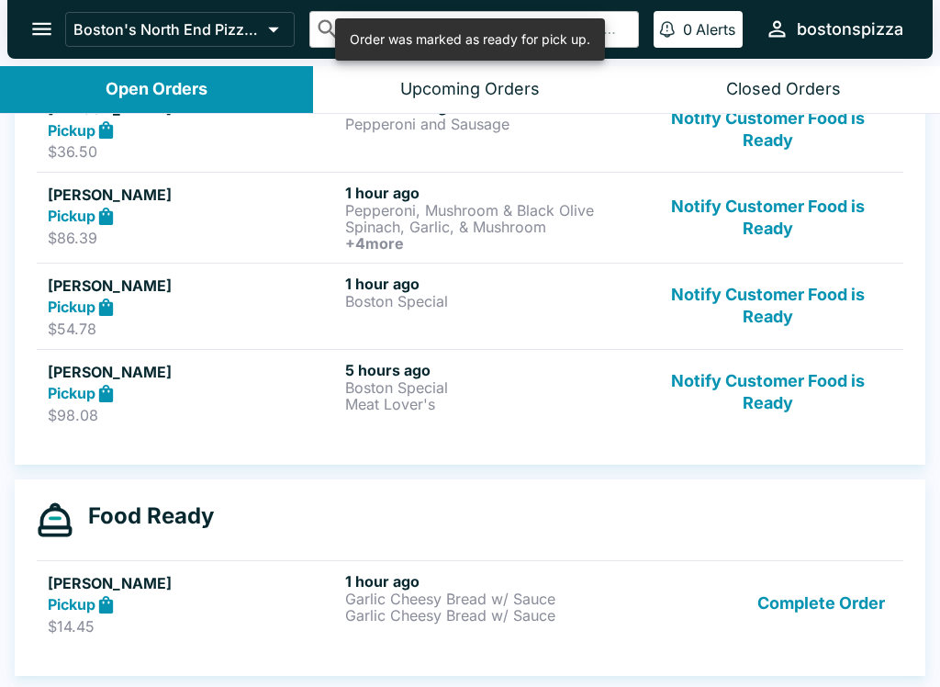
click at [836, 601] on button "Complete Order" at bounding box center [821, 603] width 142 height 63
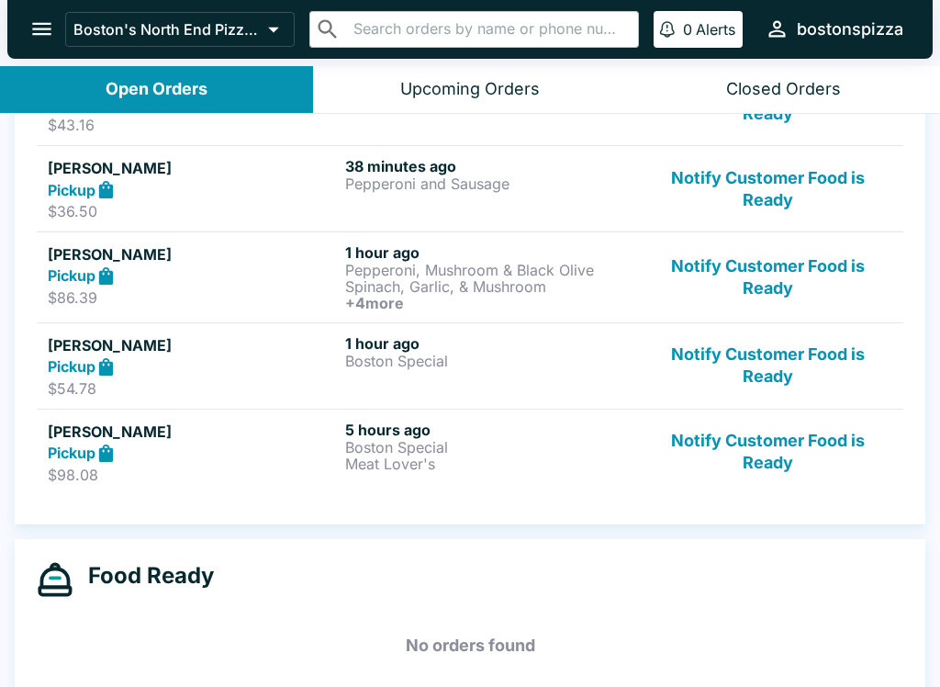
scroll to position [512, 0]
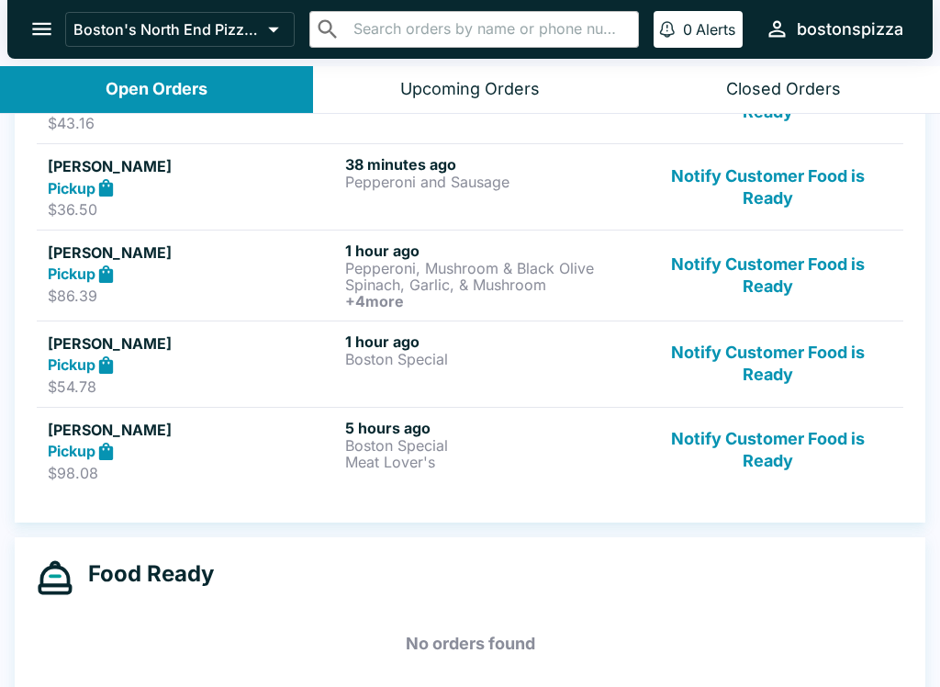
click at [482, 439] on p "Boston Special" at bounding box center [490, 445] width 290 height 17
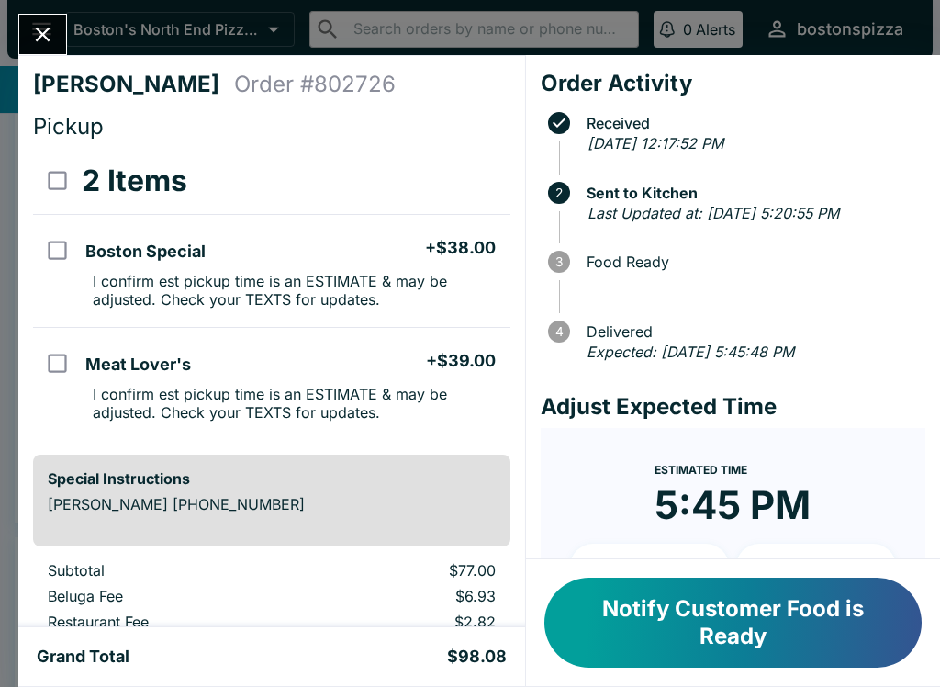
click at [38, 31] on icon "Close" at bounding box center [42, 34] width 25 height 25
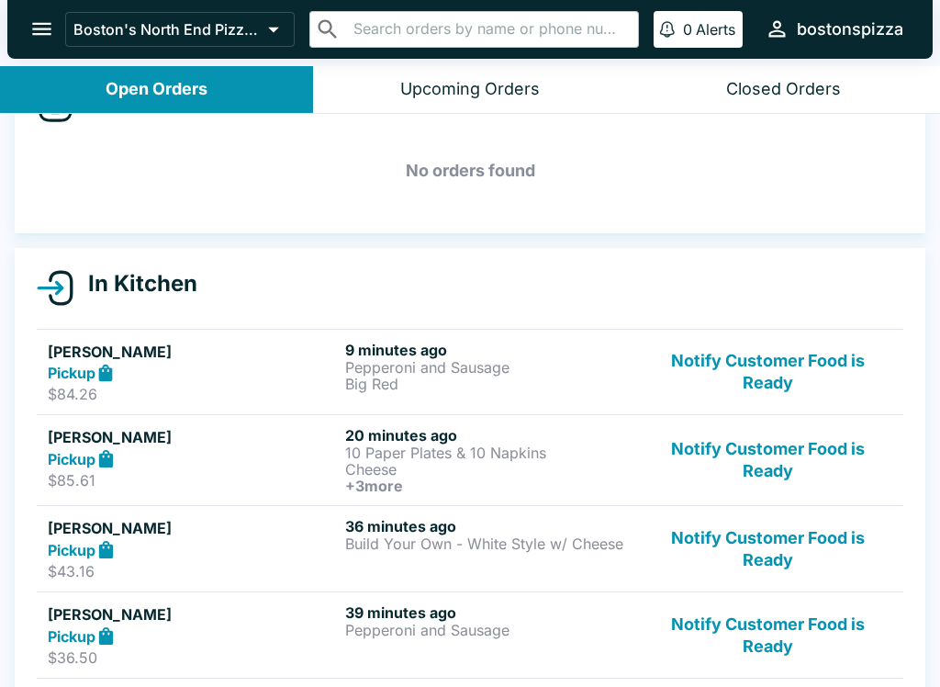
scroll to position [67, 0]
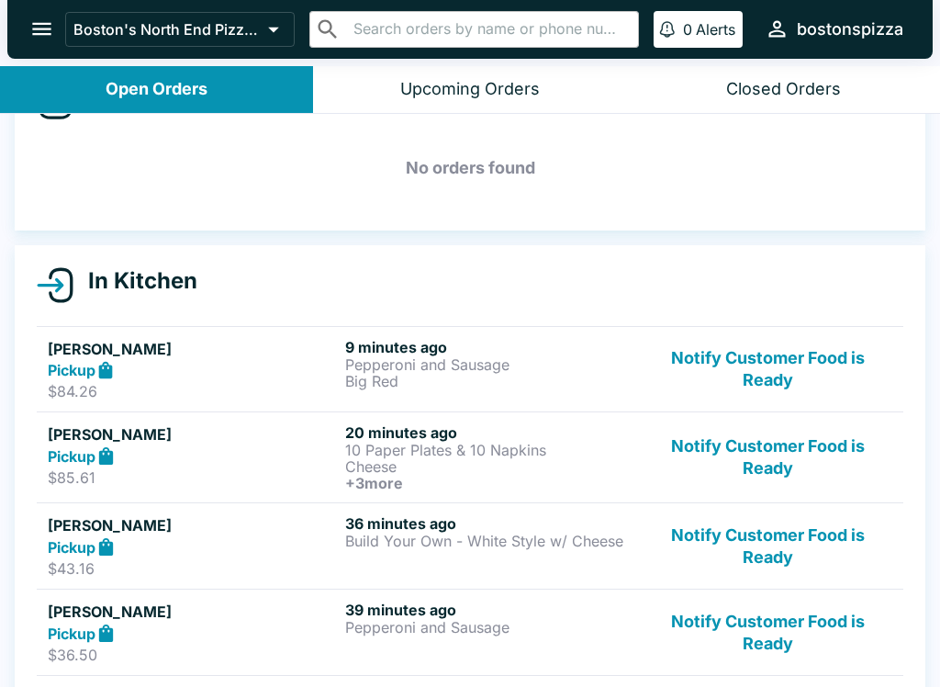
click at [258, 479] on p "$85.61" at bounding box center [193, 477] width 290 height 18
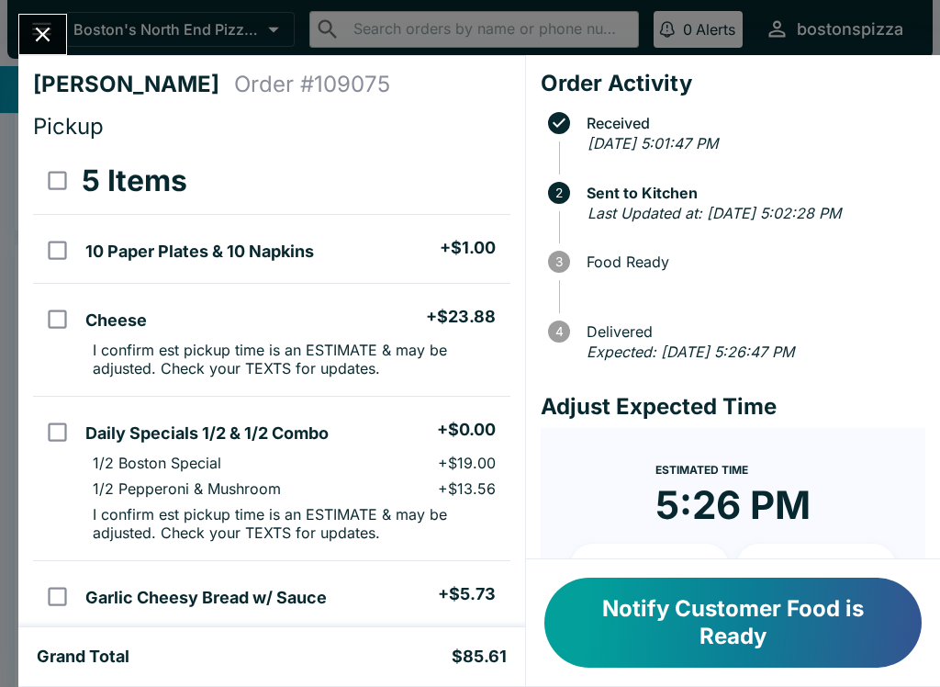
scroll to position [-5, 0]
click at [50, 47] on icon "Close" at bounding box center [42, 34] width 25 height 25
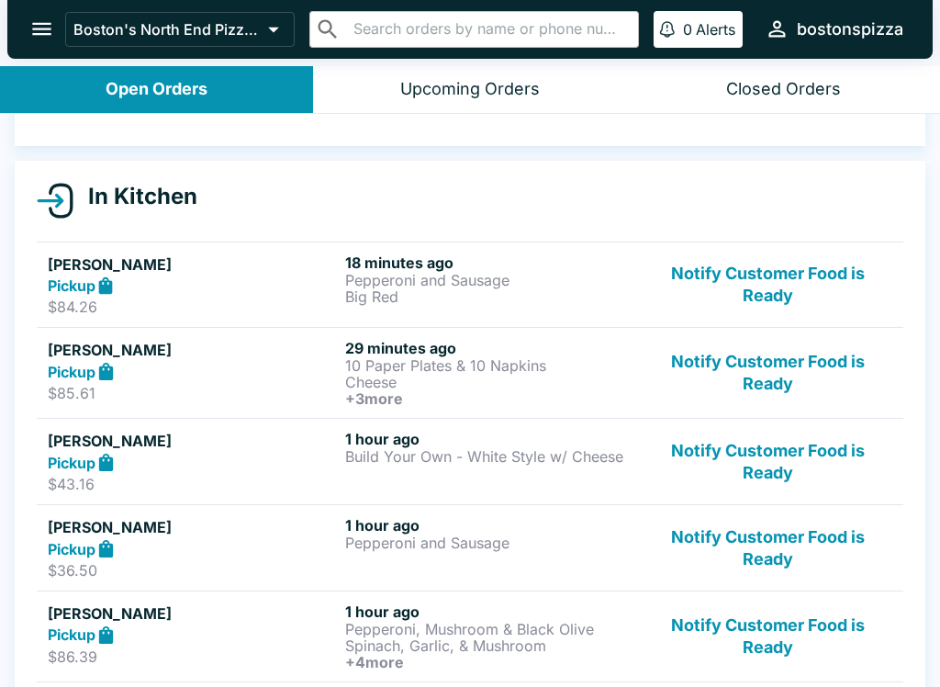
scroll to position [188, 0]
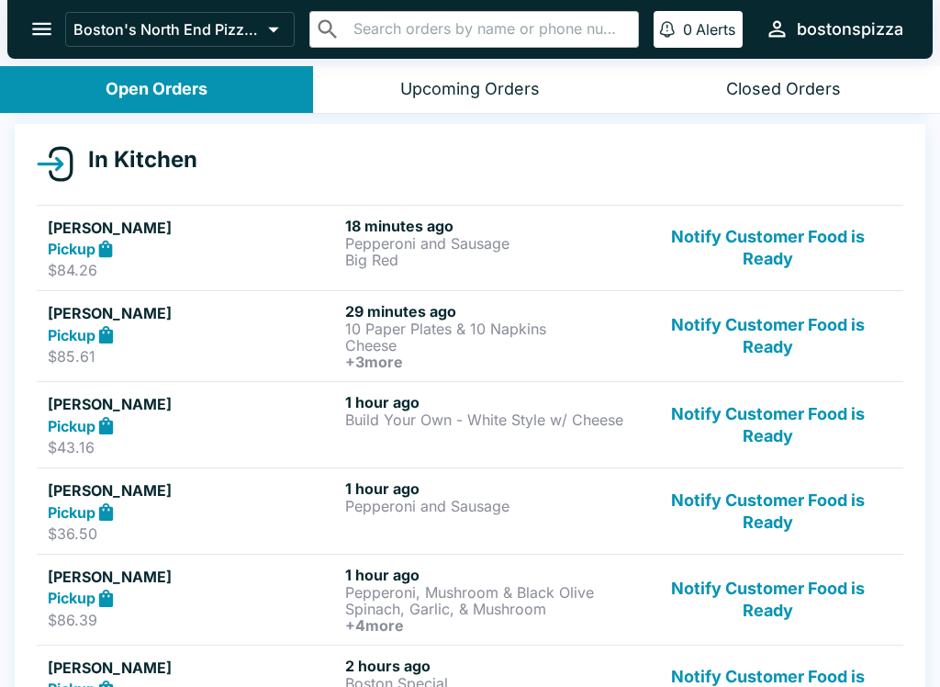
click at [287, 501] on div "Pickup" at bounding box center [193, 511] width 290 height 21
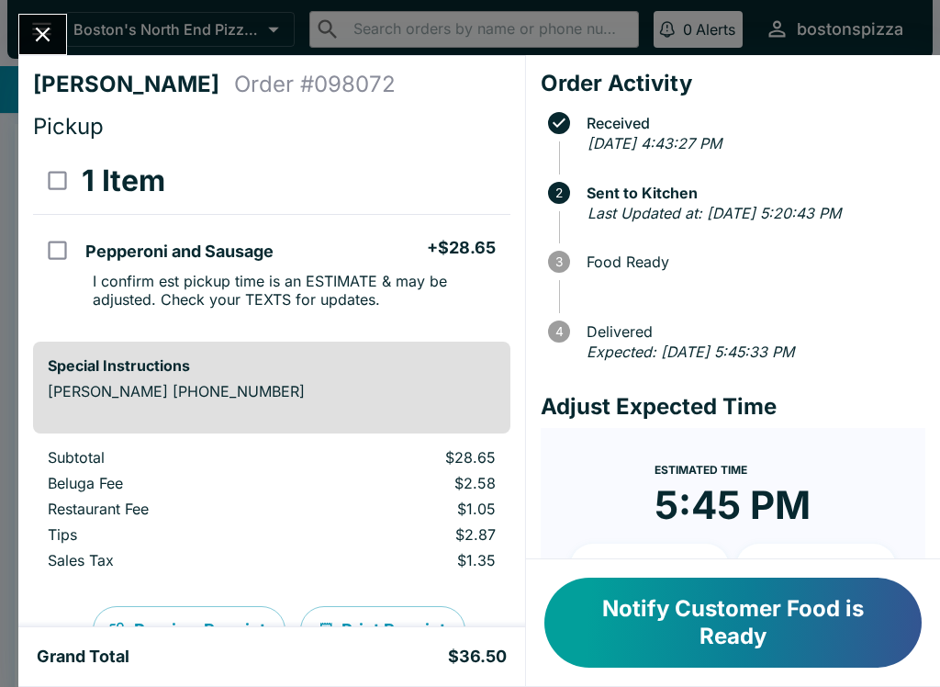
click at [50, 84] on h4 "[PERSON_NAME]" at bounding box center [133, 85] width 201 height 28
click at [59, 48] on button "Close" at bounding box center [42, 34] width 47 height 39
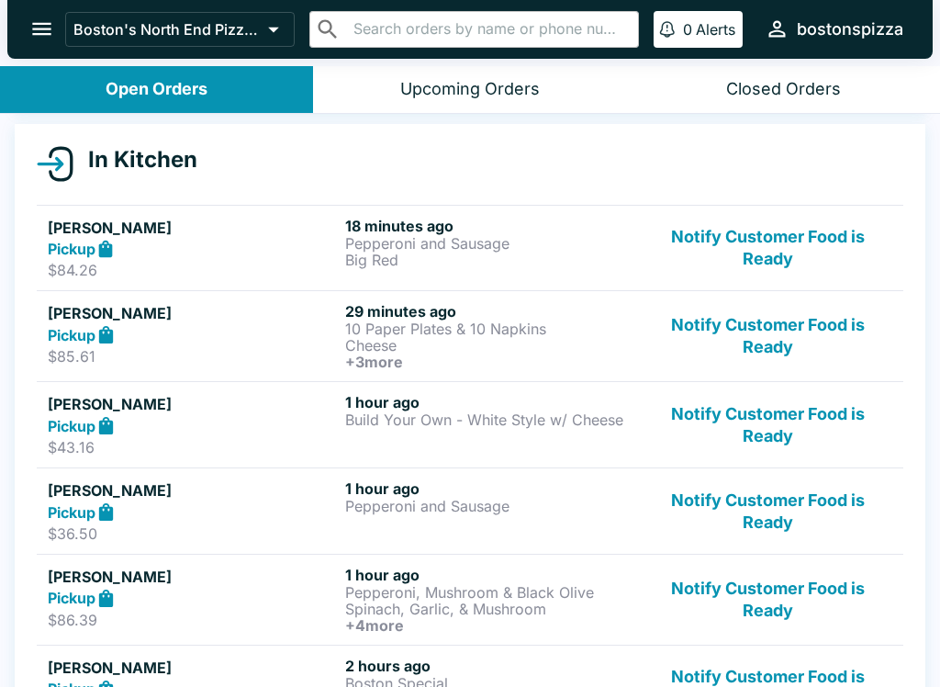
click at [447, 68] on button "Upcoming Orders" at bounding box center [469, 89] width 313 height 47
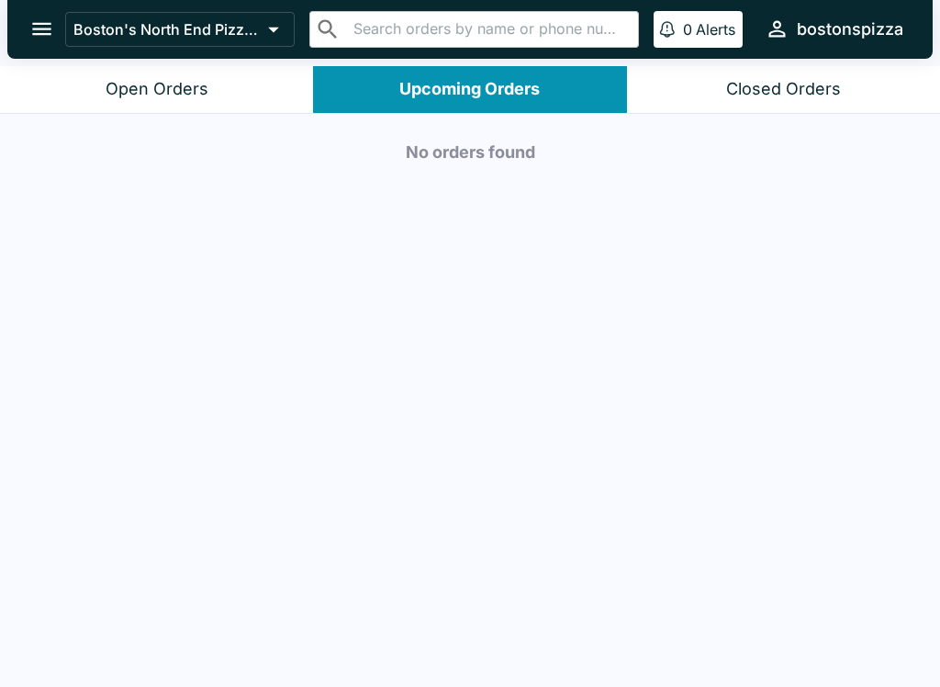
click at [178, 95] on div "Open Orders" at bounding box center [157, 89] width 103 height 21
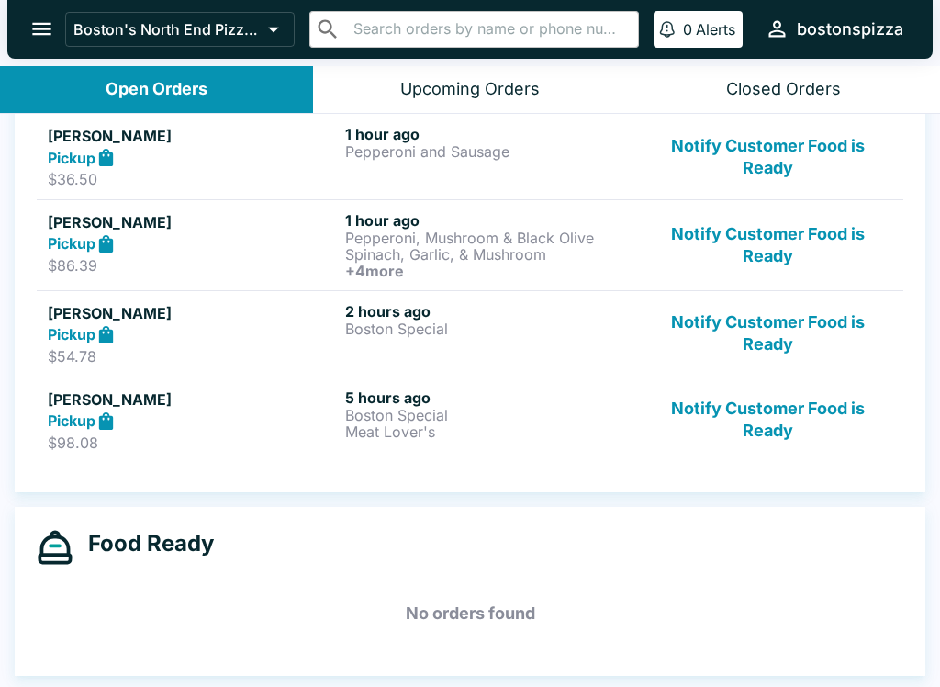
scroll to position [542, 0]
click at [224, 348] on p "$54.78" at bounding box center [193, 356] width 290 height 18
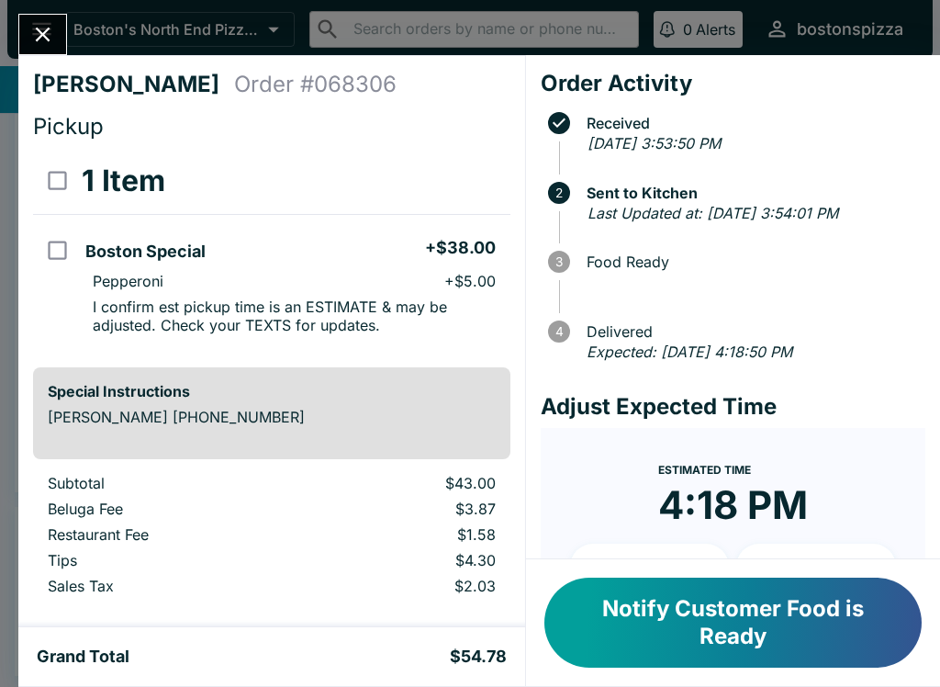
click at [50, 17] on button "Close" at bounding box center [42, 34] width 47 height 39
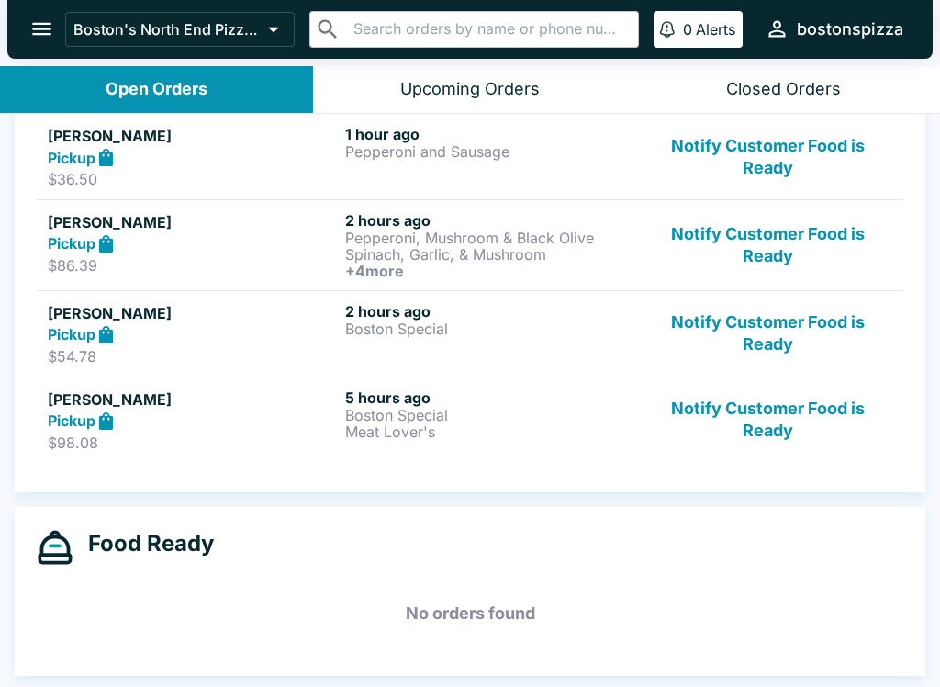
click at [241, 328] on div "Pickup" at bounding box center [193, 334] width 290 height 21
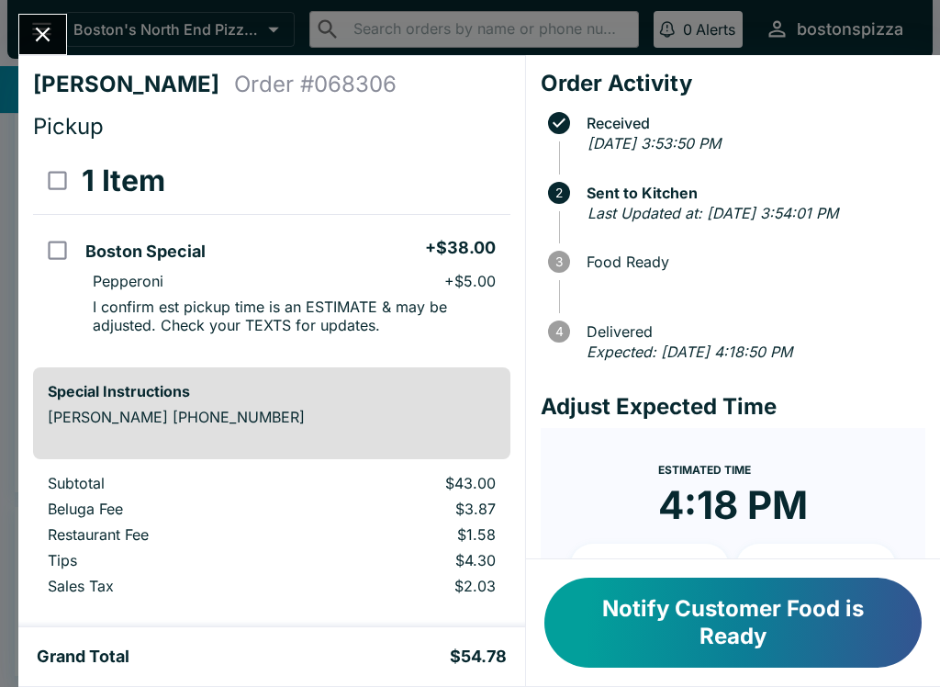
click at [715, 607] on button "Notify Customer Food is Ready" at bounding box center [732, 622] width 377 height 90
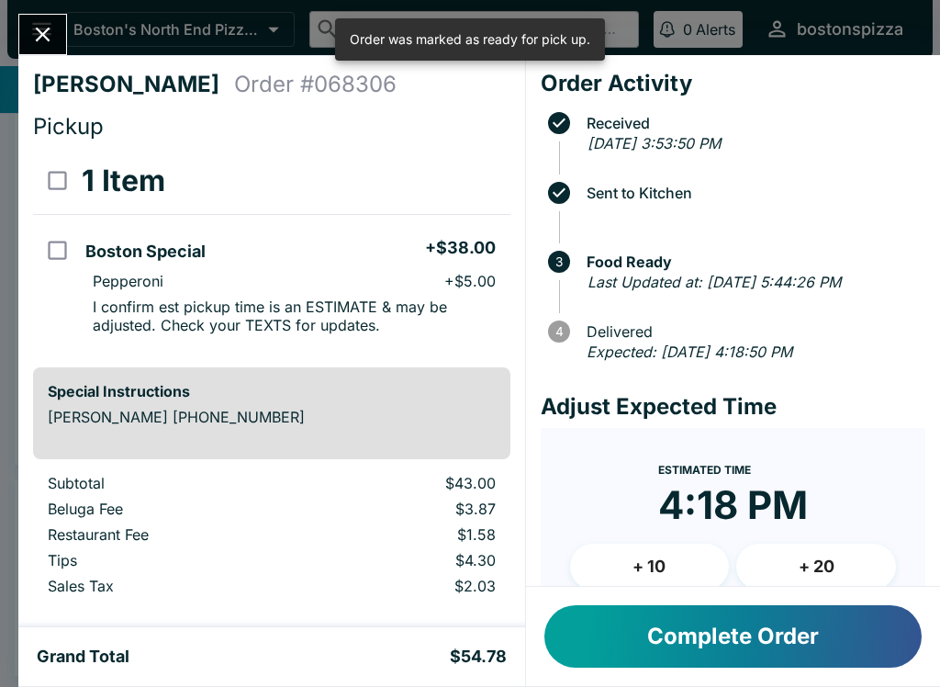
click at [769, 635] on button "Complete Order" at bounding box center [732, 636] width 377 height 62
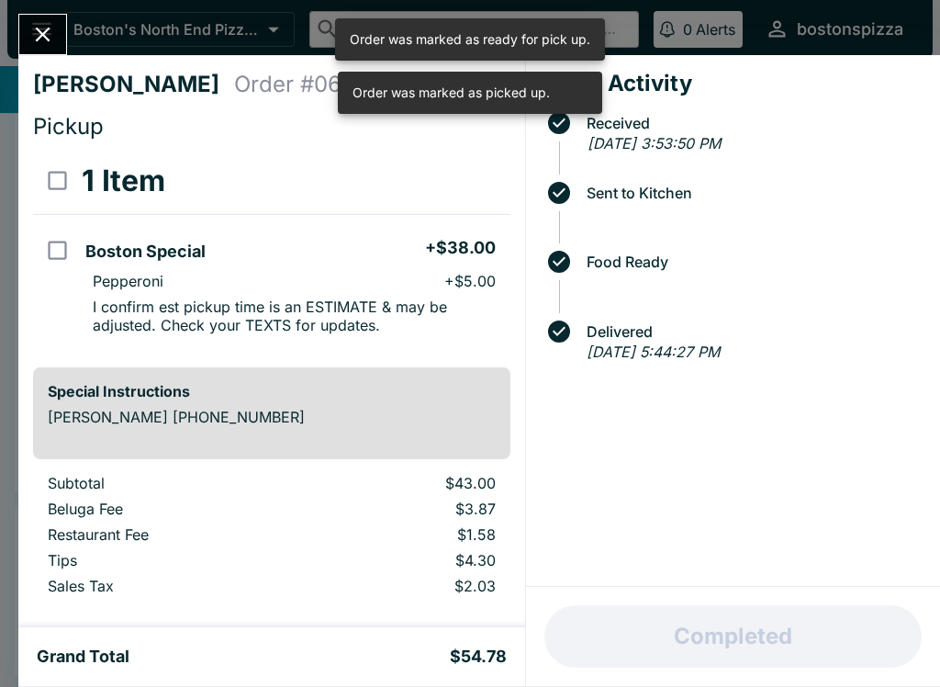
click at [61, 43] on button "Close" at bounding box center [42, 34] width 47 height 39
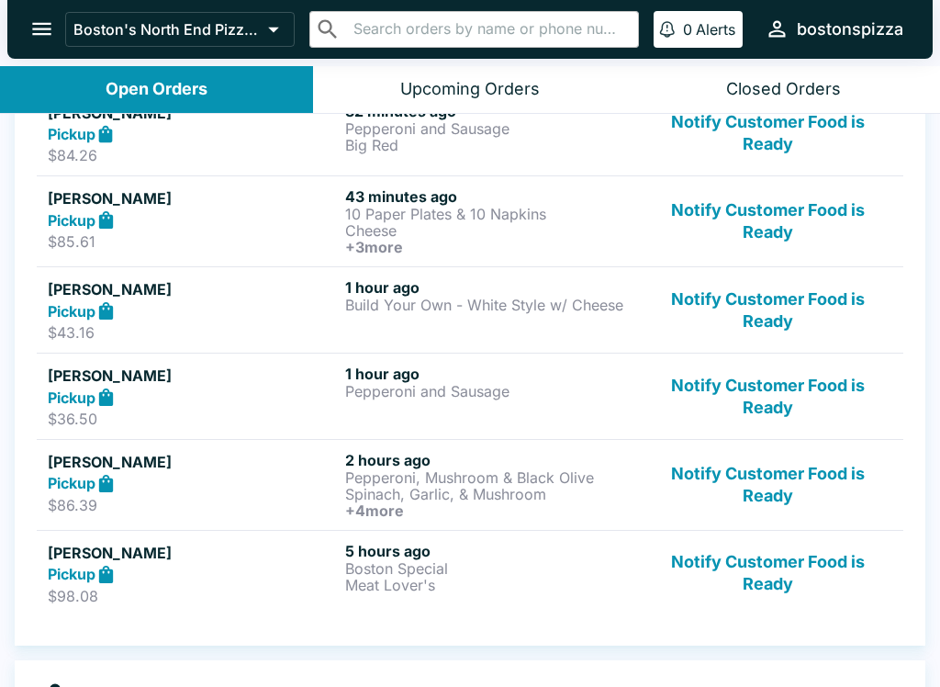
scroll to position [305, 0]
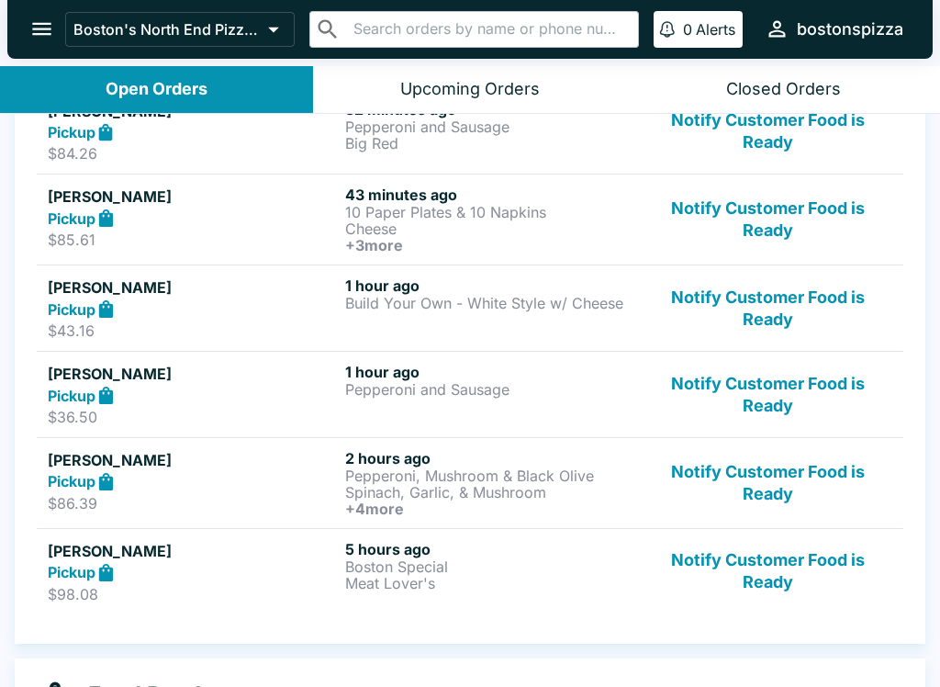
click at [124, 430] on link "[PERSON_NAME] Pickup $36.50 1 hour ago Pepperoni and Sausage Notify Customer Fo…" at bounding box center [470, 394] width 866 height 86
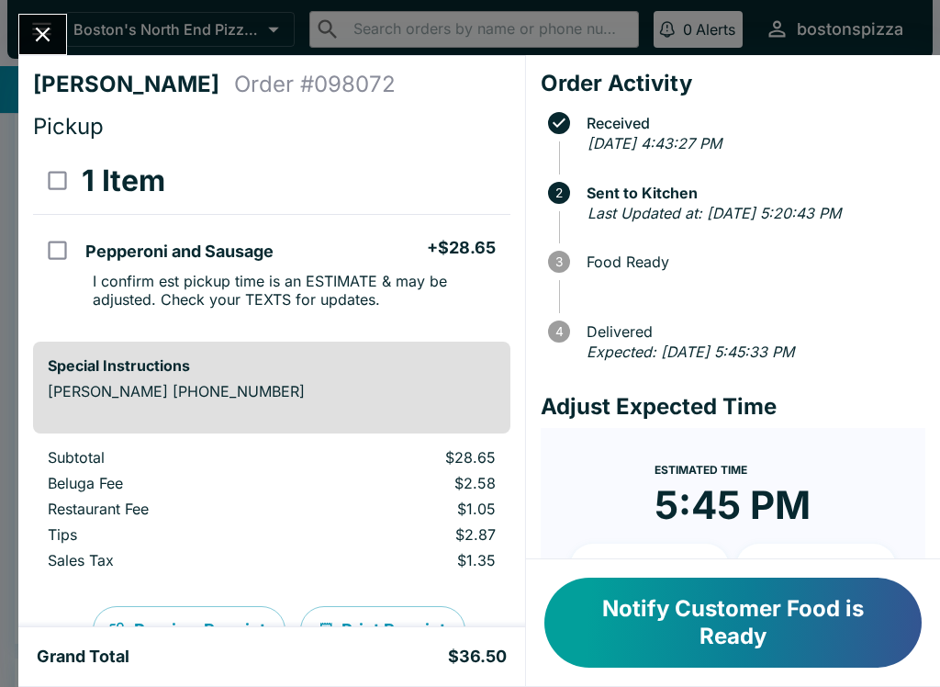
click at [26, 35] on button "Close" at bounding box center [42, 34] width 47 height 39
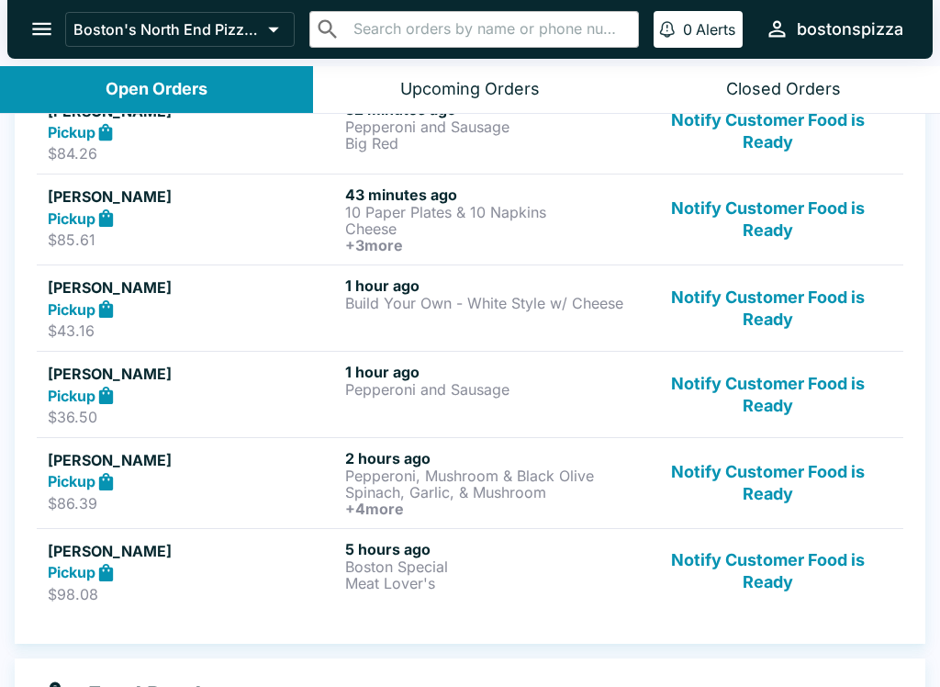
click at [144, 398] on div "Pickup" at bounding box center [193, 395] width 290 height 21
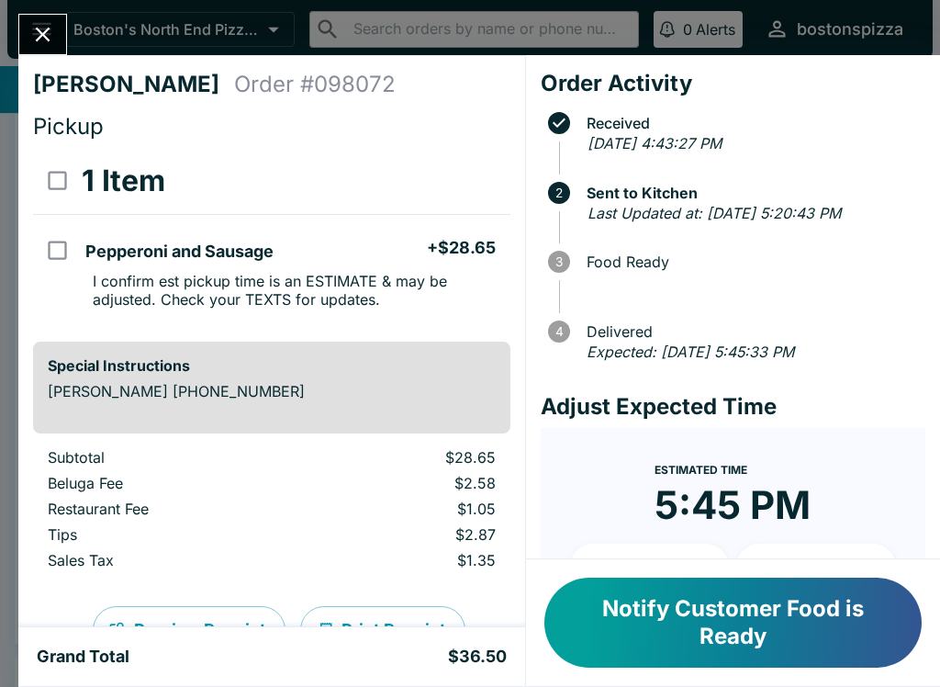
click at [50, 51] on button "Close" at bounding box center [42, 34] width 47 height 39
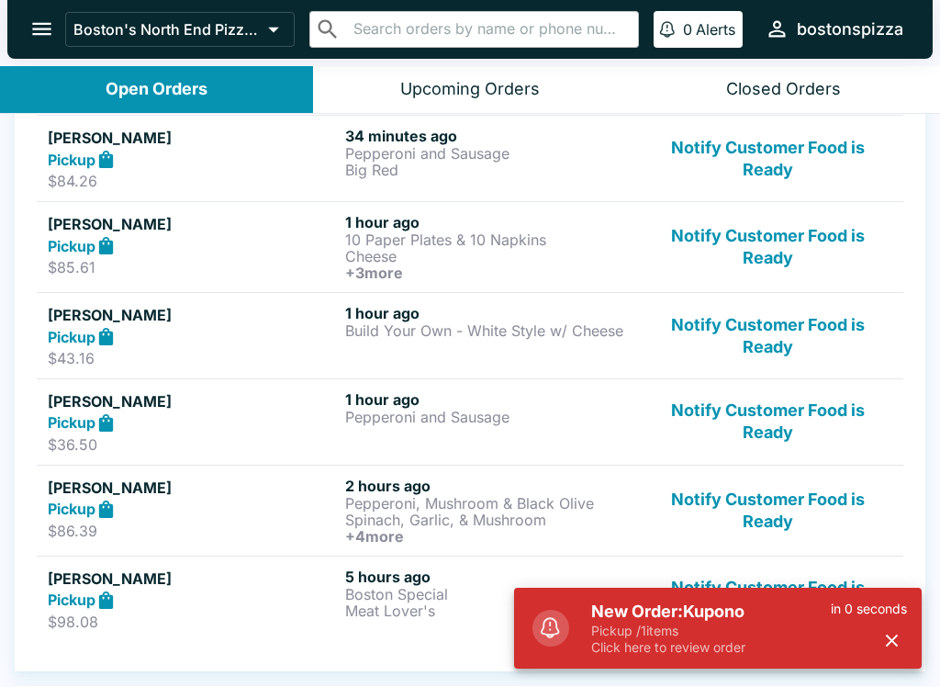
click at [751, 627] on p "Pickup / 1 items" at bounding box center [711, 630] width 240 height 17
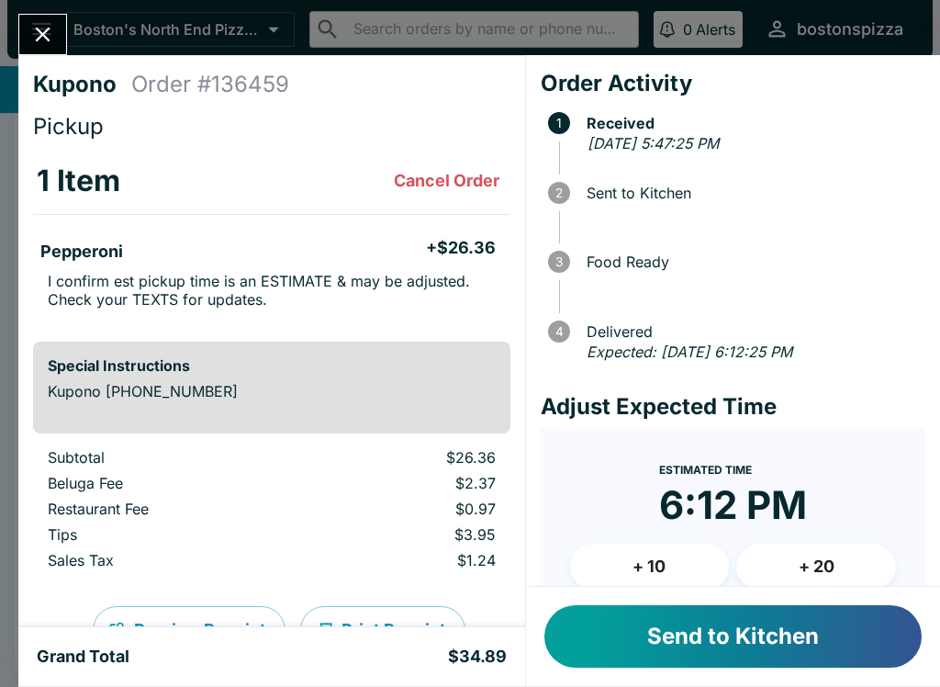
click at [700, 631] on button "Send to Kitchen" at bounding box center [732, 636] width 377 height 62
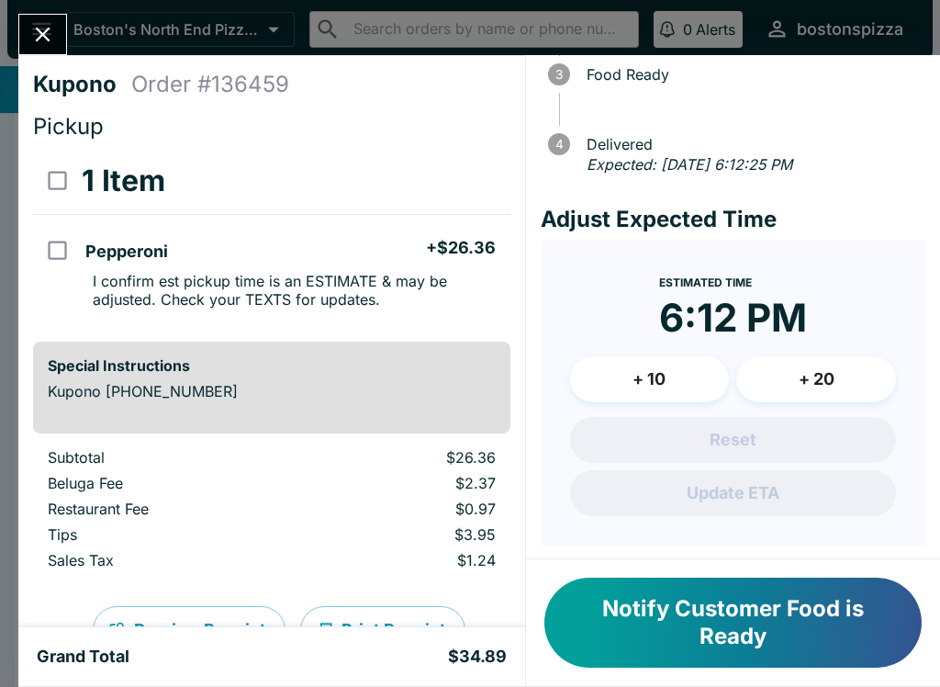
scroll to position [186, 0]
click at [807, 368] on button "+ 20" at bounding box center [816, 380] width 160 height 46
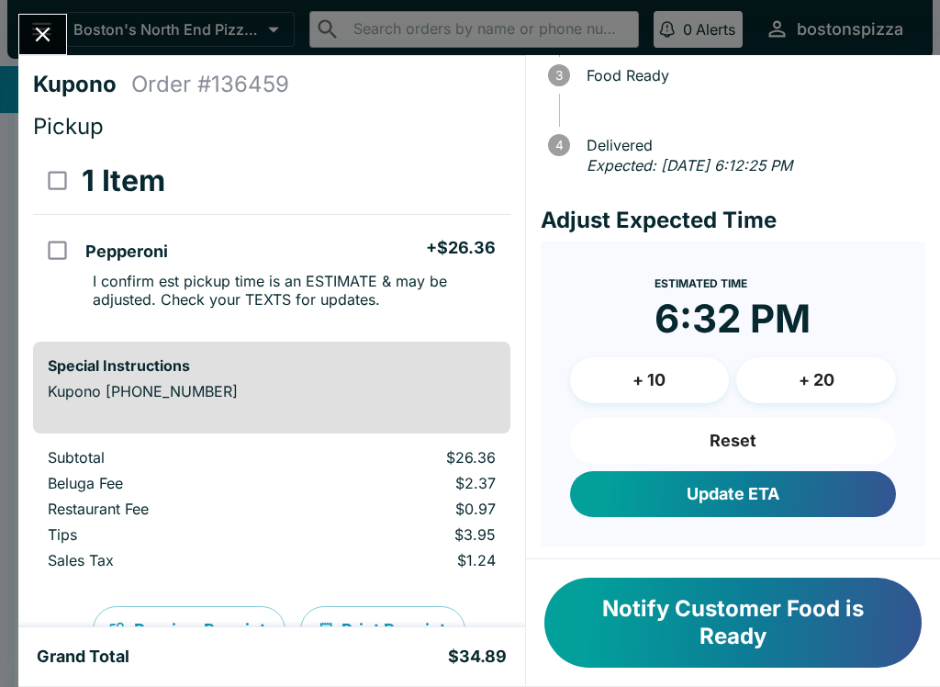
click at [40, 49] on button "Close" at bounding box center [42, 34] width 47 height 39
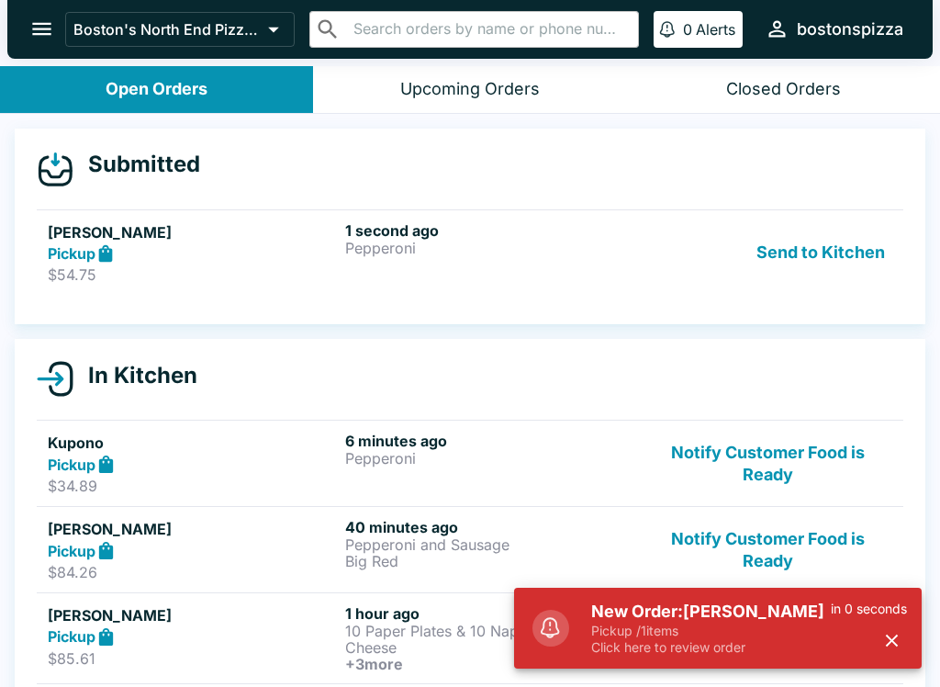
click at [160, 250] on div "Pickup" at bounding box center [193, 253] width 290 height 21
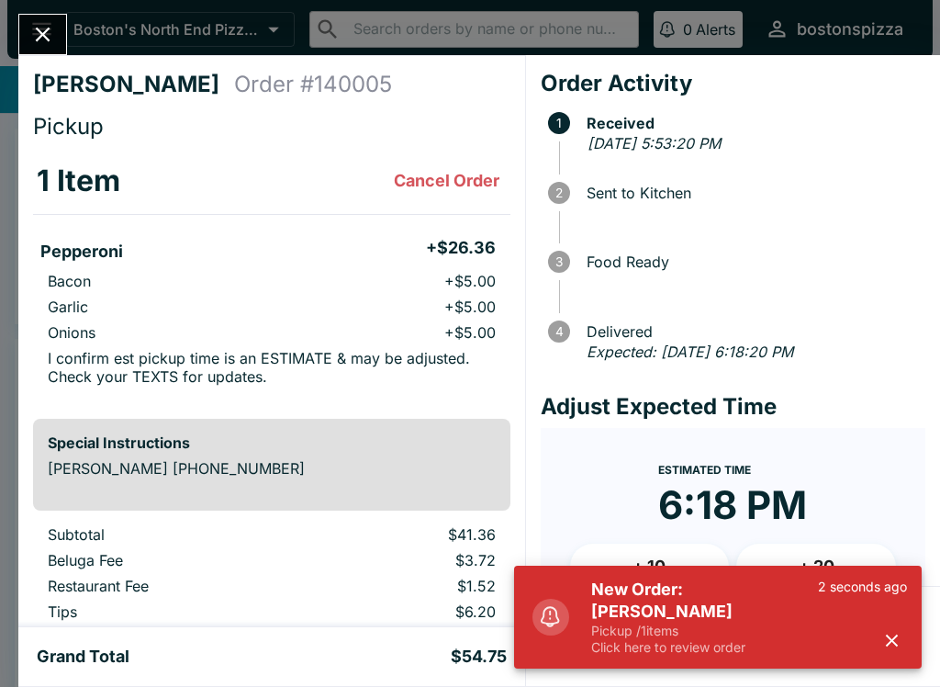
click at [882, 644] on icon "button" at bounding box center [891, 640] width 21 height 21
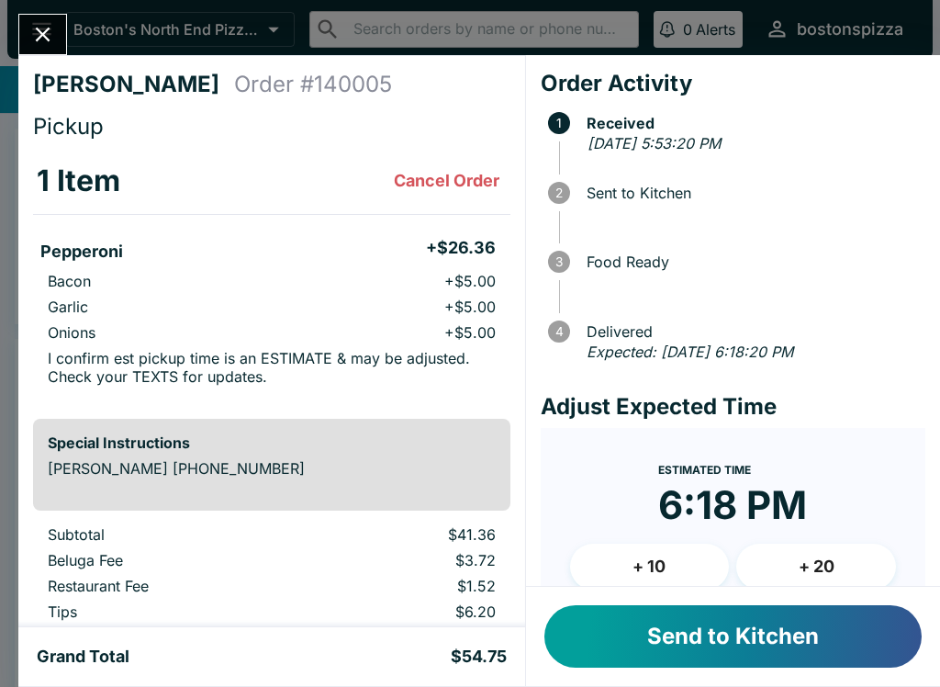
click at [684, 564] on button "+ 10" at bounding box center [650, 566] width 160 height 46
click at [738, 649] on button "Send to Kitchen" at bounding box center [732, 636] width 377 height 62
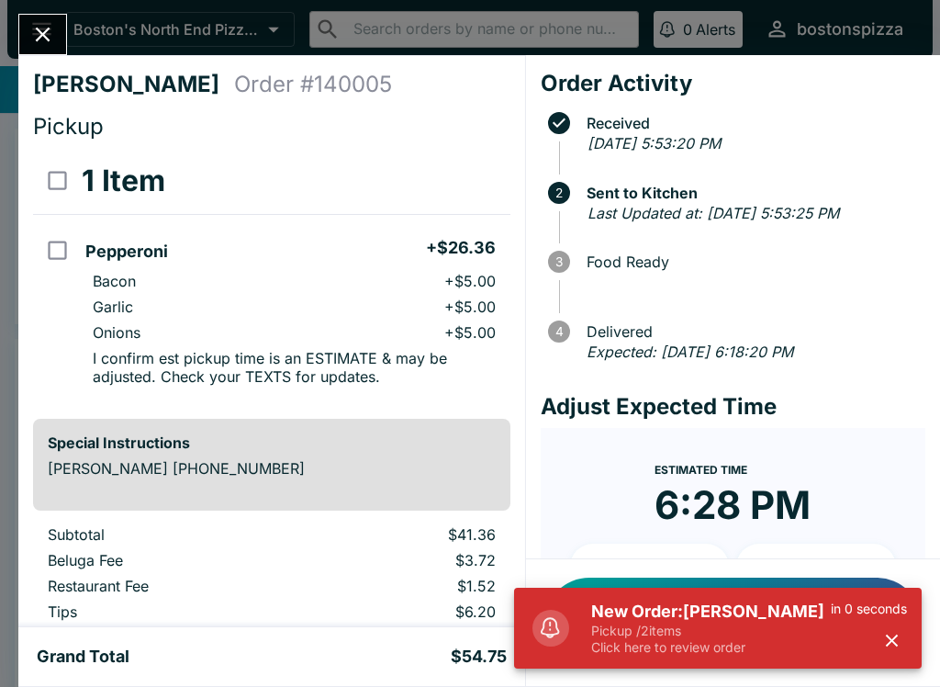
click at [599, 606] on h5 "New Order: [PERSON_NAME]" at bounding box center [711, 611] width 240 height 22
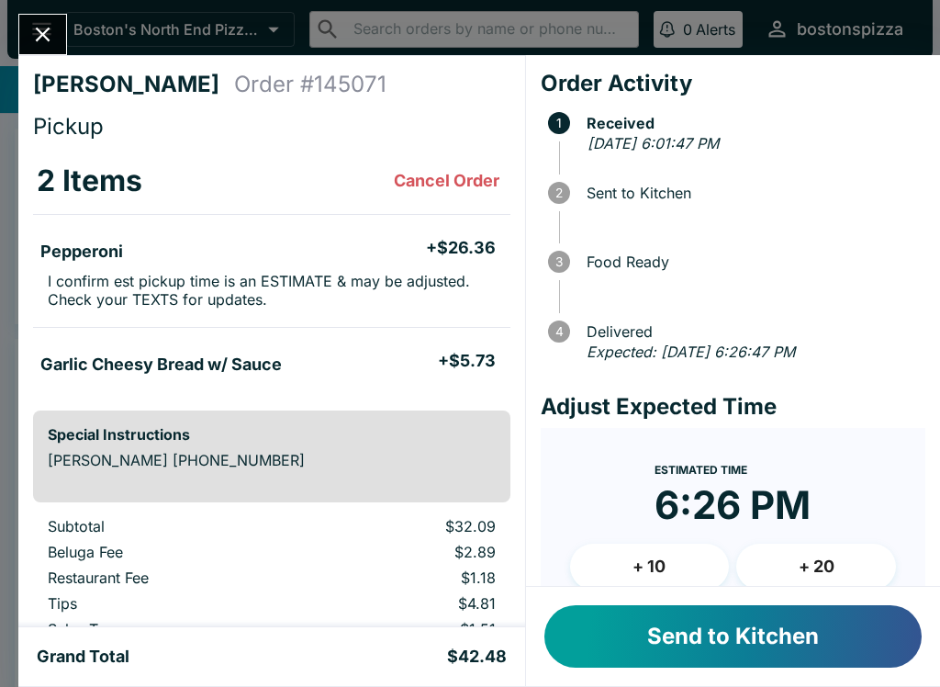
click at [834, 568] on button "+ 20" at bounding box center [816, 566] width 160 height 46
click at [833, 652] on button "Send to Kitchen" at bounding box center [732, 636] width 377 height 62
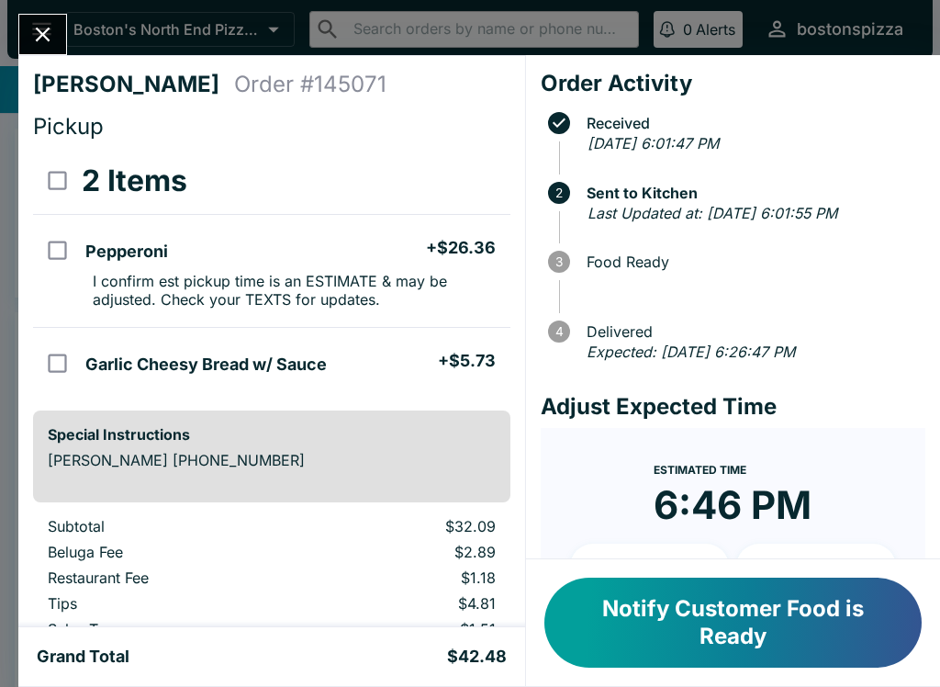
click at [37, 27] on icon "Close" at bounding box center [42, 34] width 25 height 25
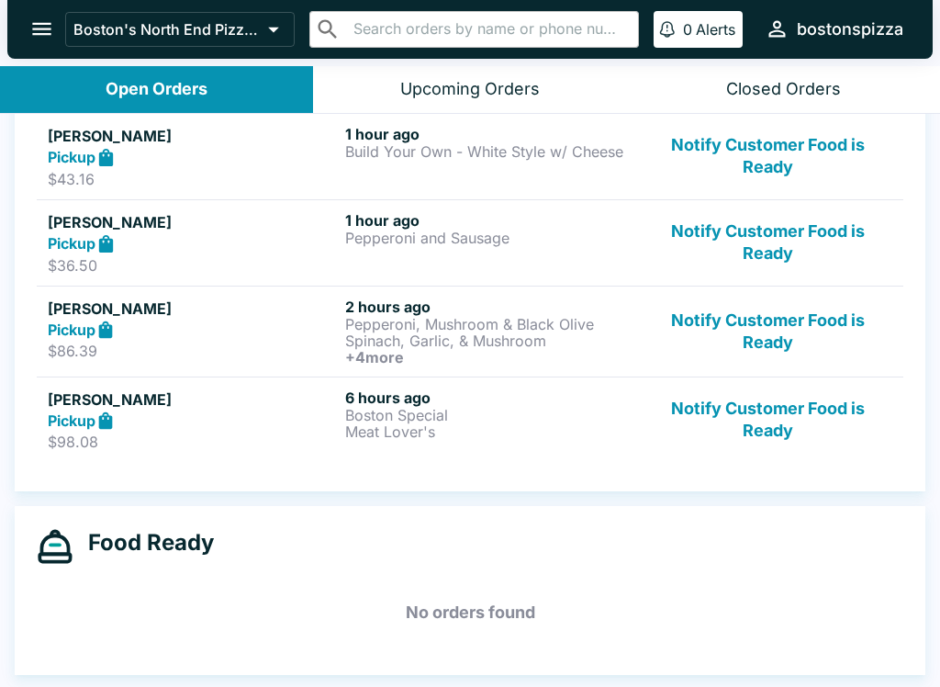
scroll to position [3, 0]
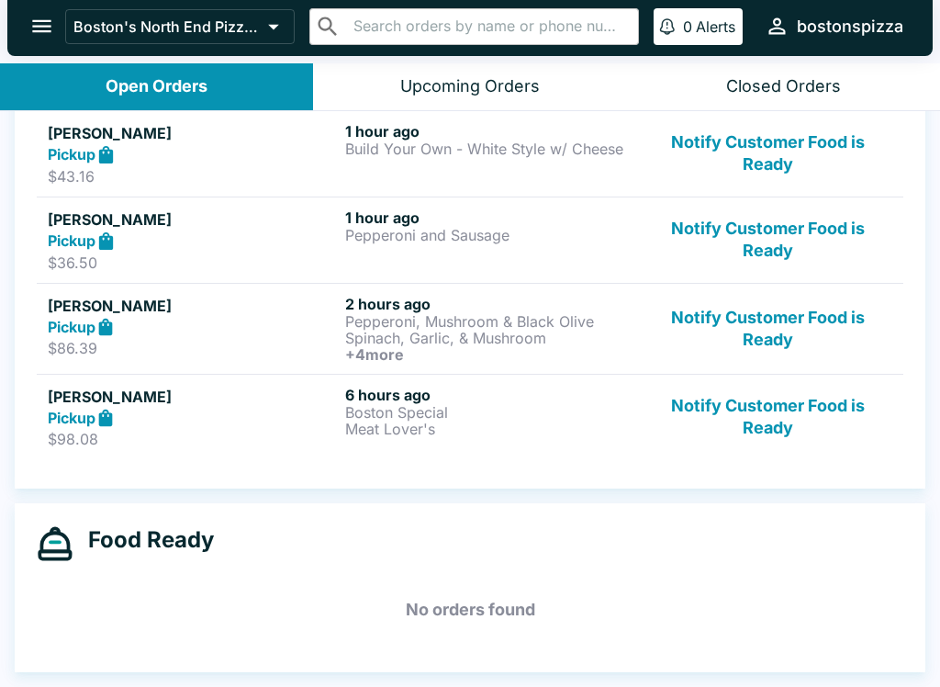
click at [788, 216] on button "Notify Customer Food is Ready" at bounding box center [767, 239] width 249 height 63
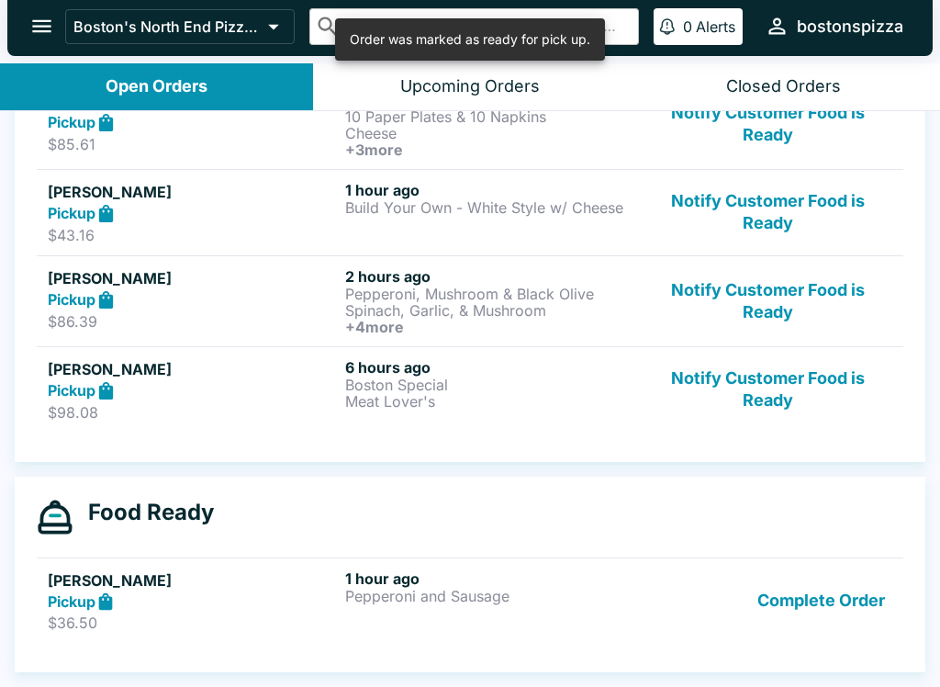
scroll to position [656, 0]
click at [777, 383] on button "Notify Customer Food is Ready" at bounding box center [767, 389] width 249 height 63
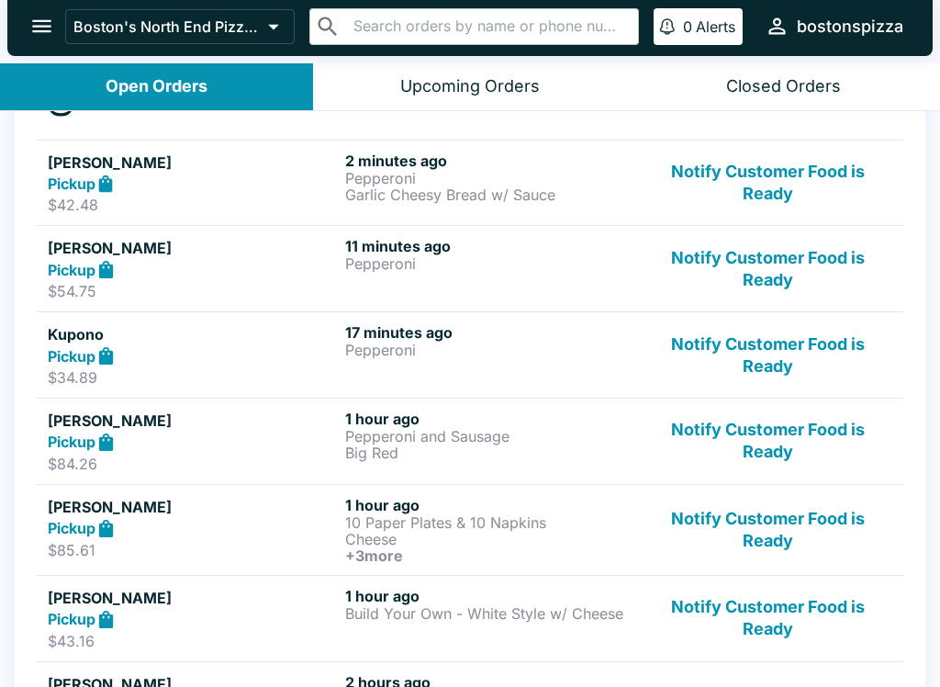
scroll to position [253, 0]
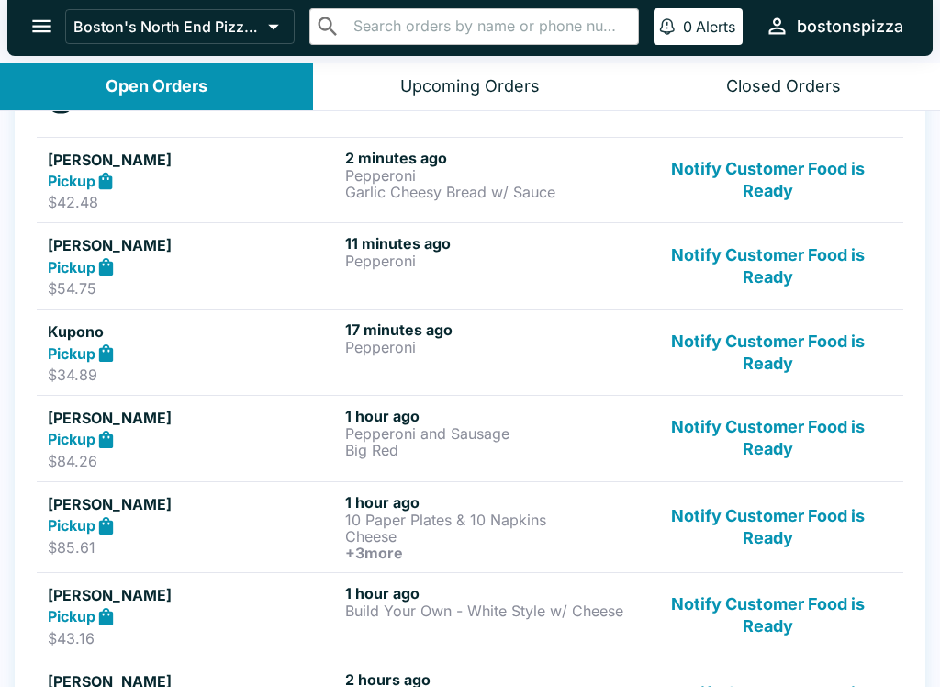
click at [776, 453] on button "Notify Customer Food is Ready" at bounding box center [767, 438] width 249 height 63
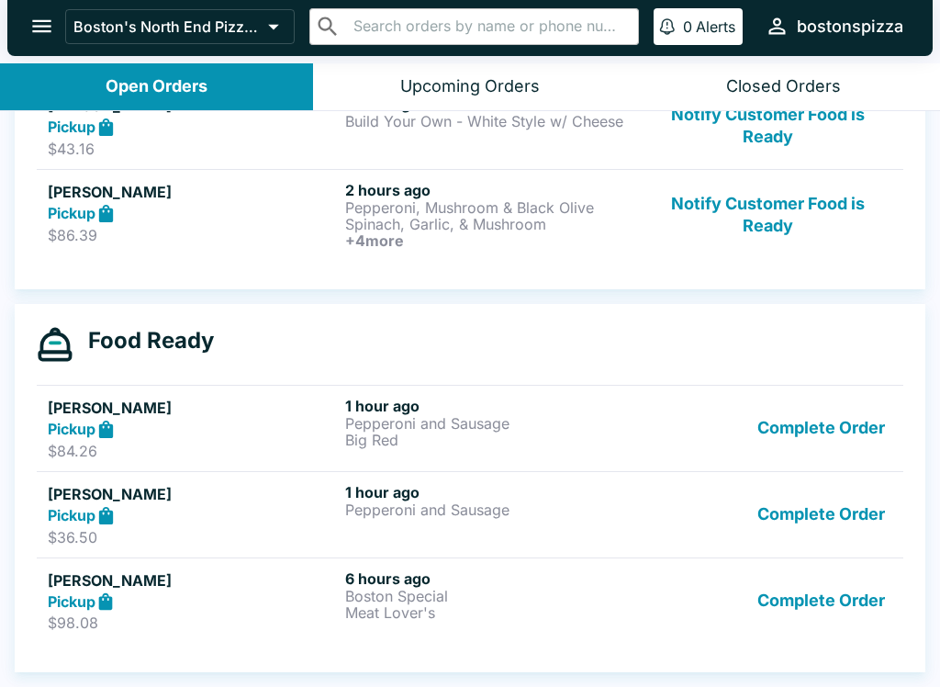
scroll to position [656, 0]
click at [819, 599] on button "Complete Order" at bounding box center [821, 600] width 142 height 63
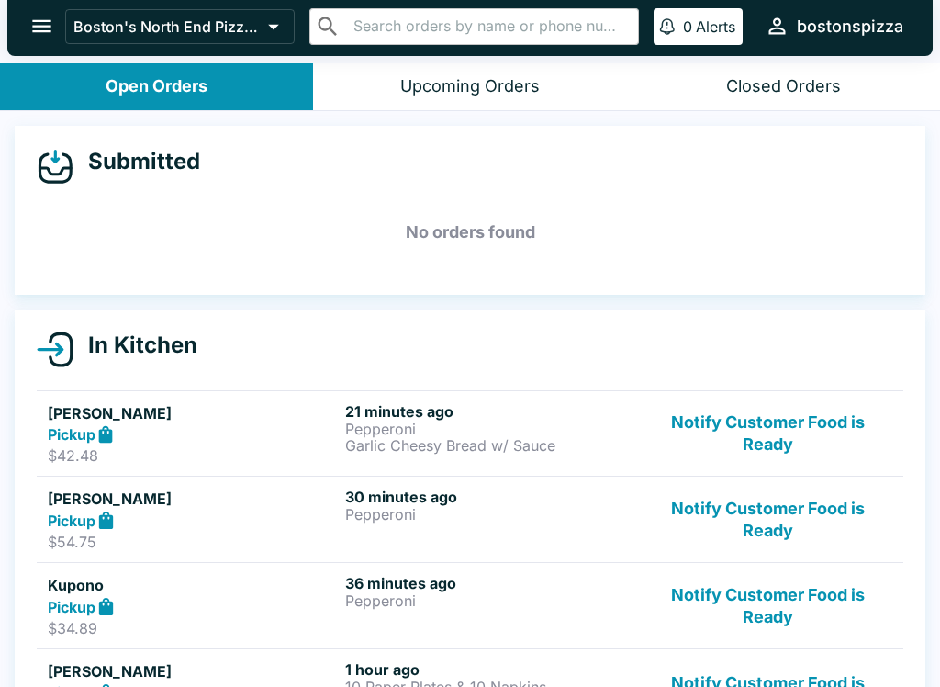
scroll to position [0, 0]
click at [759, 441] on button "Notify Customer Food is Ready" at bounding box center [767, 433] width 249 height 63
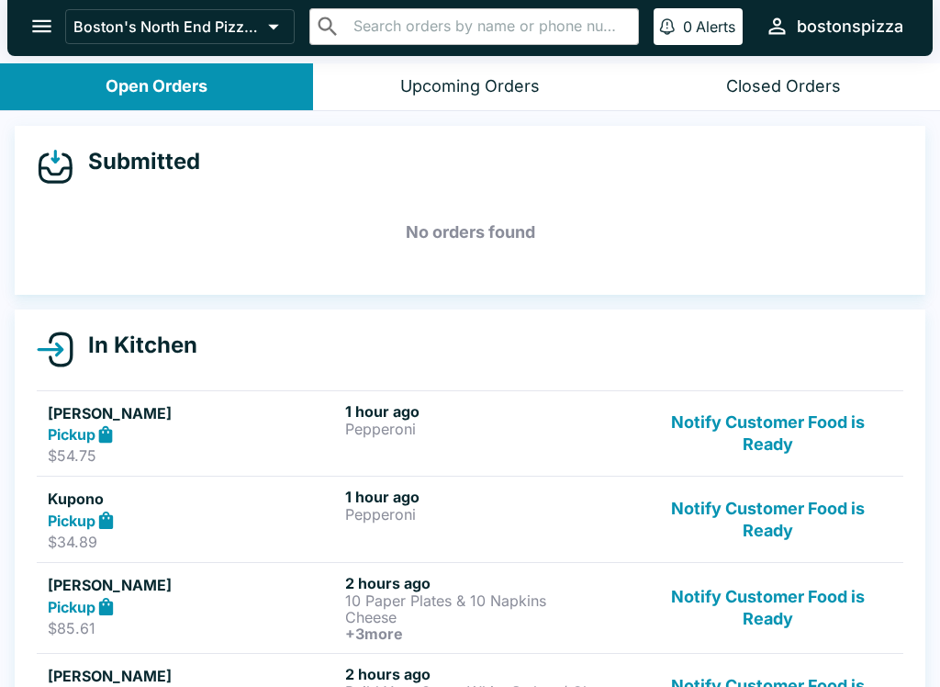
click at [756, 430] on button "Notify Customer Food is Ready" at bounding box center [767, 433] width 249 height 63
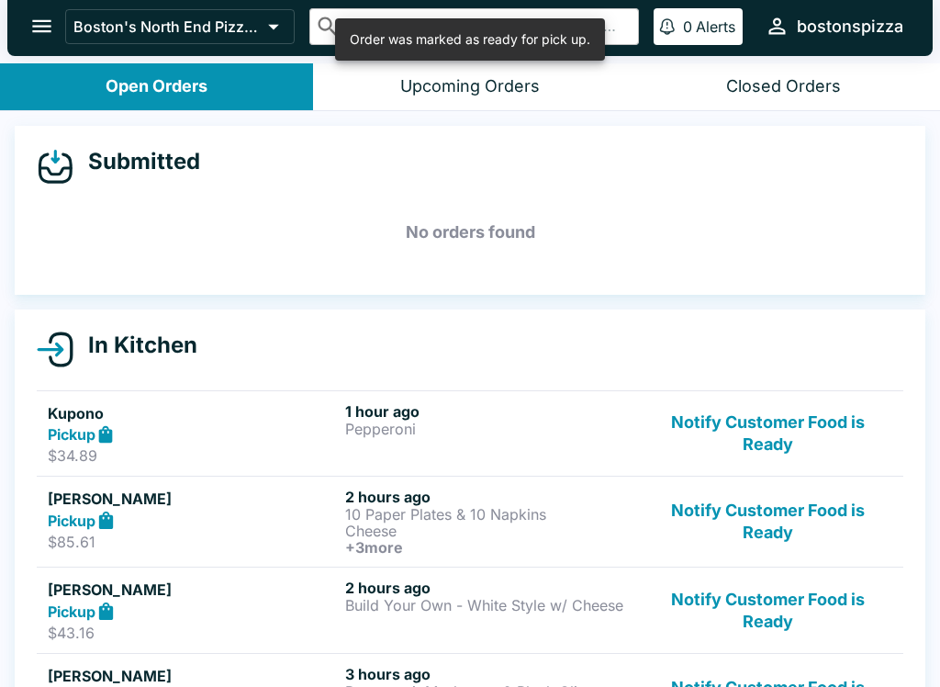
click at [769, 424] on button "Notify Customer Food is Ready" at bounding box center [767, 433] width 249 height 63
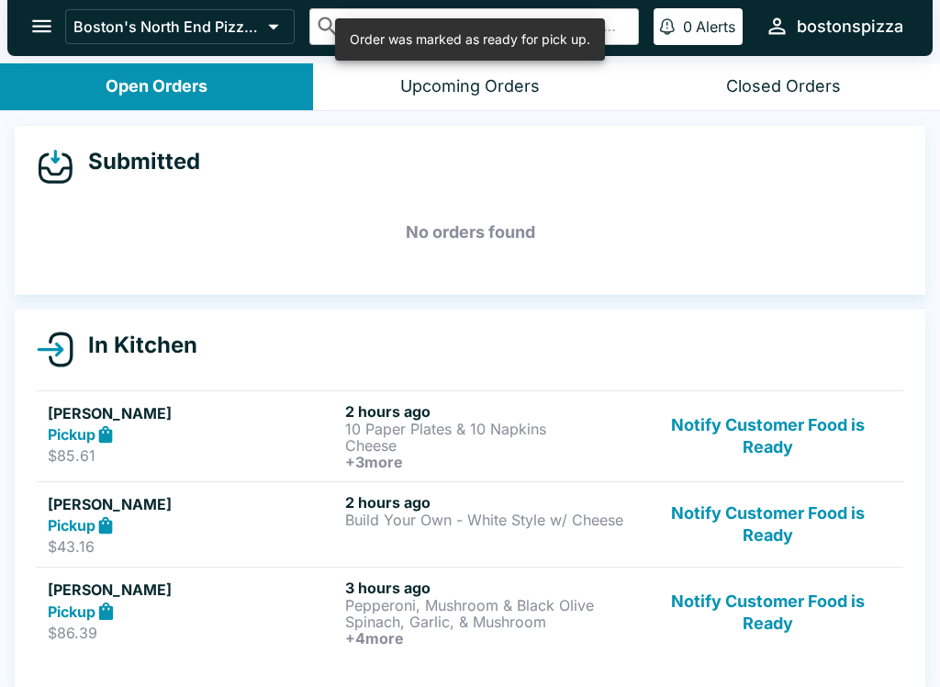
click at [766, 457] on button "Notify Customer Food is Ready" at bounding box center [767, 436] width 249 height 68
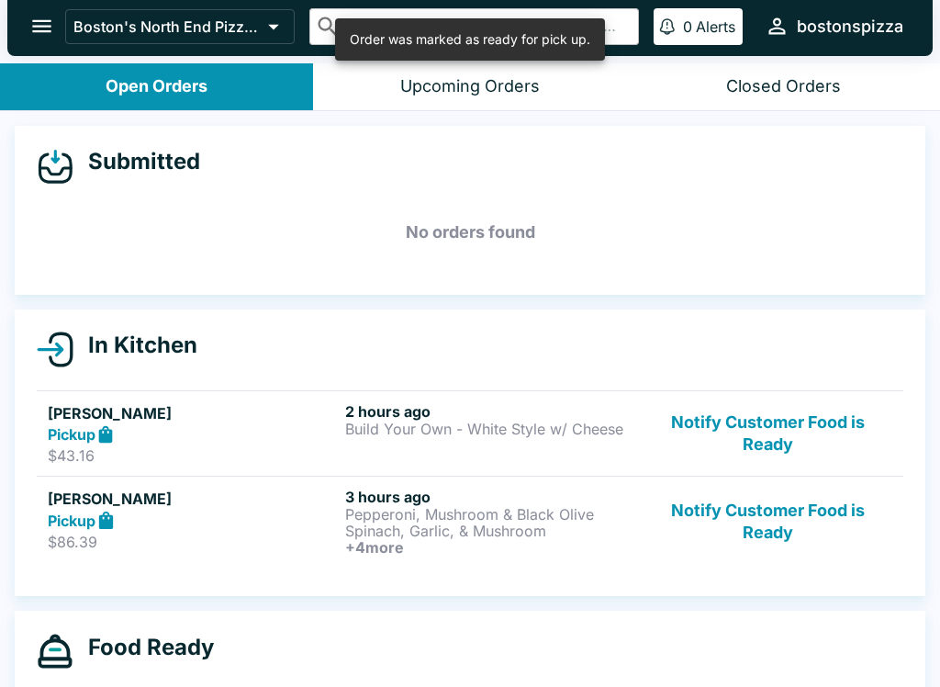
click at [773, 432] on button "Notify Customer Food is Ready" at bounding box center [767, 433] width 249 height 63
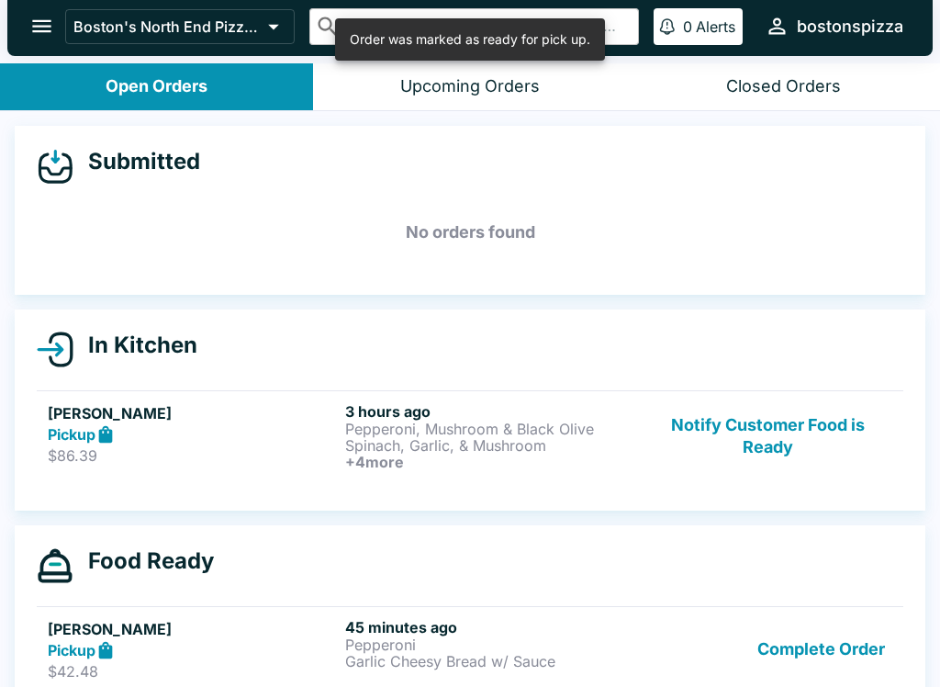
click at [774, 450] on button "Notify Customer Food is Ready" at bounding box center [767, 436] width 249 height 68
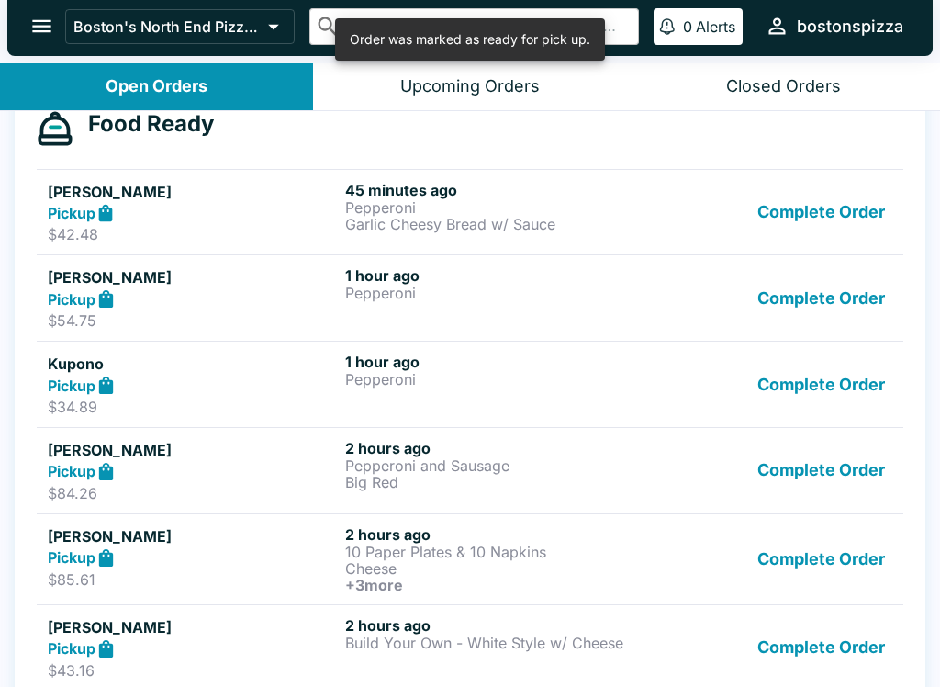
scroll to position [360, 0]
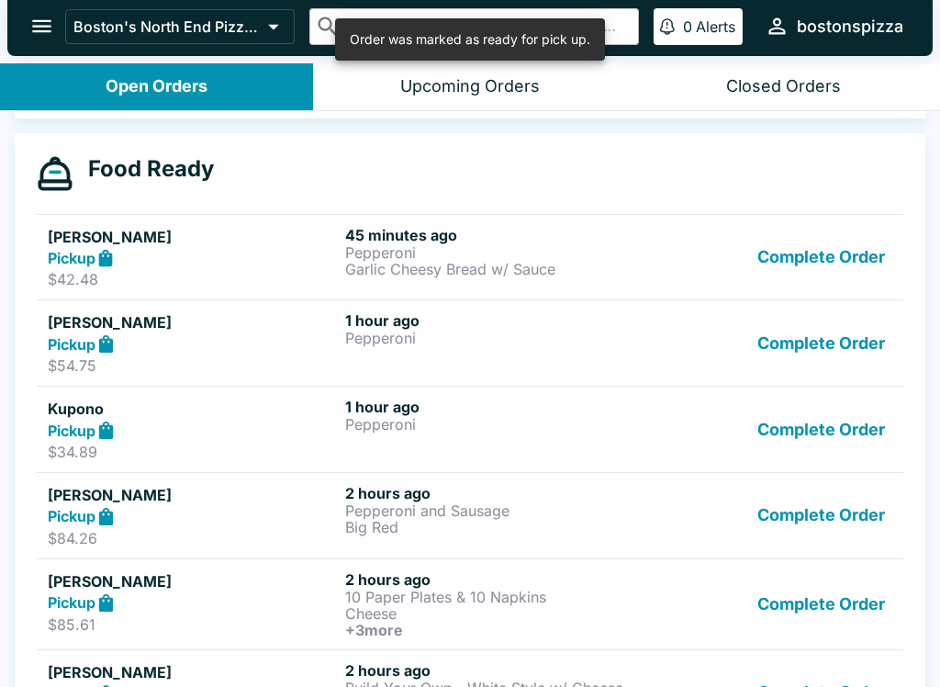
click at [849, 256] on button "Complete Order" at bounding box center [821, 257] width 142 height 63
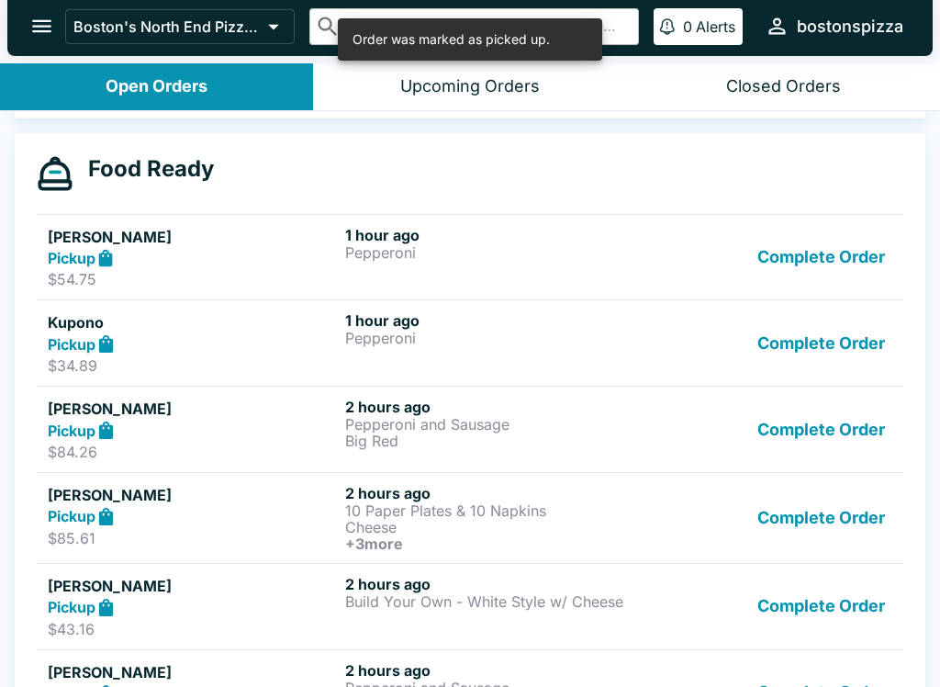
click at [807, 281] on button "Complete Order" at bounding box center [821, 257] width 142 height 63
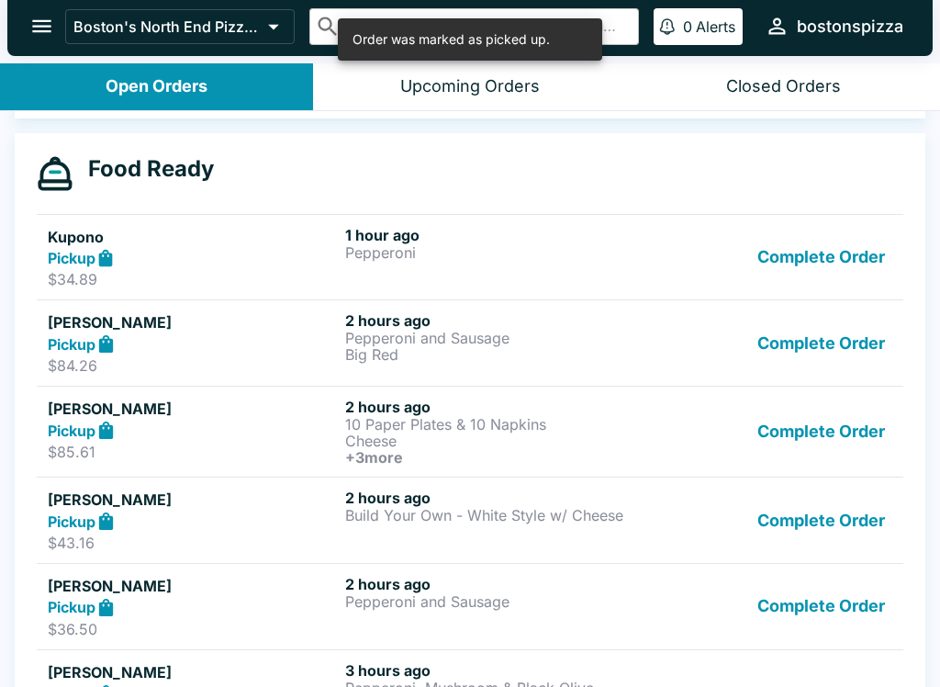
click at [844, 273] on button "Complete Order" at bounding box center [821, 257] width 142 height 63
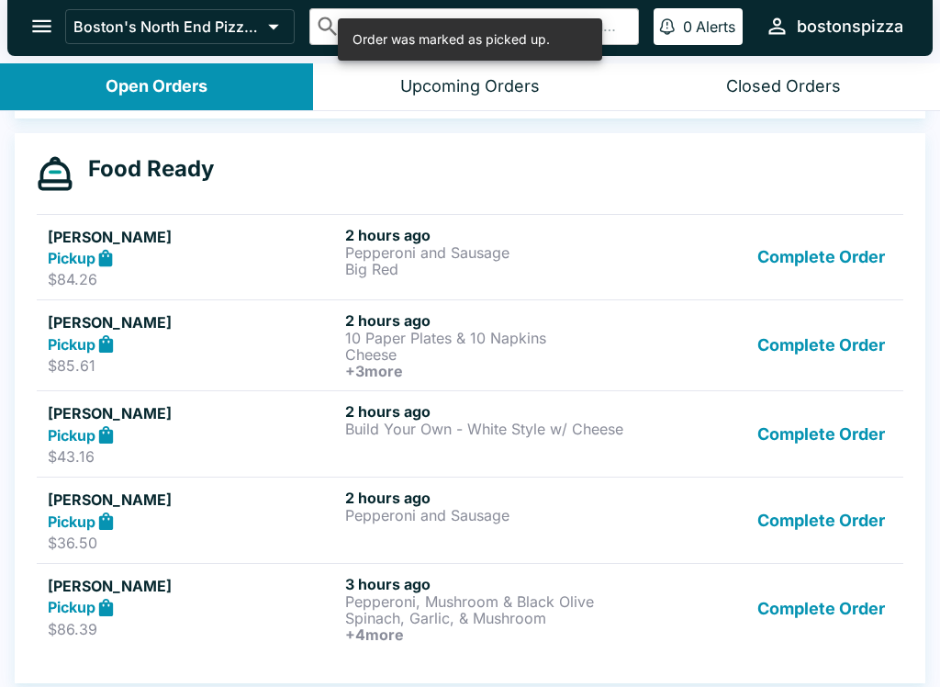
click at [821, 278] on button "Complete Order" at bounding box center [821, 257] width 142 height 63
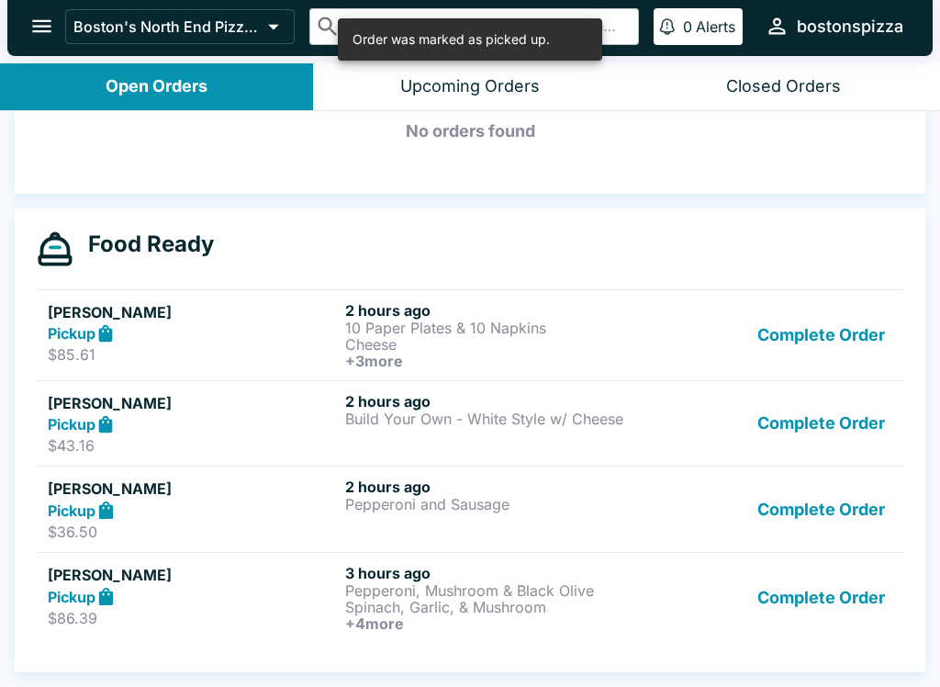
click at [826, 334] on button "Complete Order" at bounding box center [821, 335] width 142 height 68
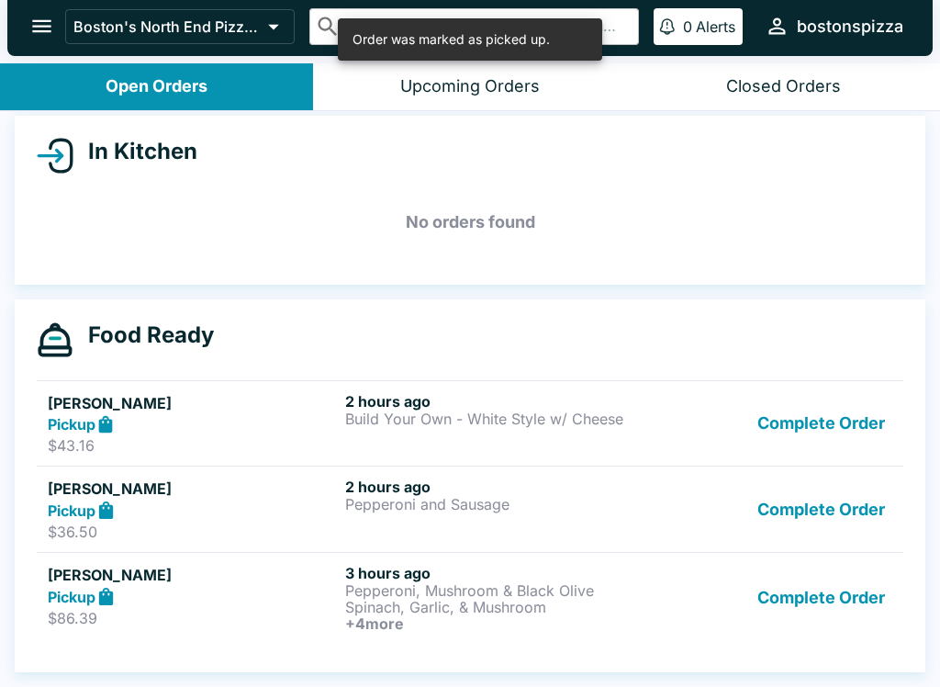
click at [813, 417] on button "Complete Order" at bounding box center [821, 423] width 142 height 63
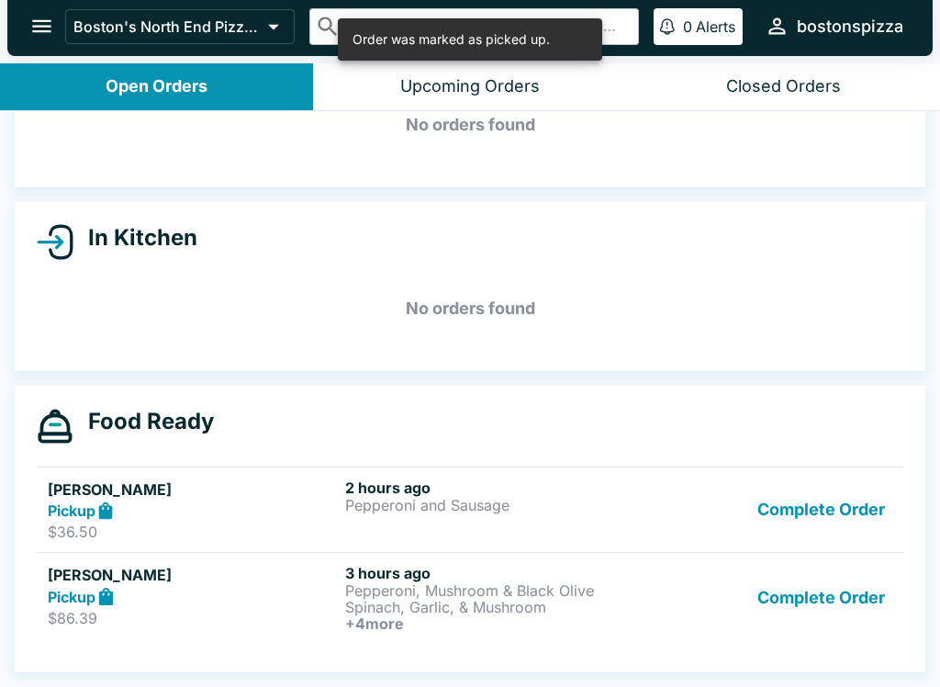
click at [800, 516] on button "Complete Order" at bounding box center [821, 509] width 142 height 63
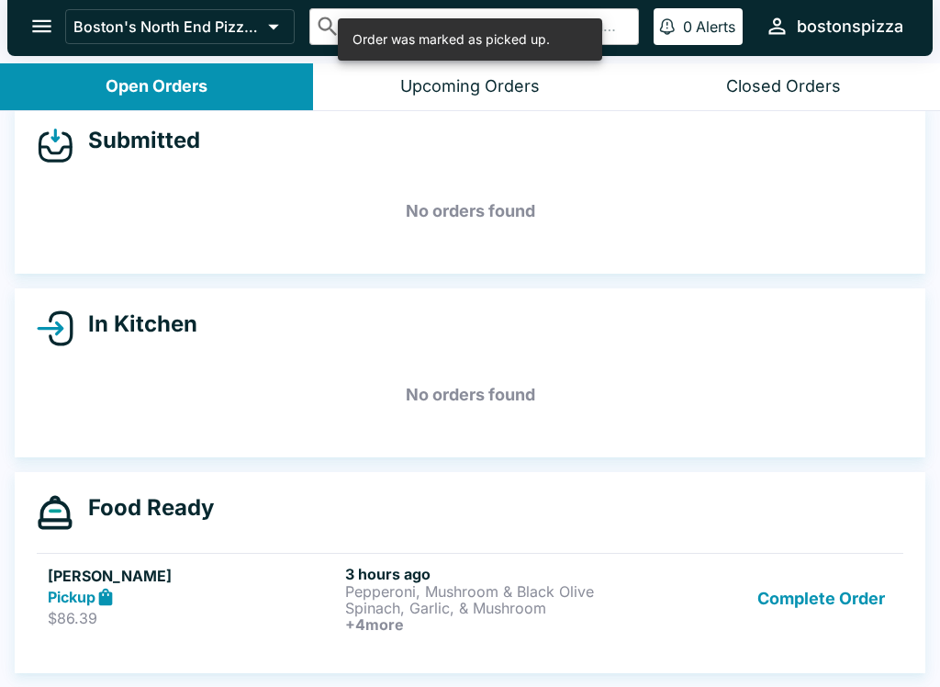
scroll to position [21, 0]
click at [810, 613] on button "Complete Order" at bounding box center [821, 598] width 142 height 68
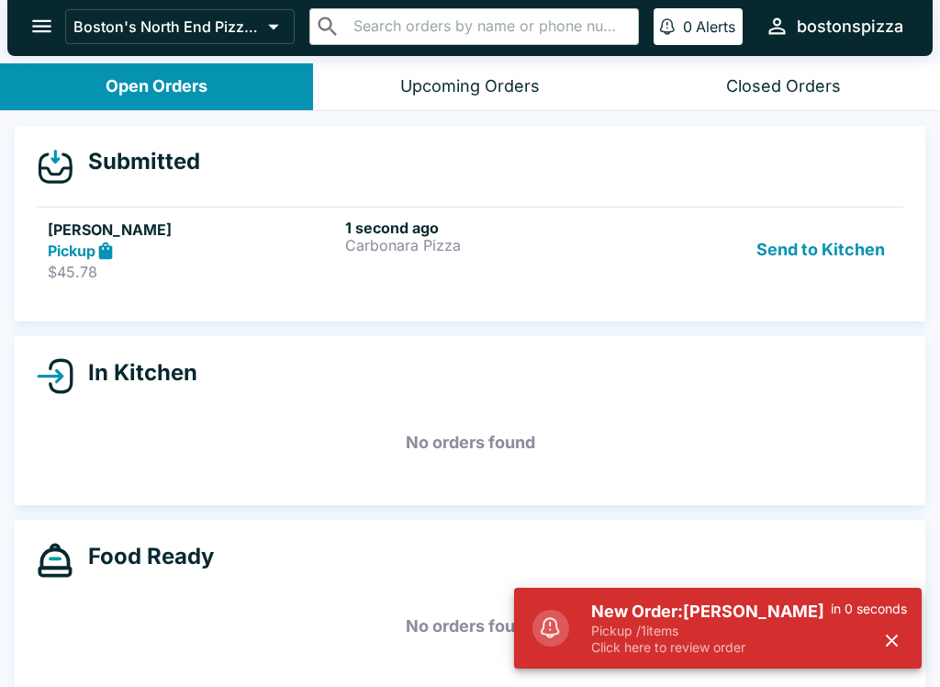
click at [150, 280] on p "$45.78" at bounding box center [193, 272] width 290 height 18
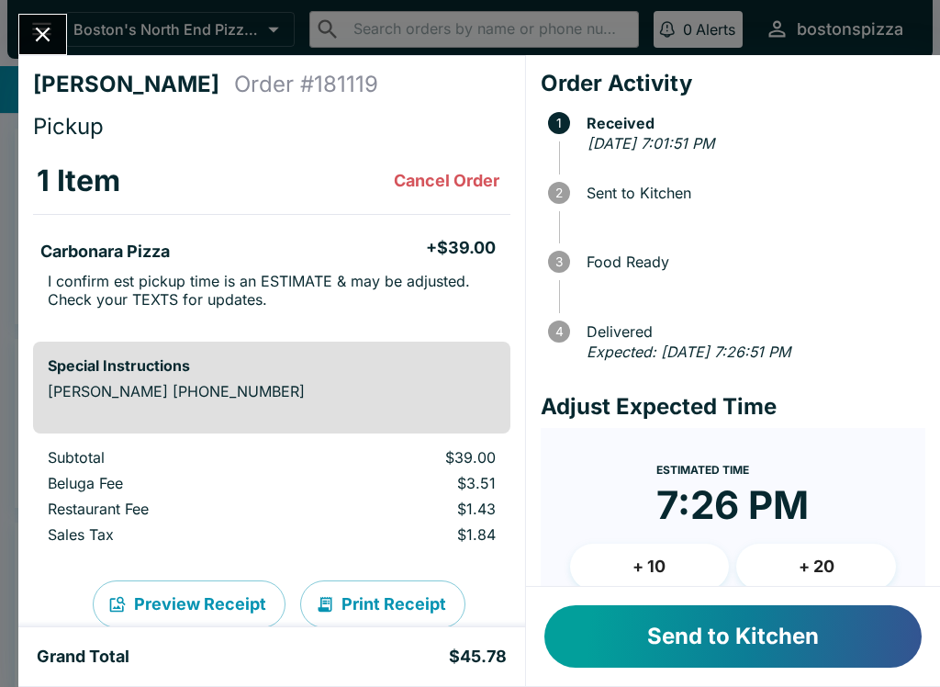
click at [715, 639] on button "Send to Kitchen" at bounding box center [732, 636] width 377 height 62
